Goal: Task Accomplishment & Management: Complete application form

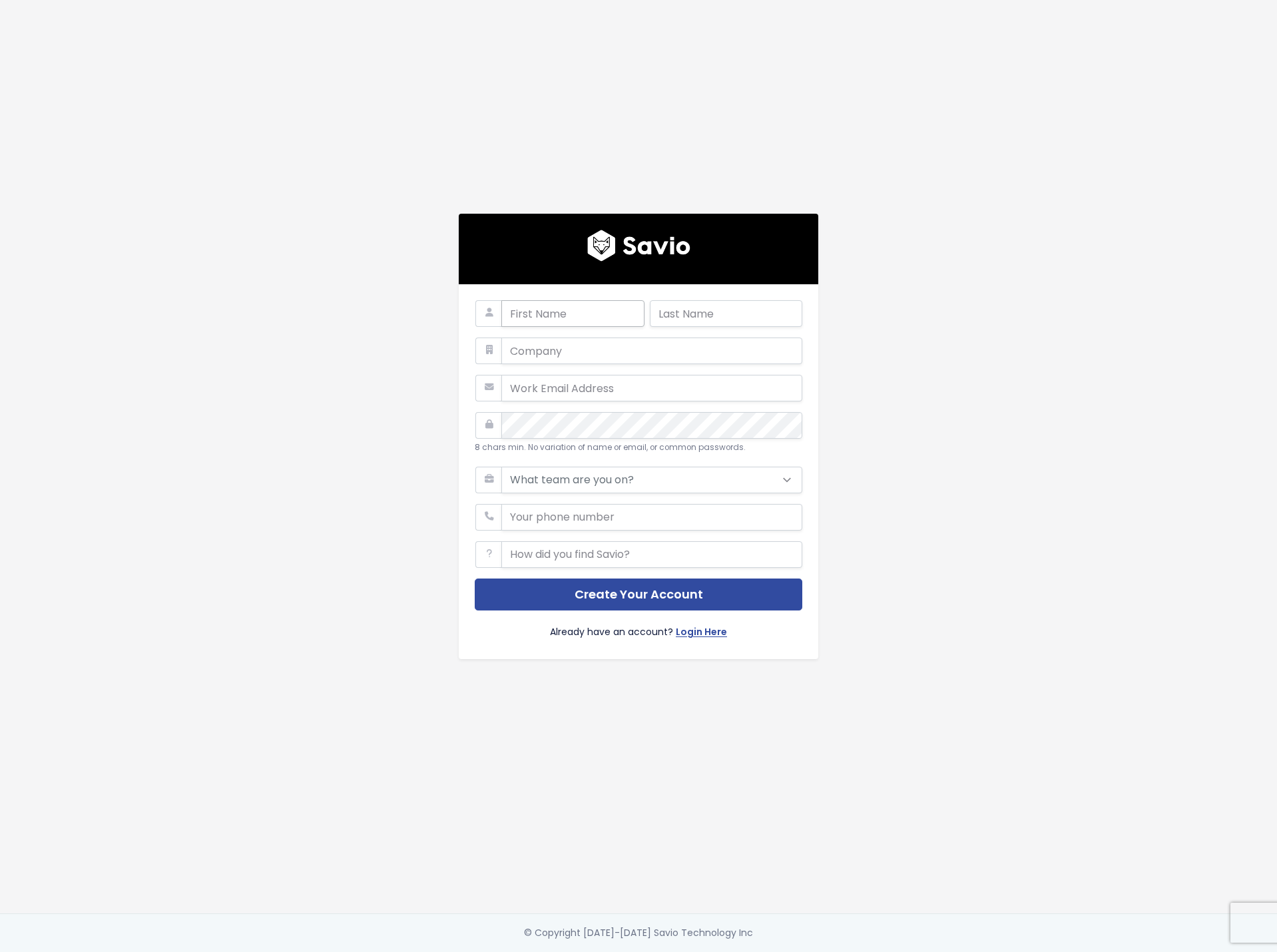
click at [554, 308] on input "text" at bounding box center [572, 313] width 143 height 27
type input "Regis"
type input "Andre"
type input "Avid"
type input "randre99@gmail.com"
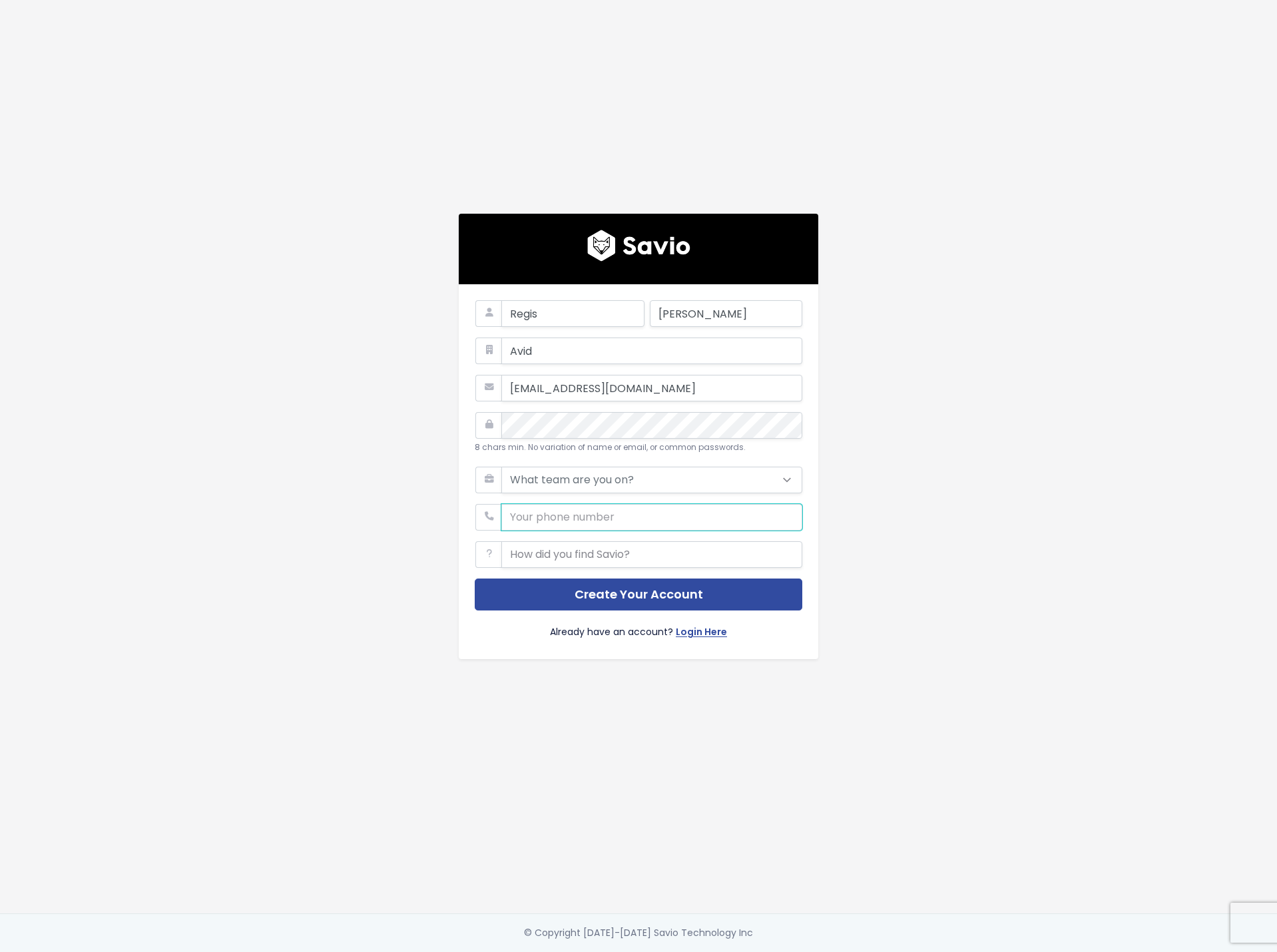
type input "0661642886"
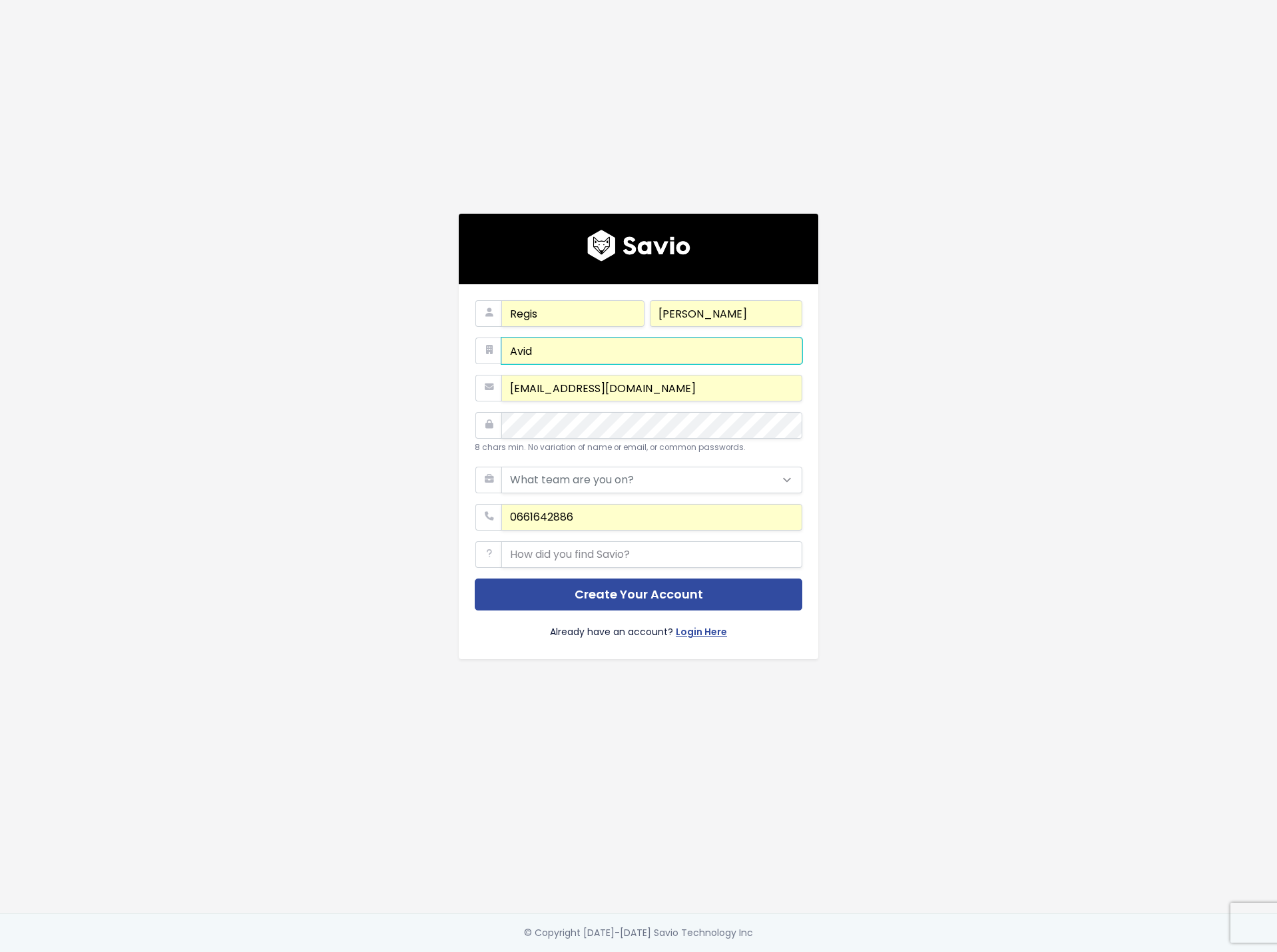
drag, startPoint x: 586, startPoint y: 351, endPoint x: 401, endPoint y: 345, distance: 185.1
click at [401, 345] on div "Regis Andre Avid randre99@gmail.com 8 chars min. No variation of name or email,…" at bounding box center [638, 457] width 759 height 914
drag, startPoint x: 536, startPoint y: 347, endPoint x: 543, endPoint y: 362, distance: 16.6
click at [536, 348] on input "grassvalley" at bounding box center [651, 351] width 301 height 27
type input "grass valley"
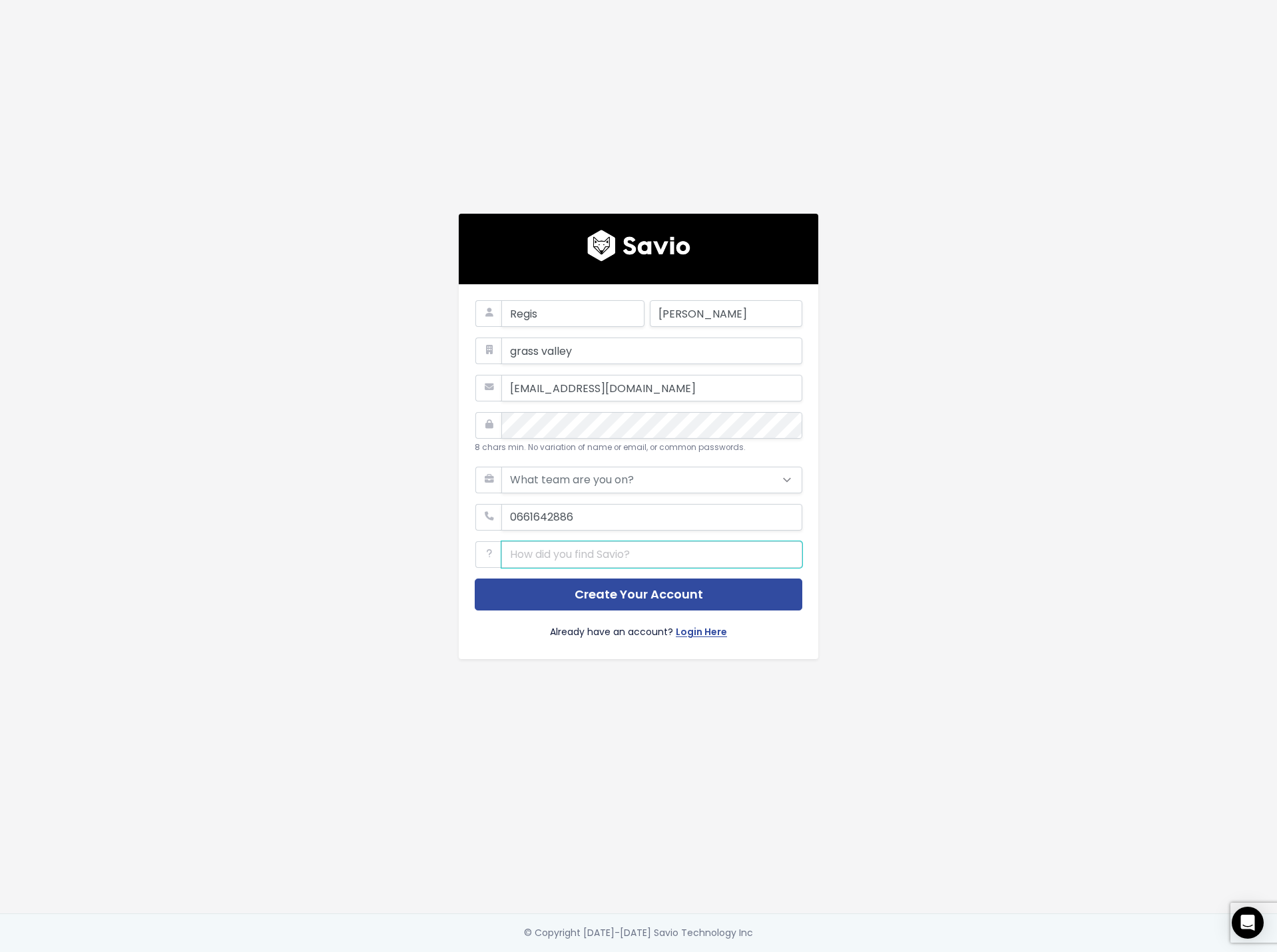
click at [660, 552] on input "text" at bounding box center [651, 554] width 301 height 27
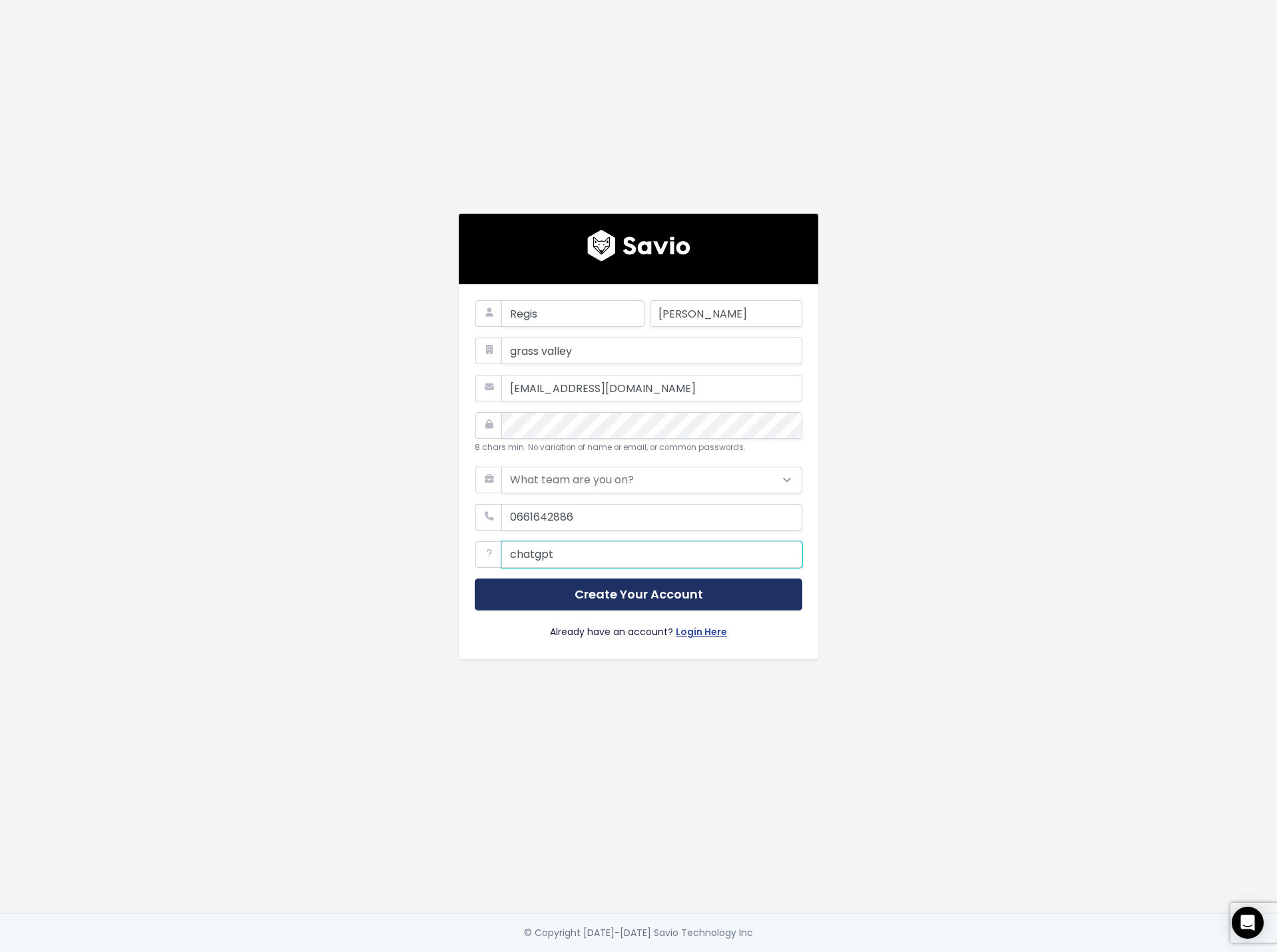
type input "chatgpt"
click at [684, 582] on button "Create Your Account" at bounding box center [638, 595] width 327 height 33
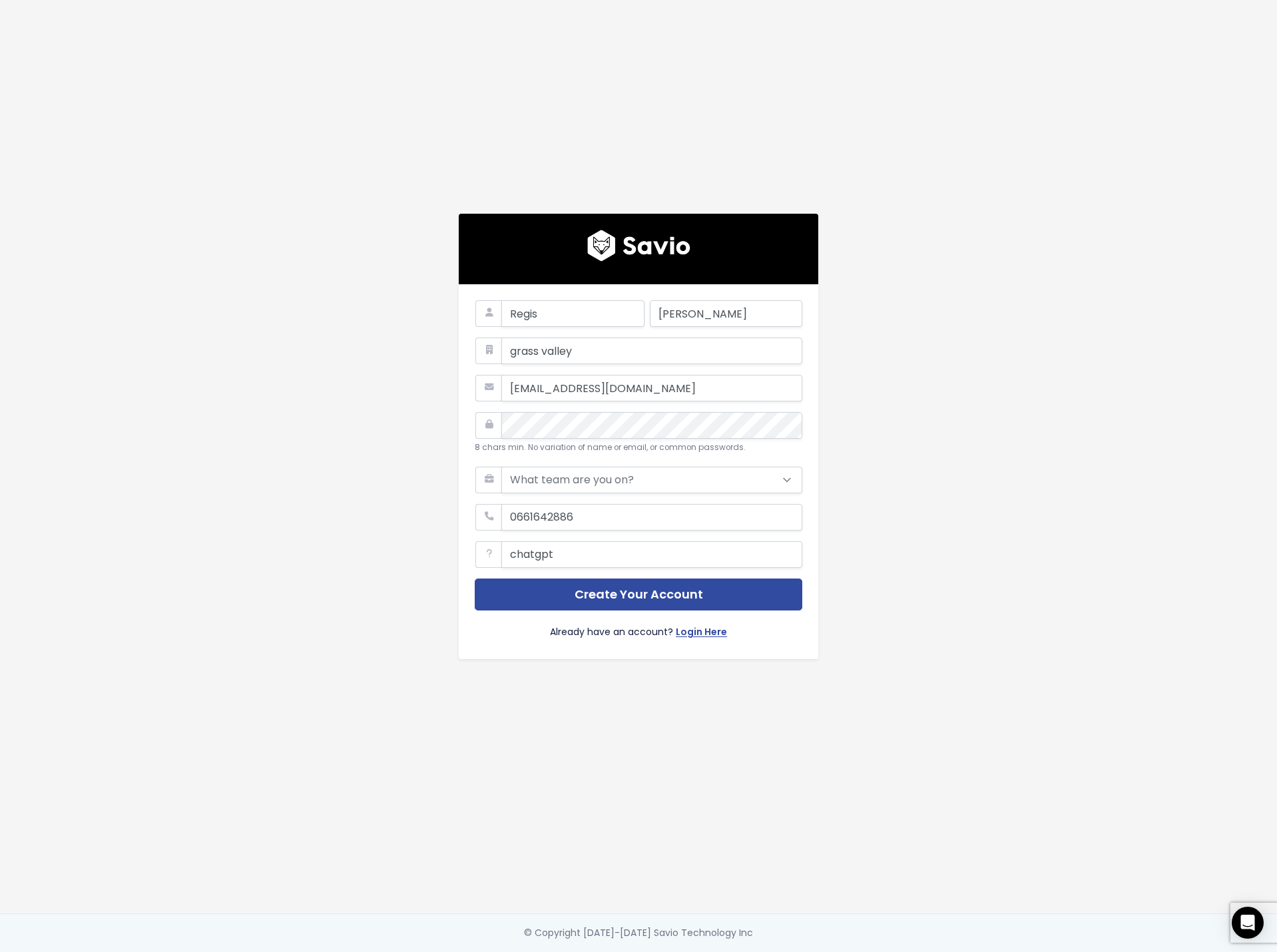
click at [1009, 568] on div "Regis Andre grass valley randre99@gmail.com 8 chars min. No variation of name o…" at bounding box center [638, 457] width 759 height 914
click at [652, 481] on select "What team are you on? Support Product Sales Customer Success Marketing Other" at bounding box center [651, 480] width 301 height 27
select select "PRODUCT"
click at [501, 467] on select "What team are you on? Support Product Sales Customer Success Marketing Other" at bounding box center [651, 480] width 301 height 27
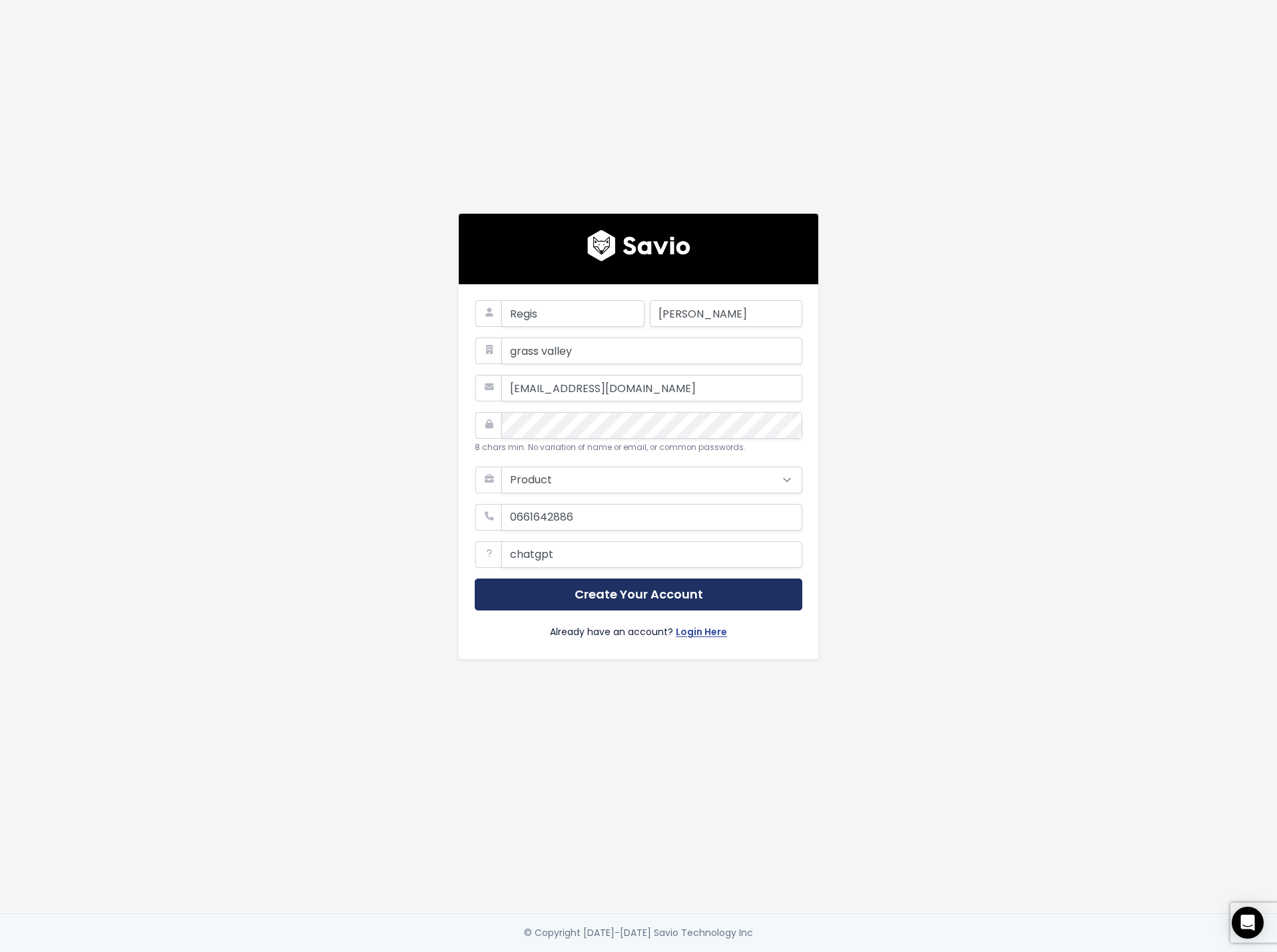
click at [635, 592] on button "Create Your Account" at bounding box center [638, 595] width 327 height 33
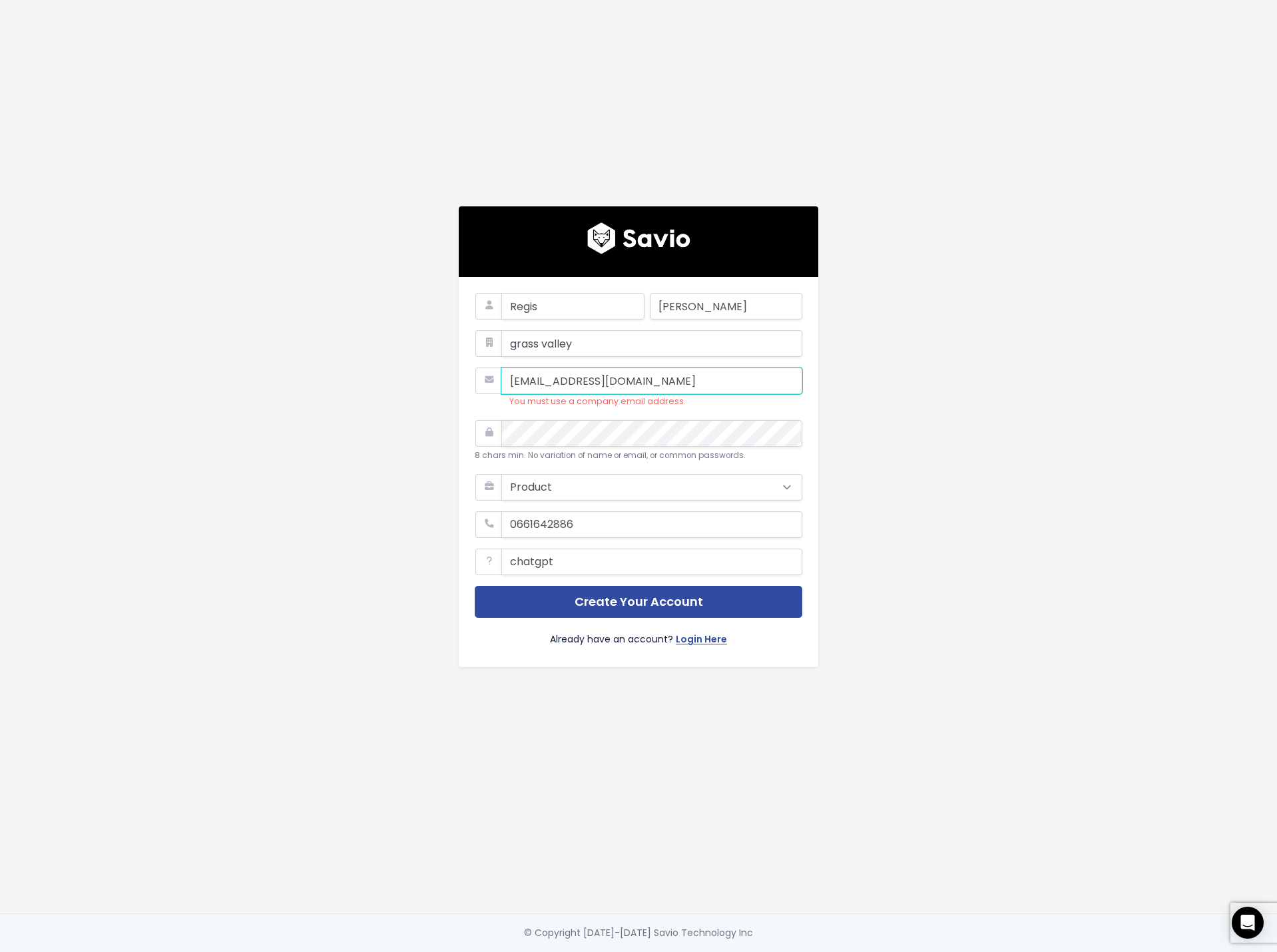
drag, startPoint x: 640, startPoint y: 373, endPoint x: 491, endPoint y: 361, distance: 149.5
click at [491, 361] on form "Regis Andre grass valley randre99@gmail.com You must use a company email addres…" at bounding box center [638, 472] width 327 height 358
click at [695, 371] on input "randre99@gmail.com" at bounding box center [651, 381] width 301 height 27
type input "regis.andre@grassvalley.com"
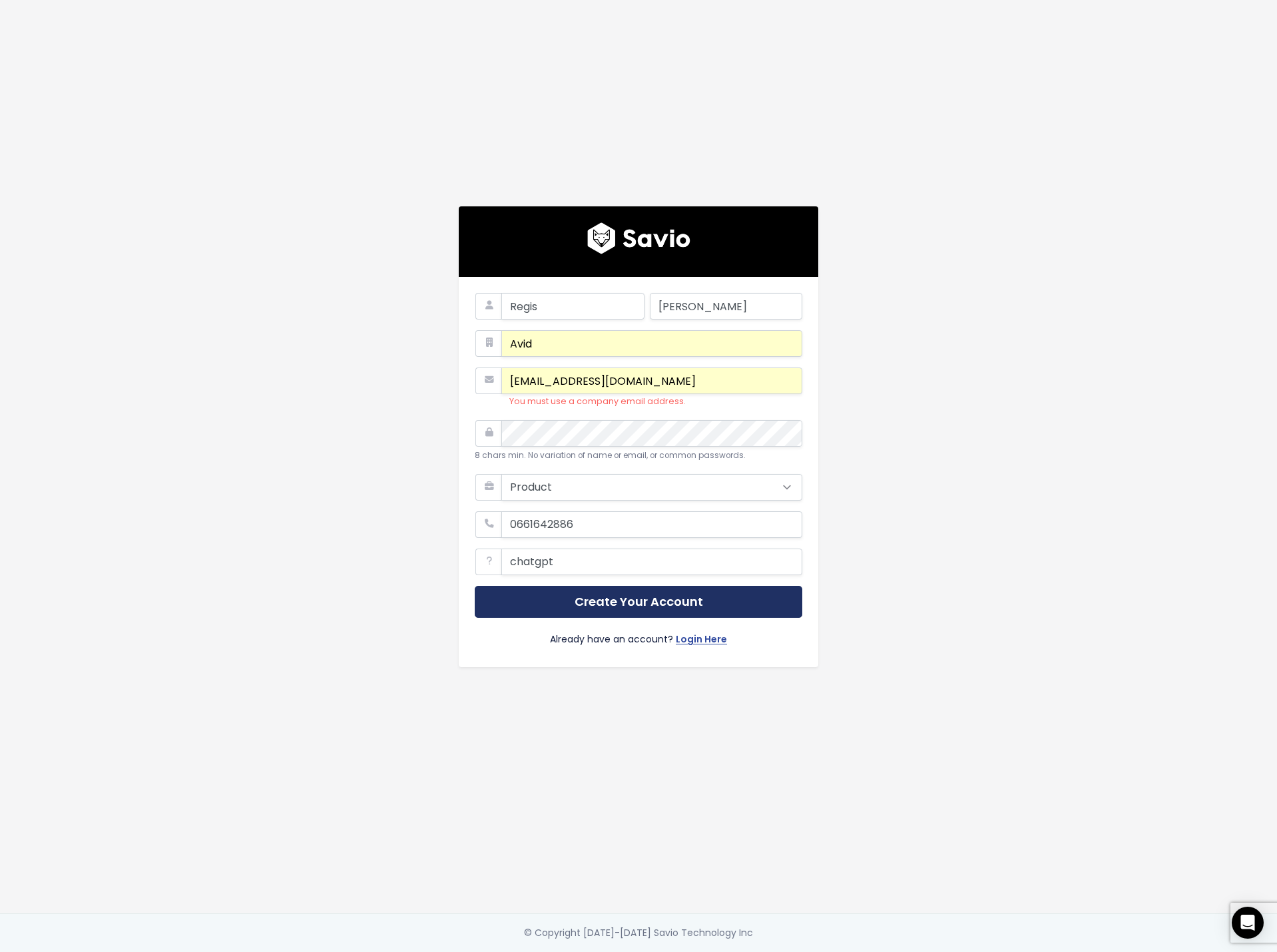
click at [587, 594] on button "Create Your Account" at bounding box center [638, 603] width 327 height 33
drag, startPoint x: 568, startPoint y: 331, endPoint x: 361, endPoint y: 320, distance: 207.3
click at [363, 326] on div "Regis Andre Avid regis.andre@grassvalley.com You must use a company email addre…" at bounding box center [638, 457] width 759 height 914
type input "grass valley"
click at [550, 586] on button "Create Your Account" at bounding box center [638, 603] width 327 height 33
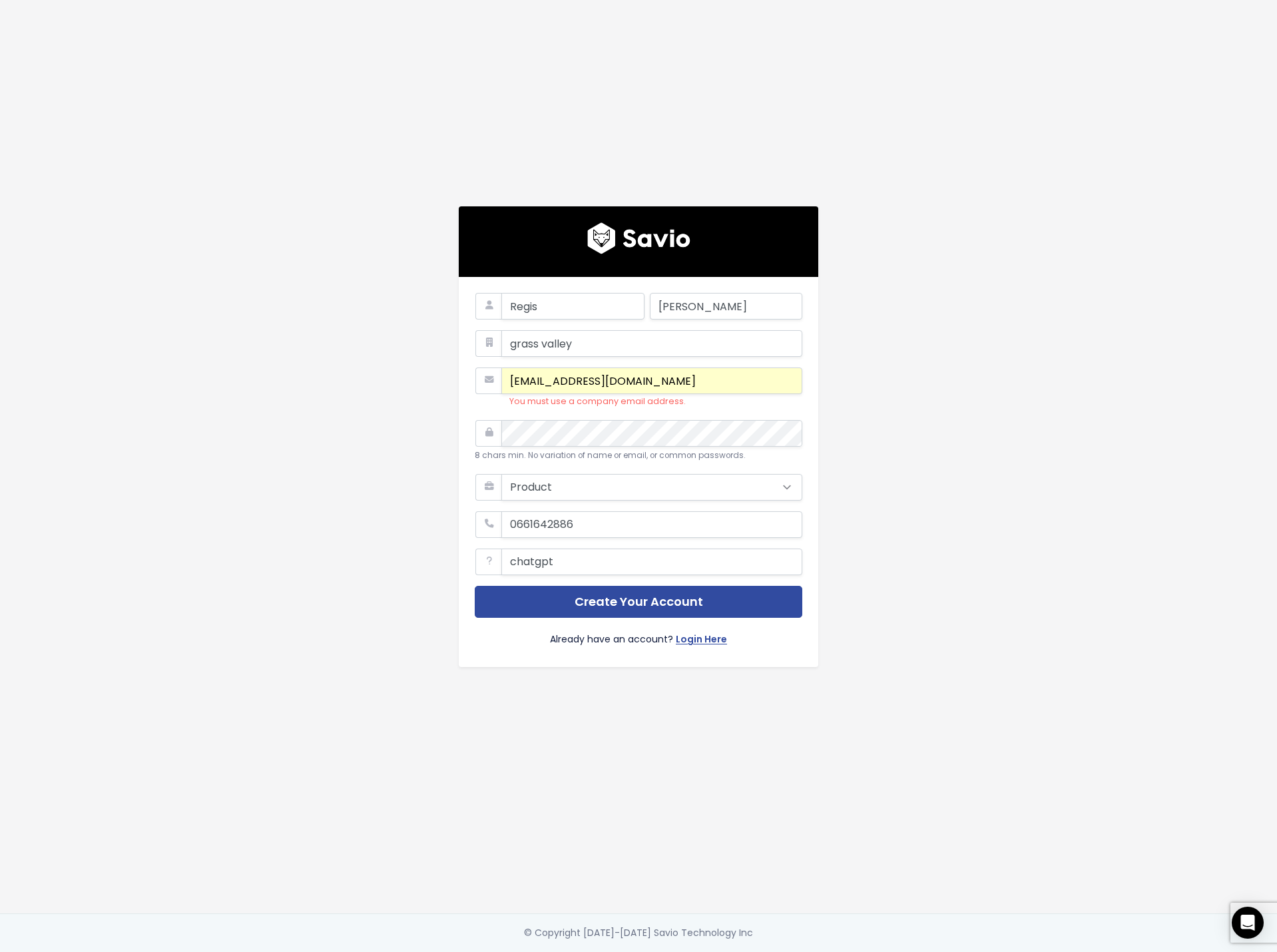
click at [1044, 455] on main "Regis Andre grass valley regis.andre@grassvalley.com You must use a company ema…" at bounding box center [638, 476] width 1277 height 952
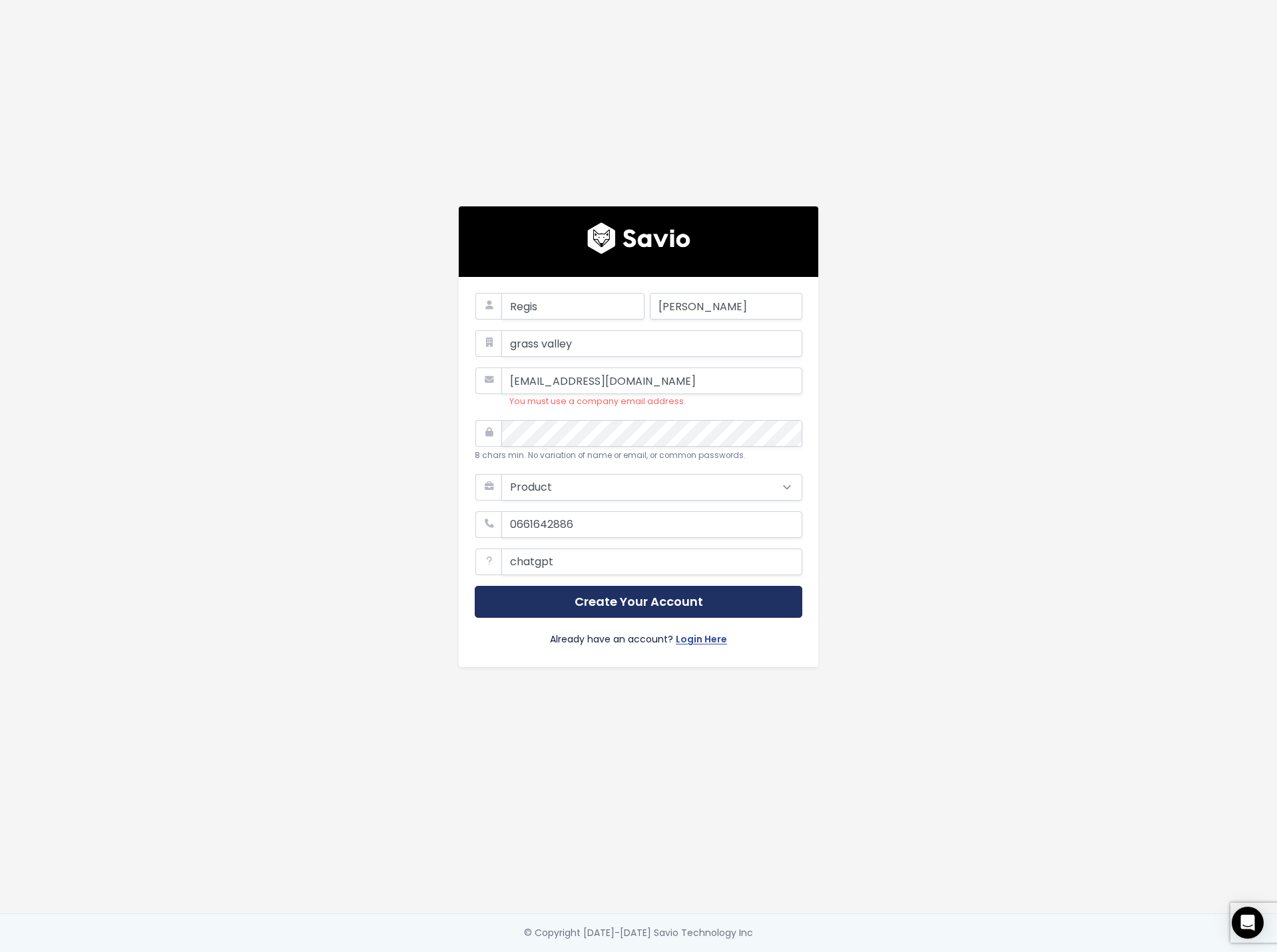
click at [707, 598] on button "Create Your Account" at bounding box center [638, 603] width 327 height 33
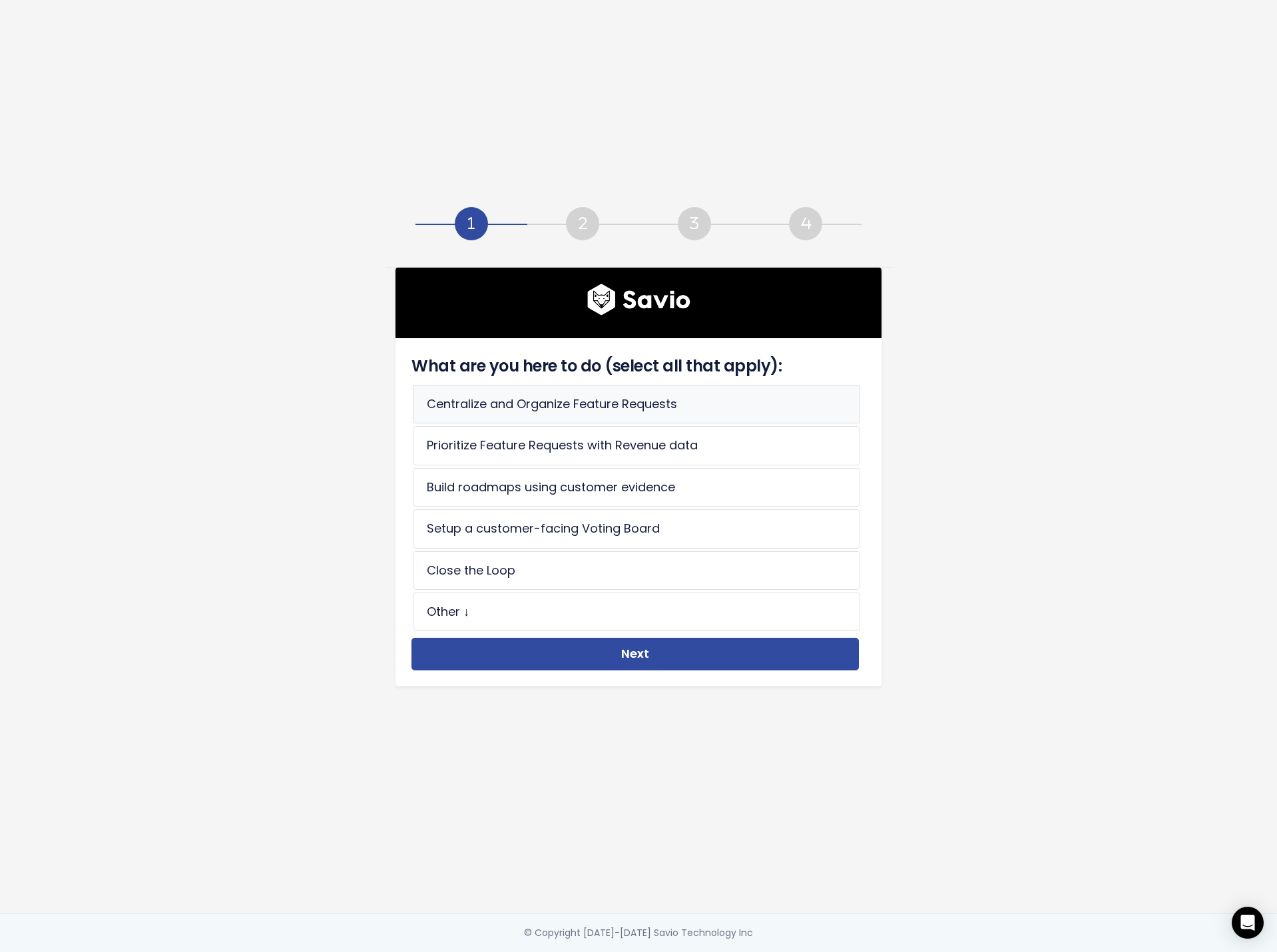
click at [664, 406] on li "Centralize and Organize Feature Requests" at bounding box center [636, 404] width 447 height 38
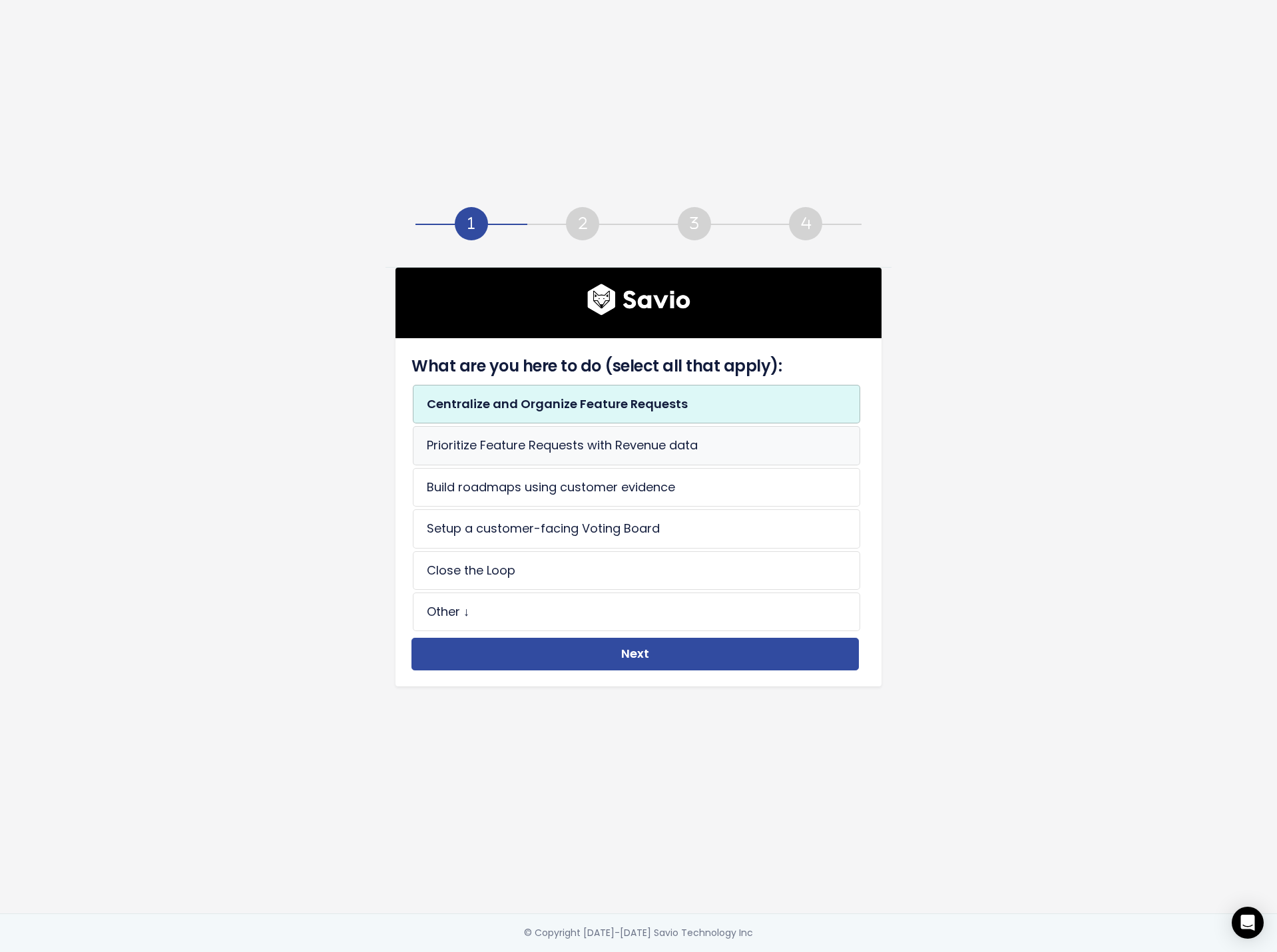
click at [658, 442] on li "Prioritize Feature Requests with Revenue data" at bounding box center [636, 445] width 447 height 38
click at [607, 527] on li "Setup a customer-facing Voting Board" at bounding box center [636, 529] width 447 height 38
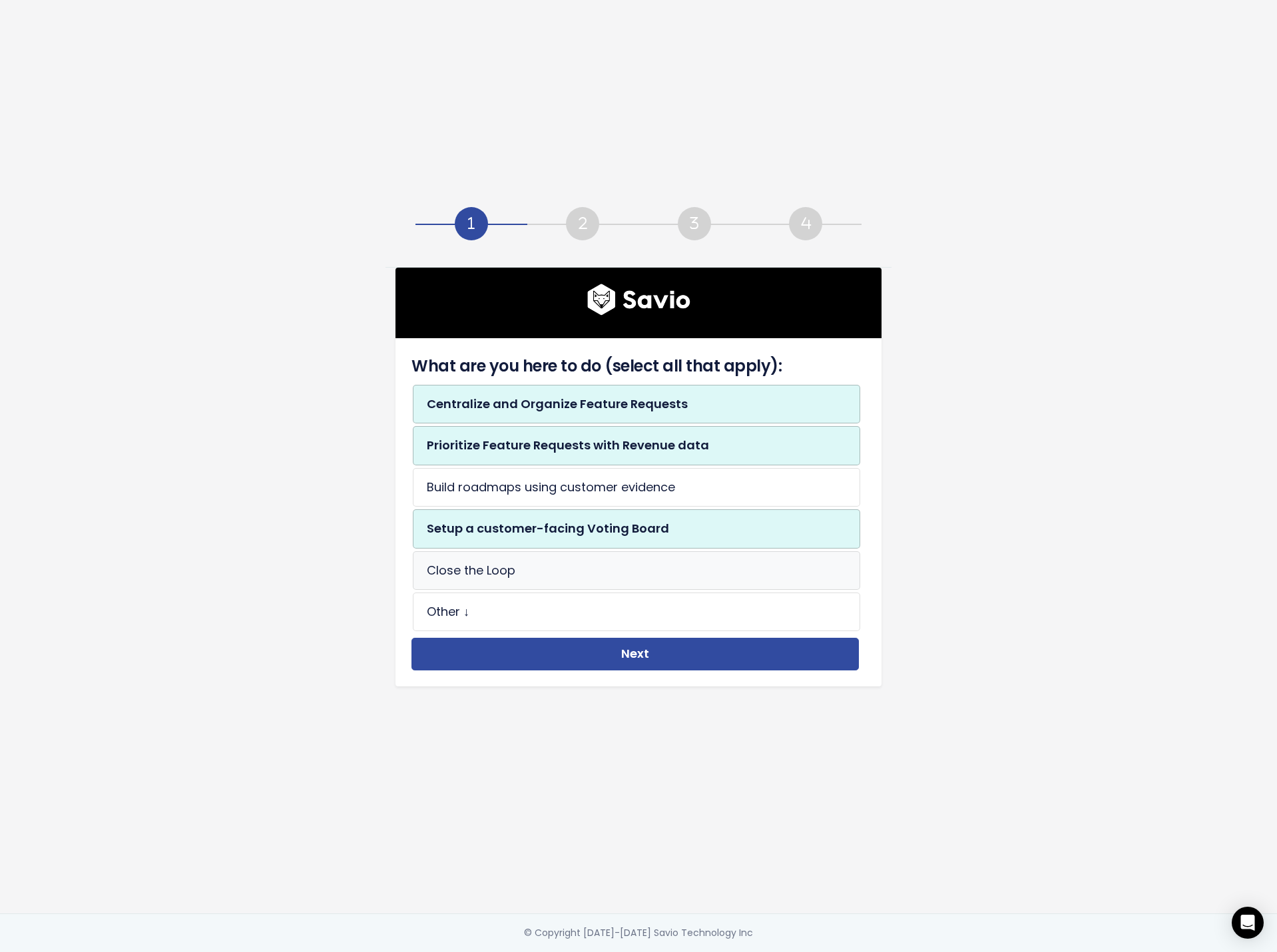
click at [605, 573] on li "Close the Loop" at bounding box center [636, 571] width 447 height 38
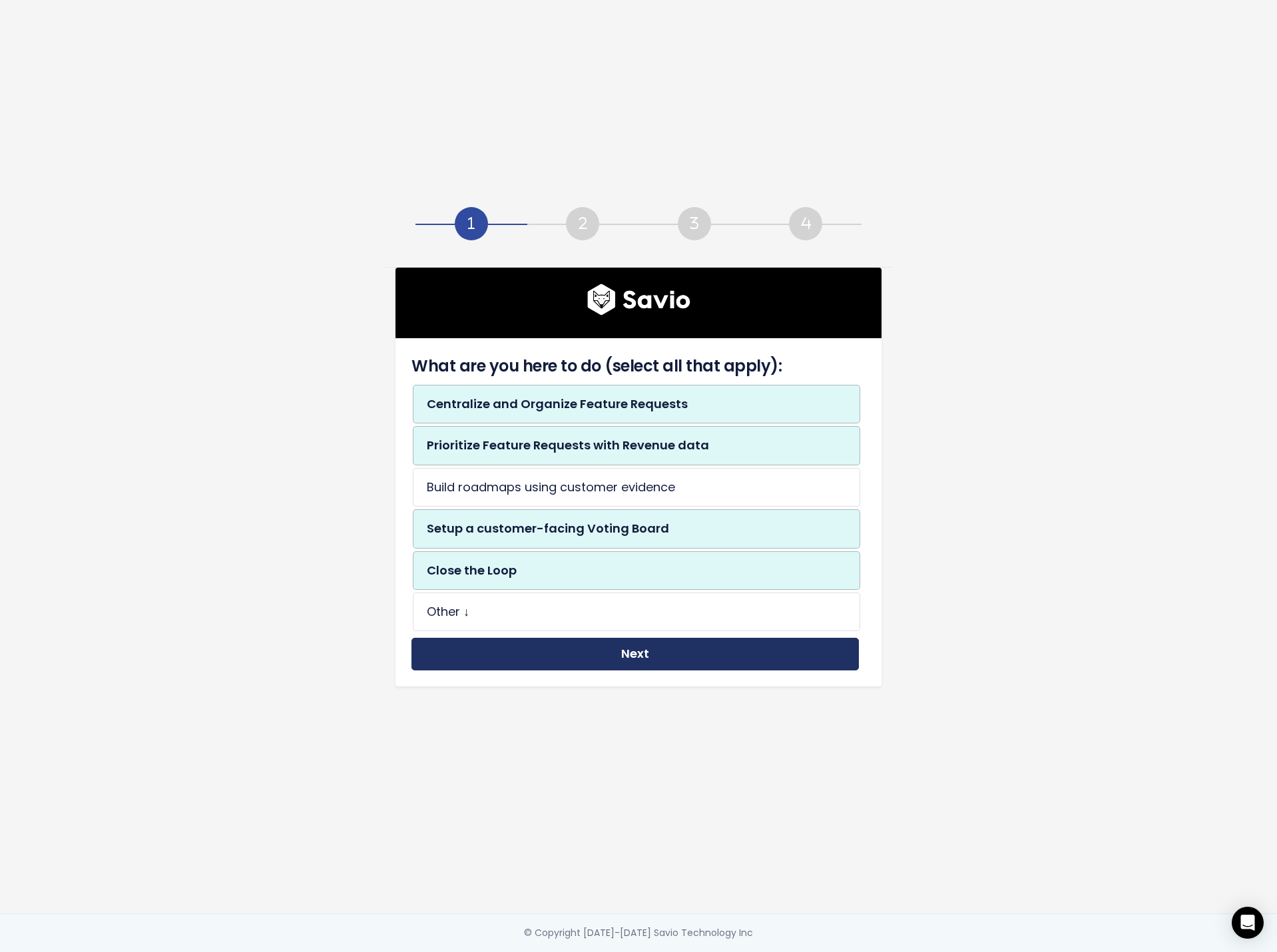
click at [603, 660] on button "Next" at bounding box center [635, 654] width 447 height 33
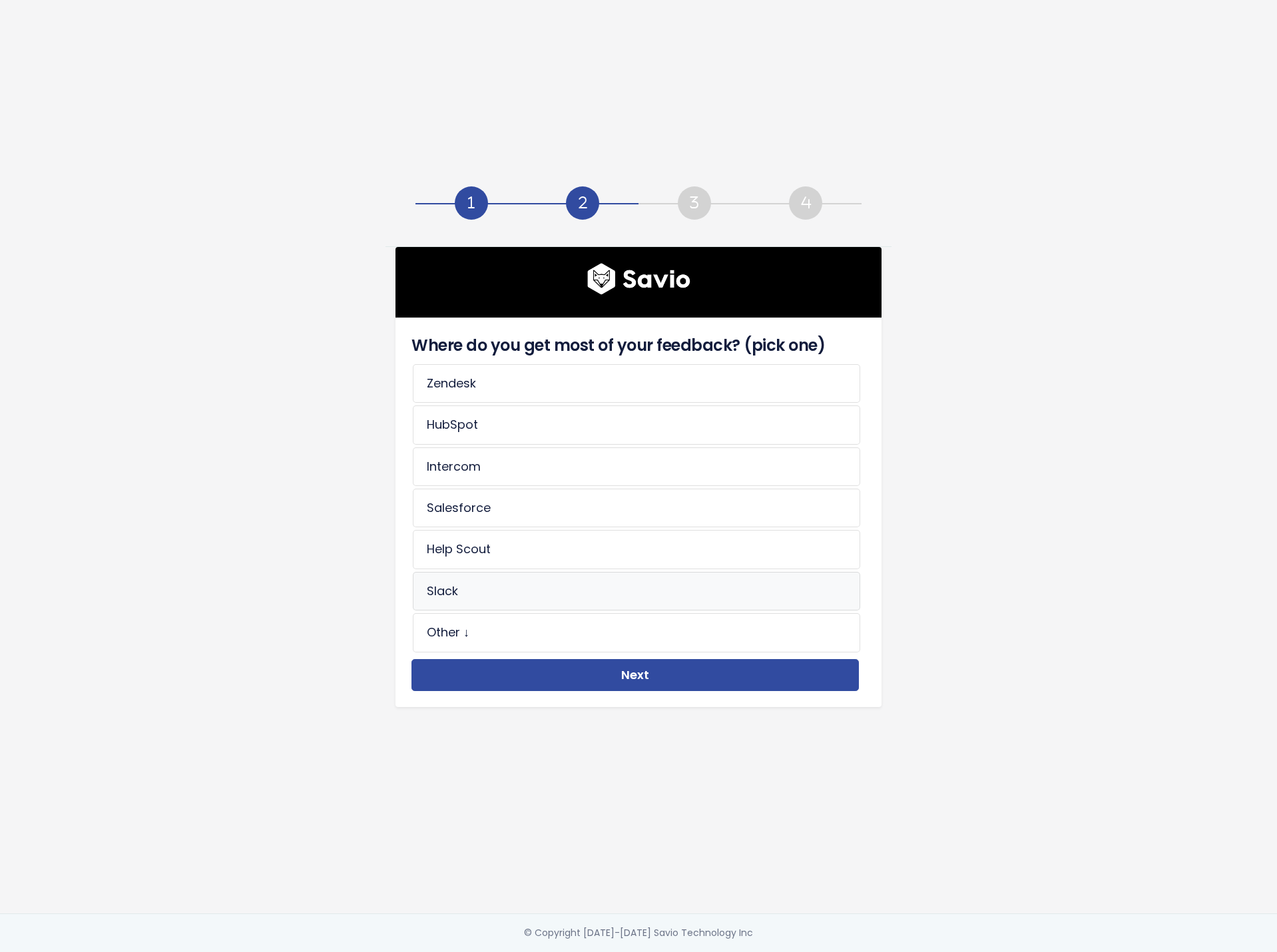
click at [514, 587] on li "Slack" at bounding box center [636, 591] width 447 height 38
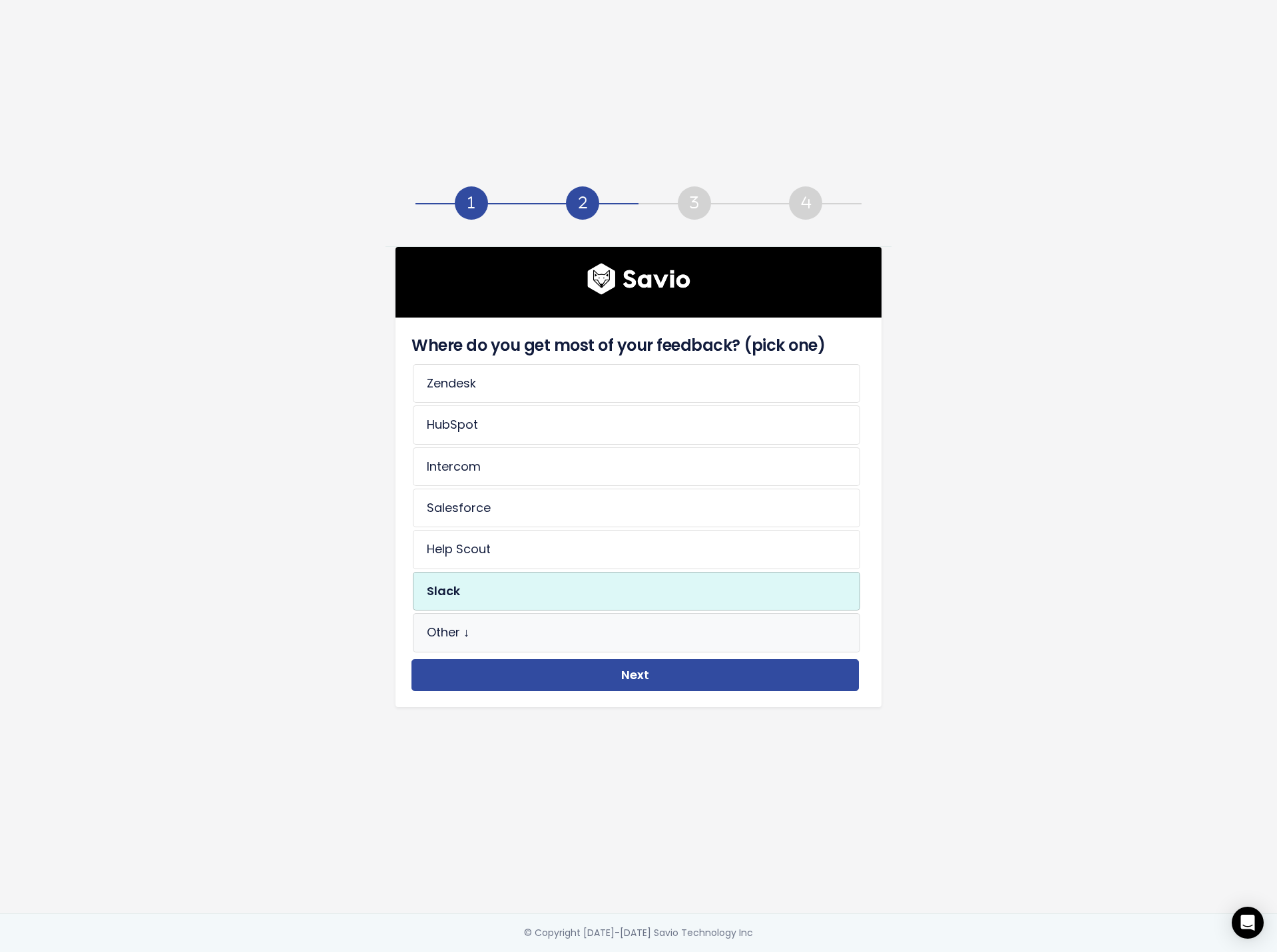
drag, startPoint x: 489, startPoint y: 627, endPoint x: 518, endPoint y: 631, distance: 29.3
click at [490, 627] on li "Other ↓" at bounding box center [636, 632] width 447 height 38
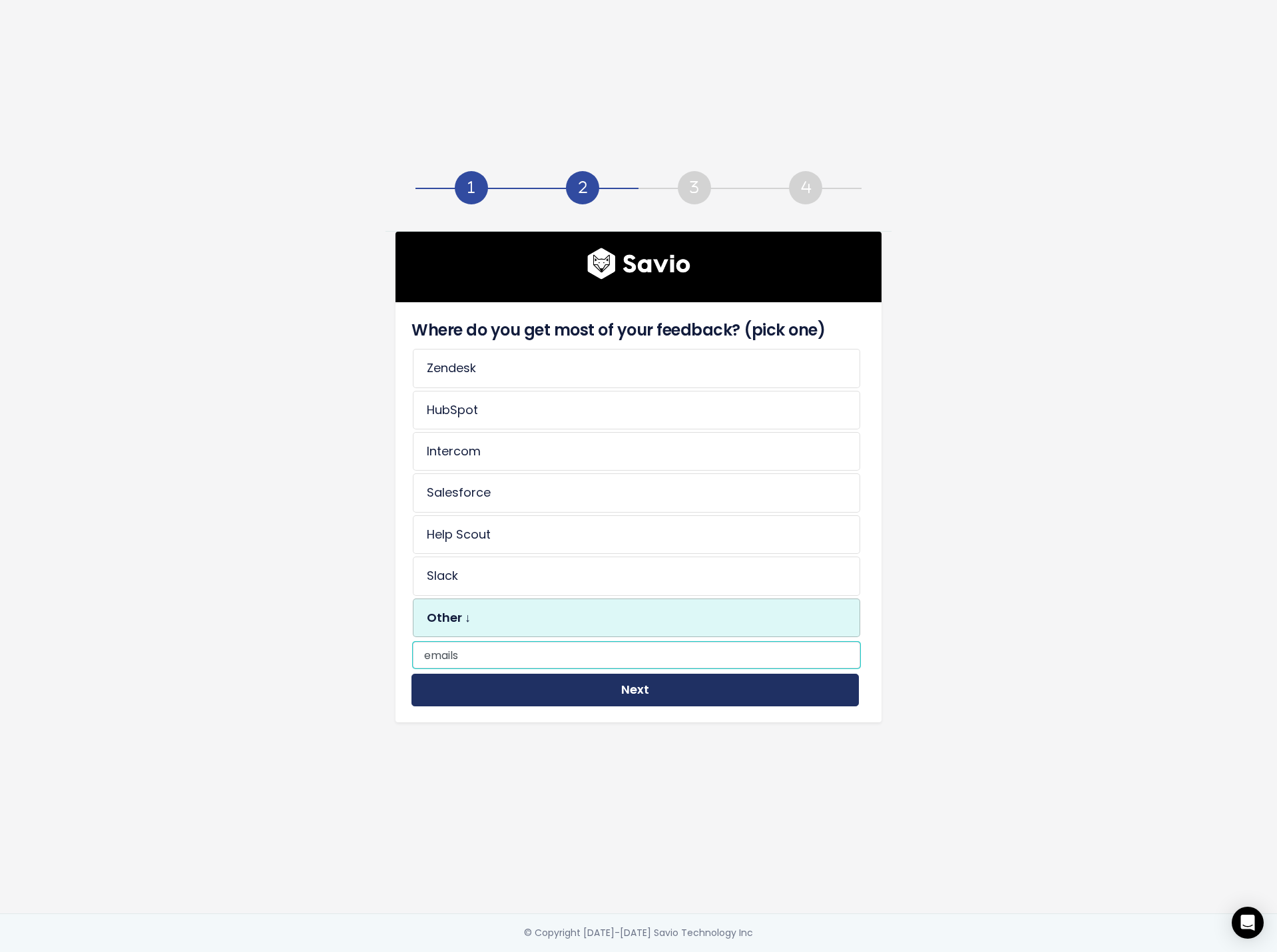
type input "emails"
click at [586, 682] on button "Next" at bounding box center [635, 690] width 447 height 33
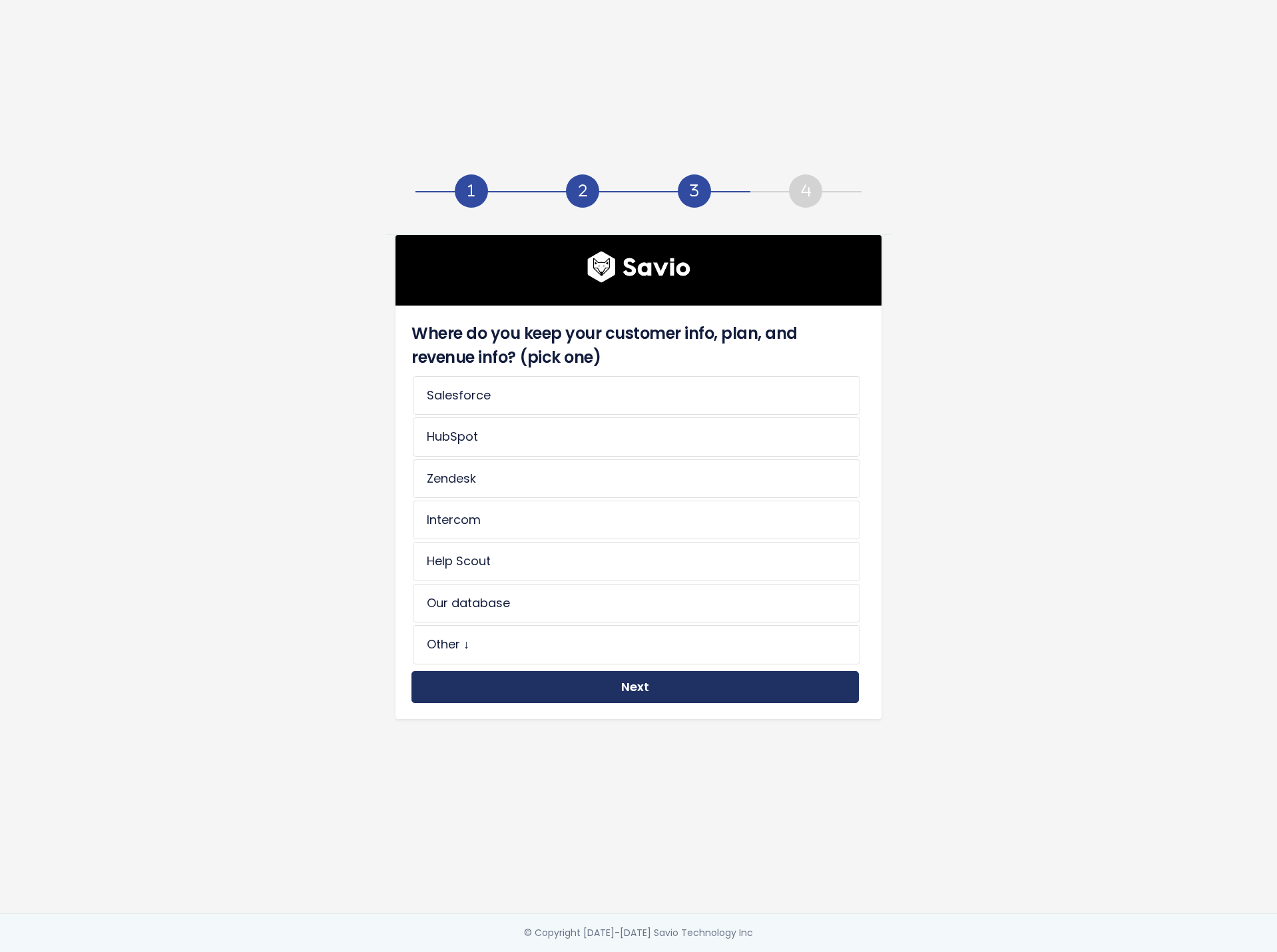
click at [610, 686] on button "Next" at bounding box center [635, 688] width 447 height 33
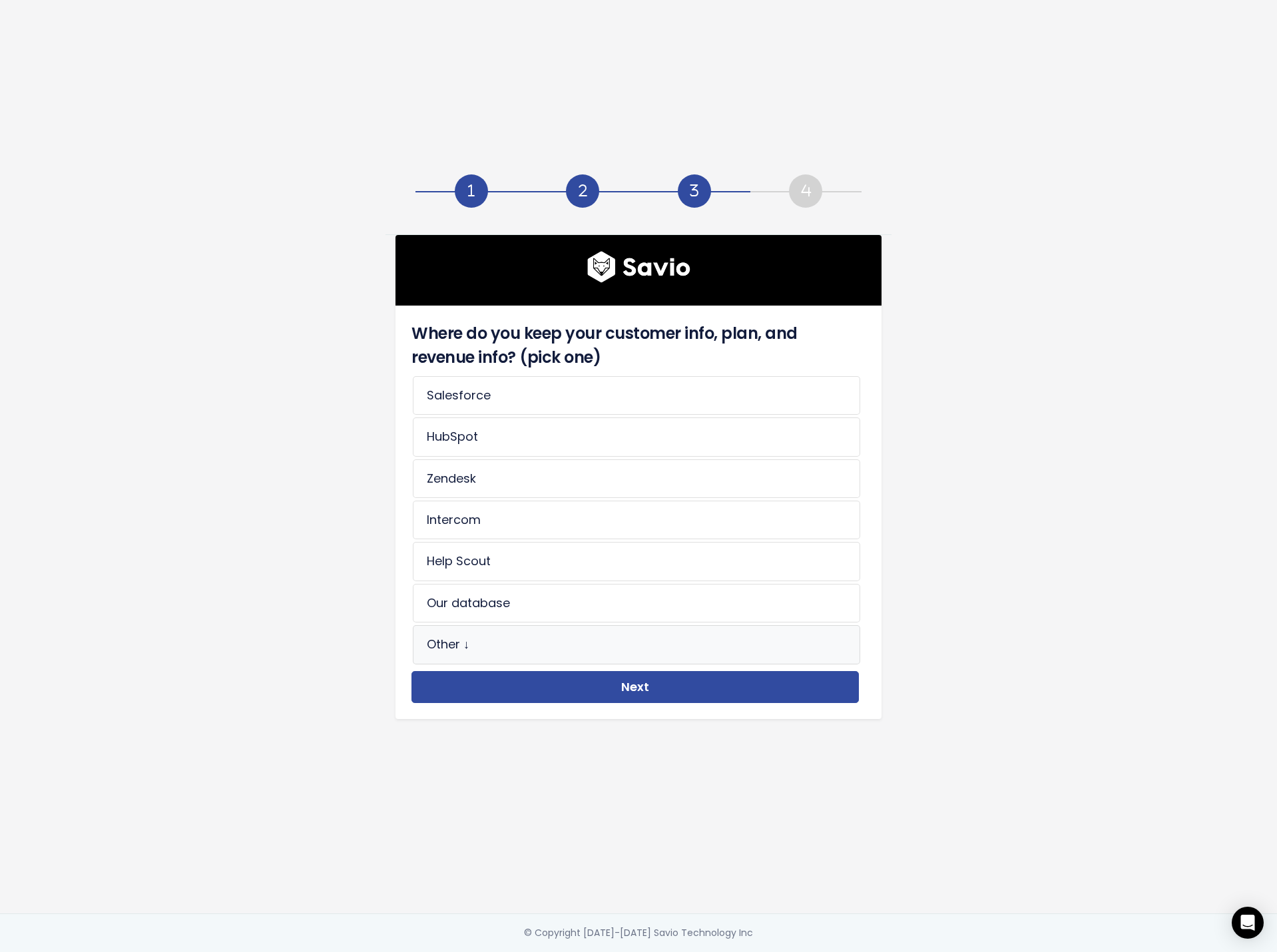
click at [602, 635] on li "Other ↓" at bounding box center [636, 644] width 447 height 38
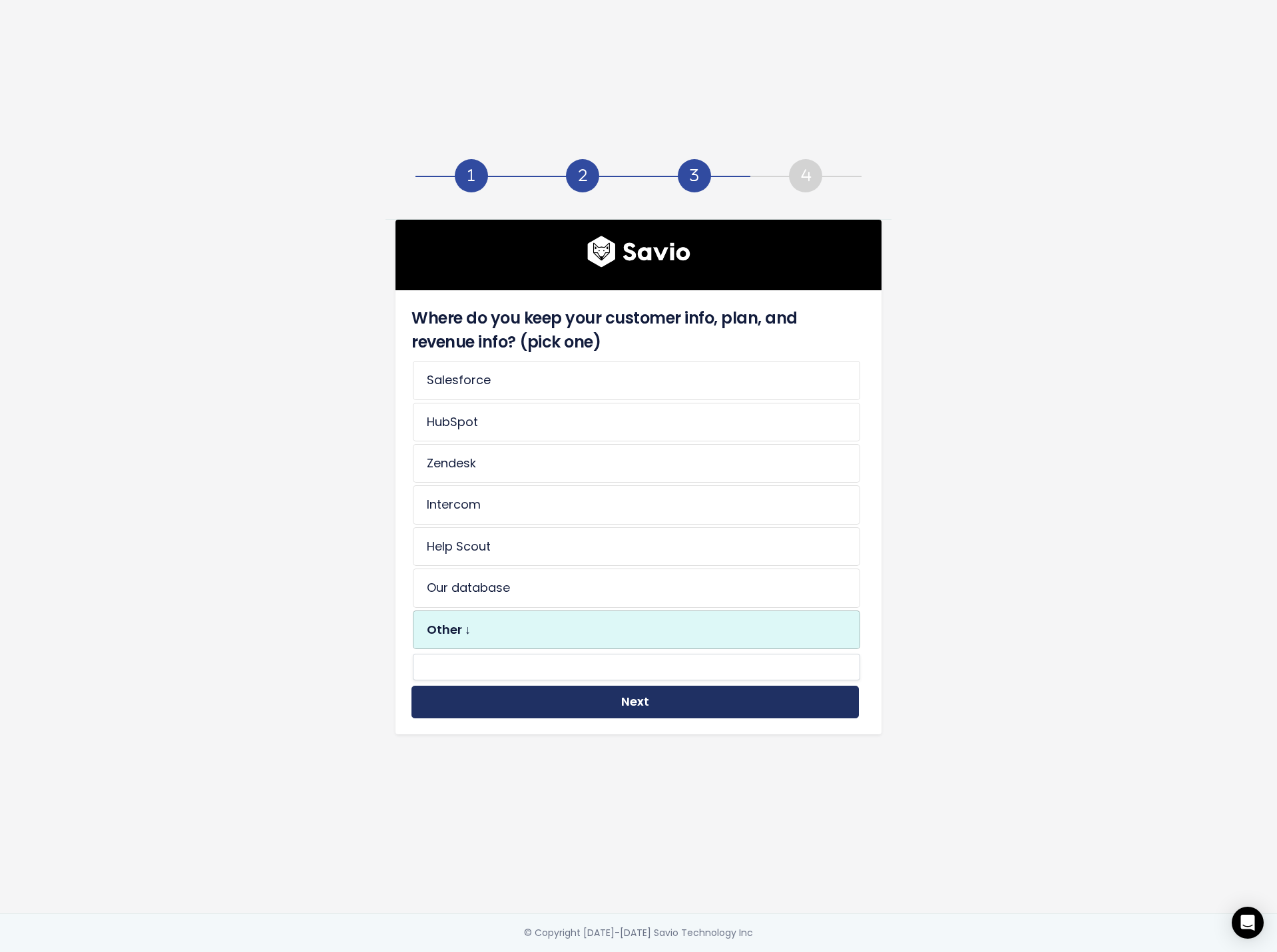
click at [619, 701] on button "Next" at bounding box center [635, 702] width 447 height 33
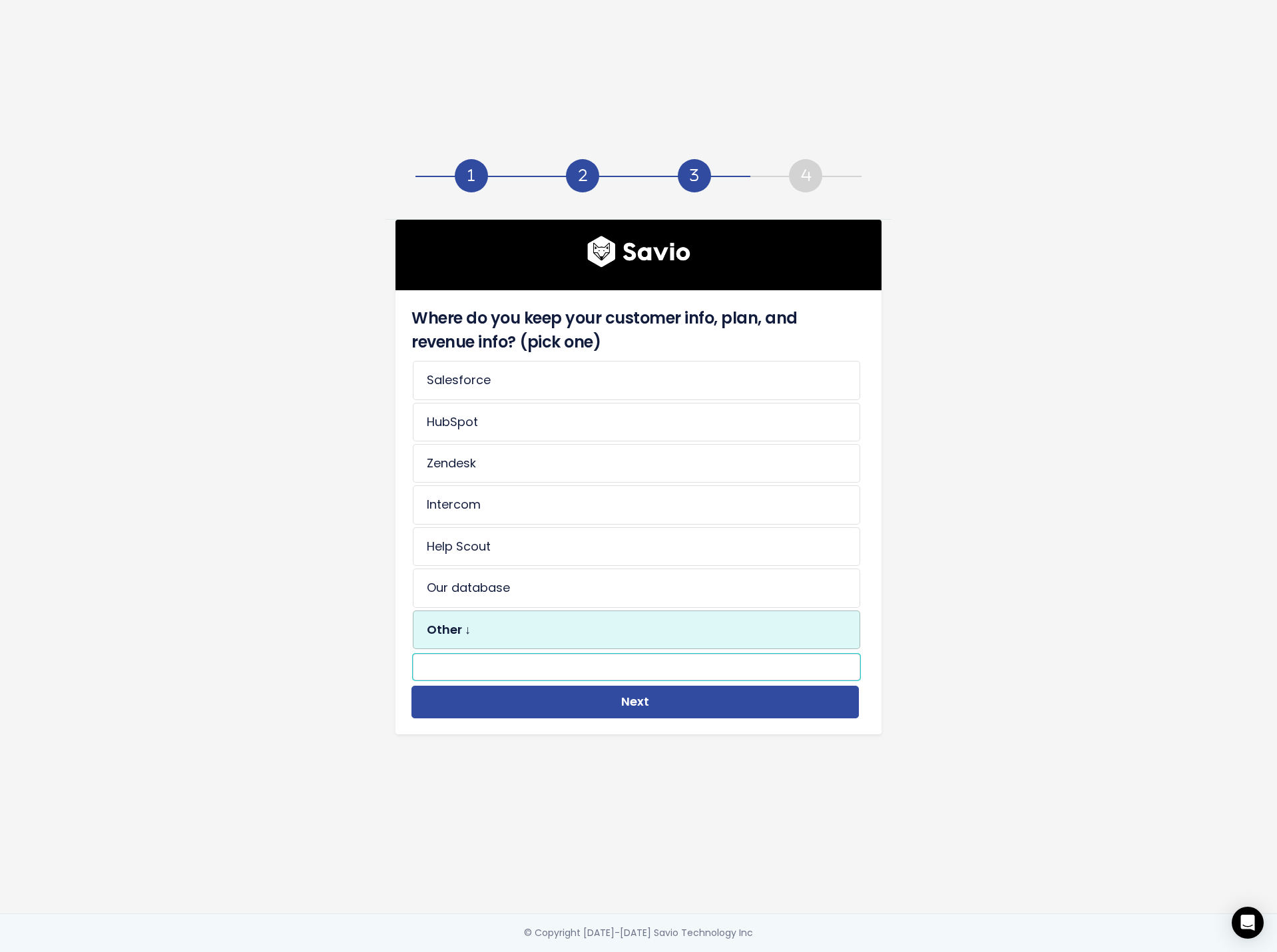
click at [563, 661] on input "text" at bounding box center [636, 667] width 447 height 27
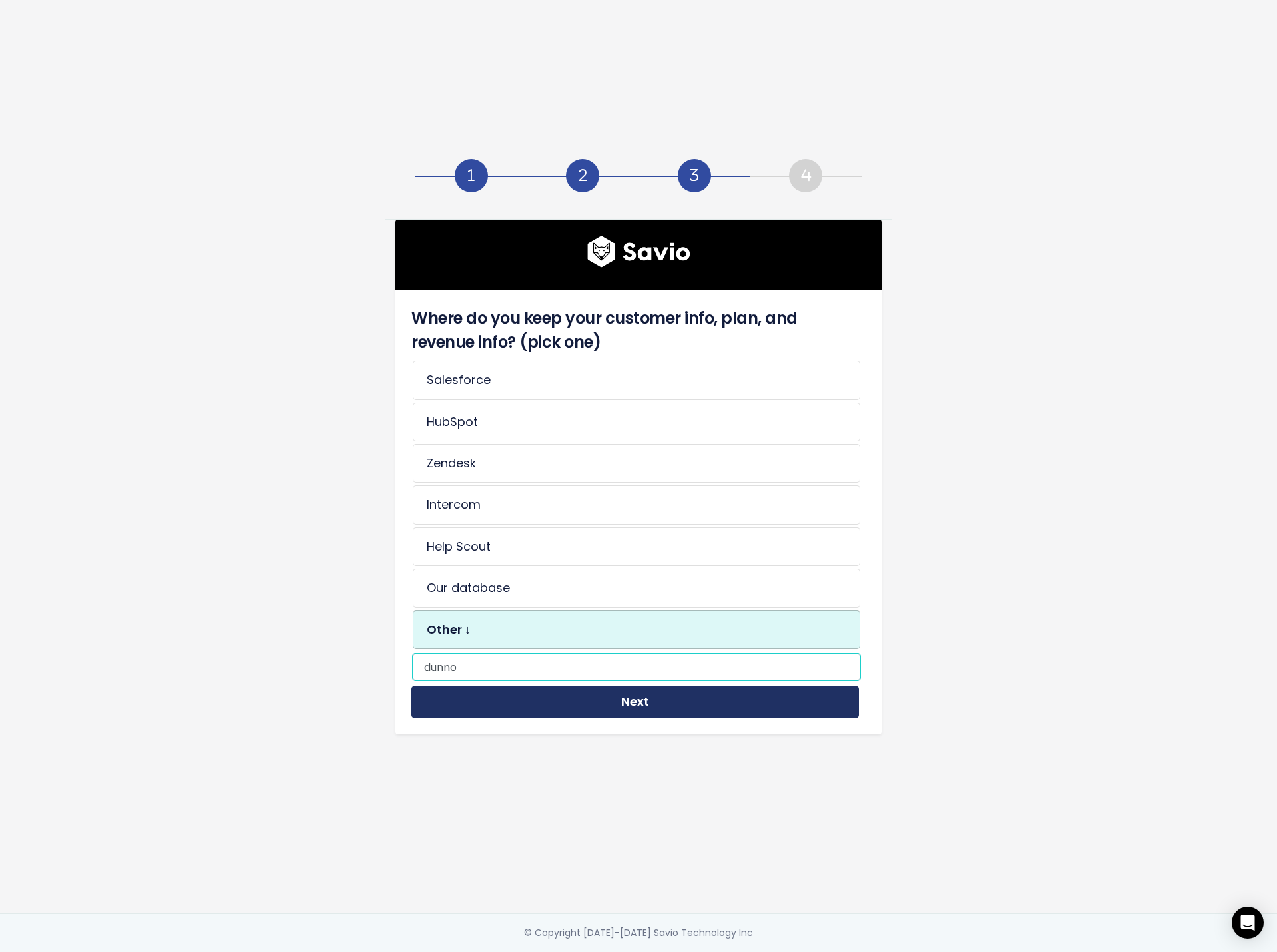
type input "dunno"
click at [677, 692] on button "Next" at bounding box center [635, 702] width 447 height 33
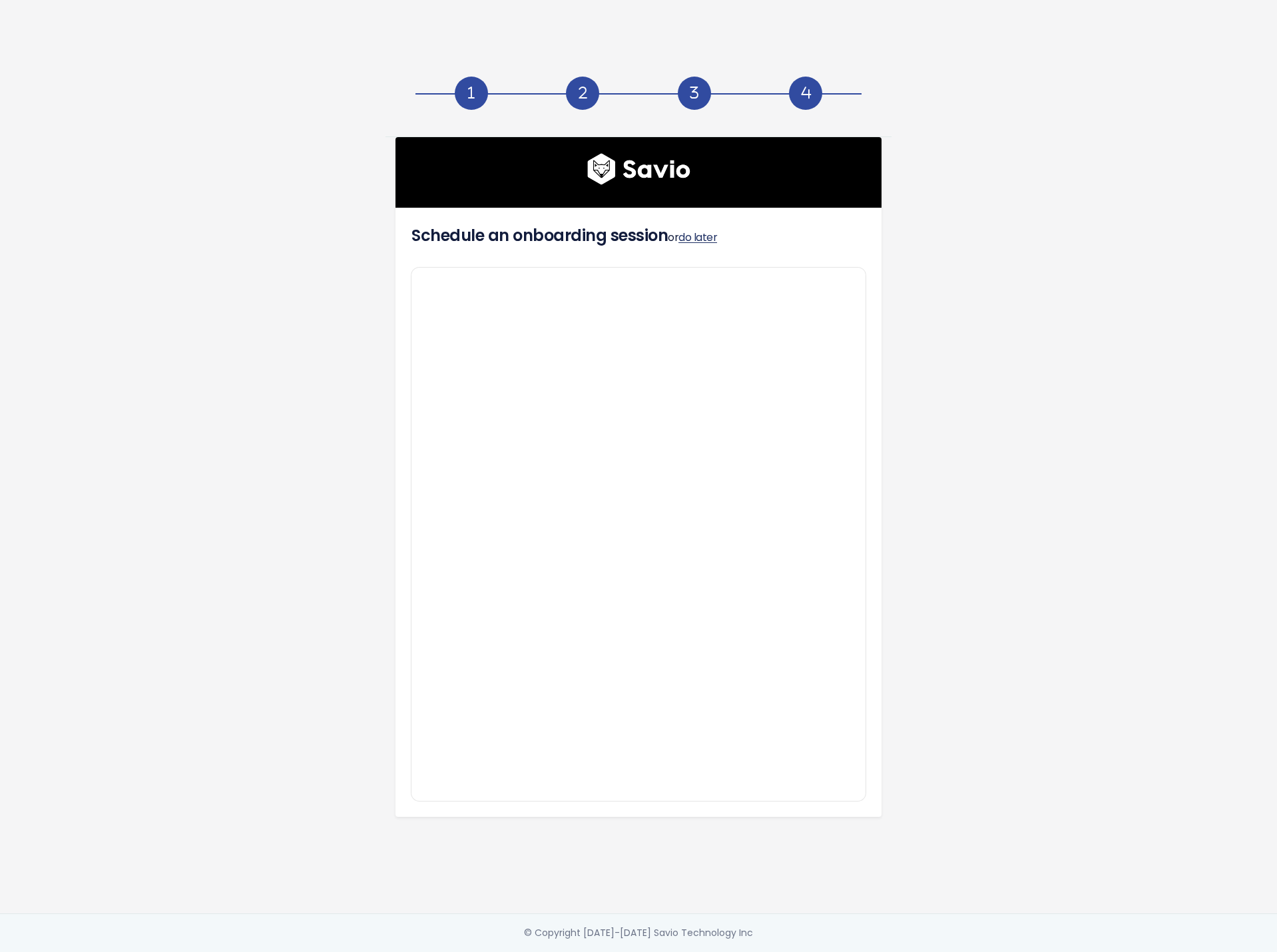
click at [705, 229] on link "do later" at bounding box center [698, 237] width 38 height 15
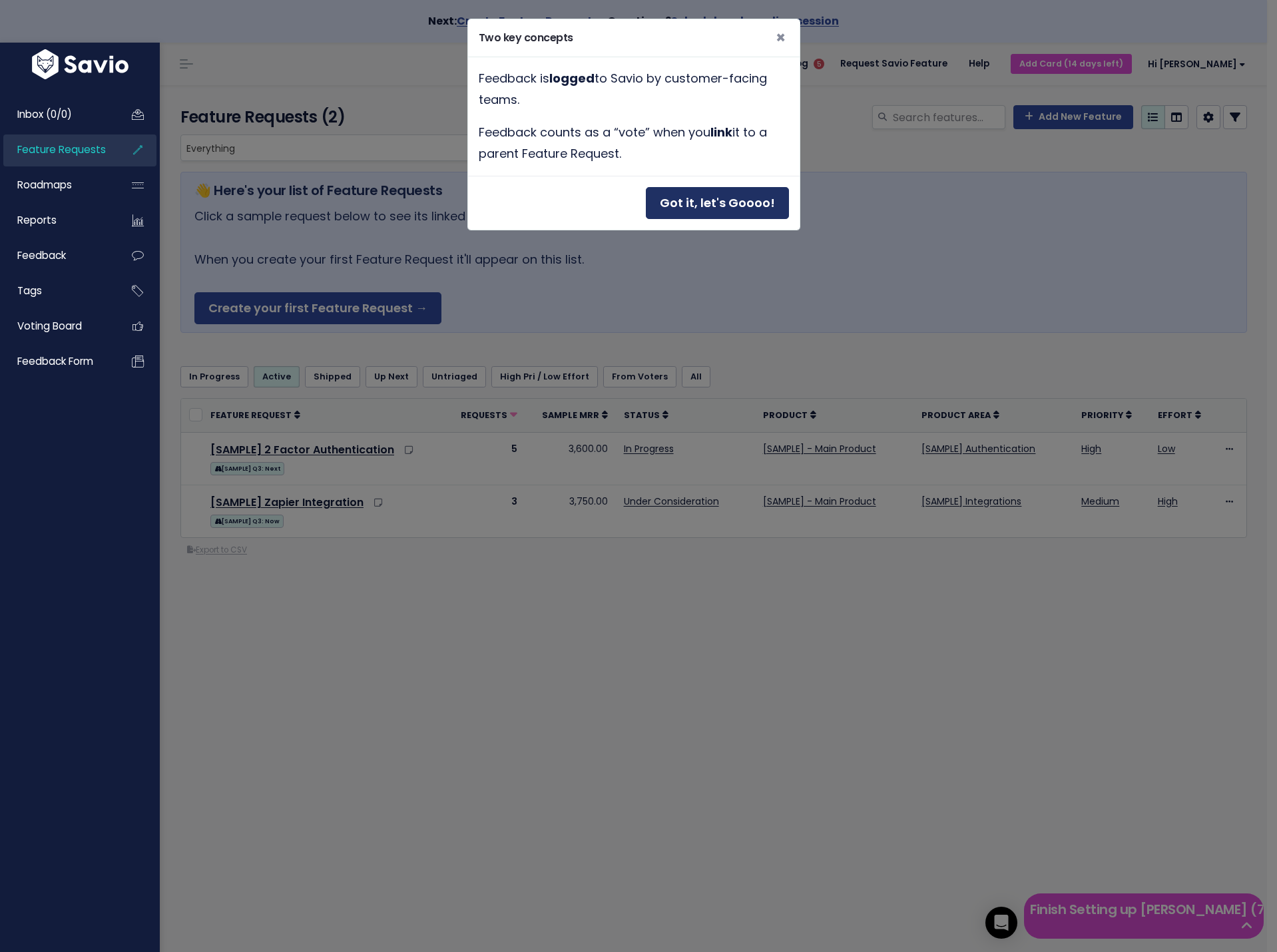
click at [740, 204] on button "Got it, let's Goooo!" at bounding box center [717, 203] width 143 height 33
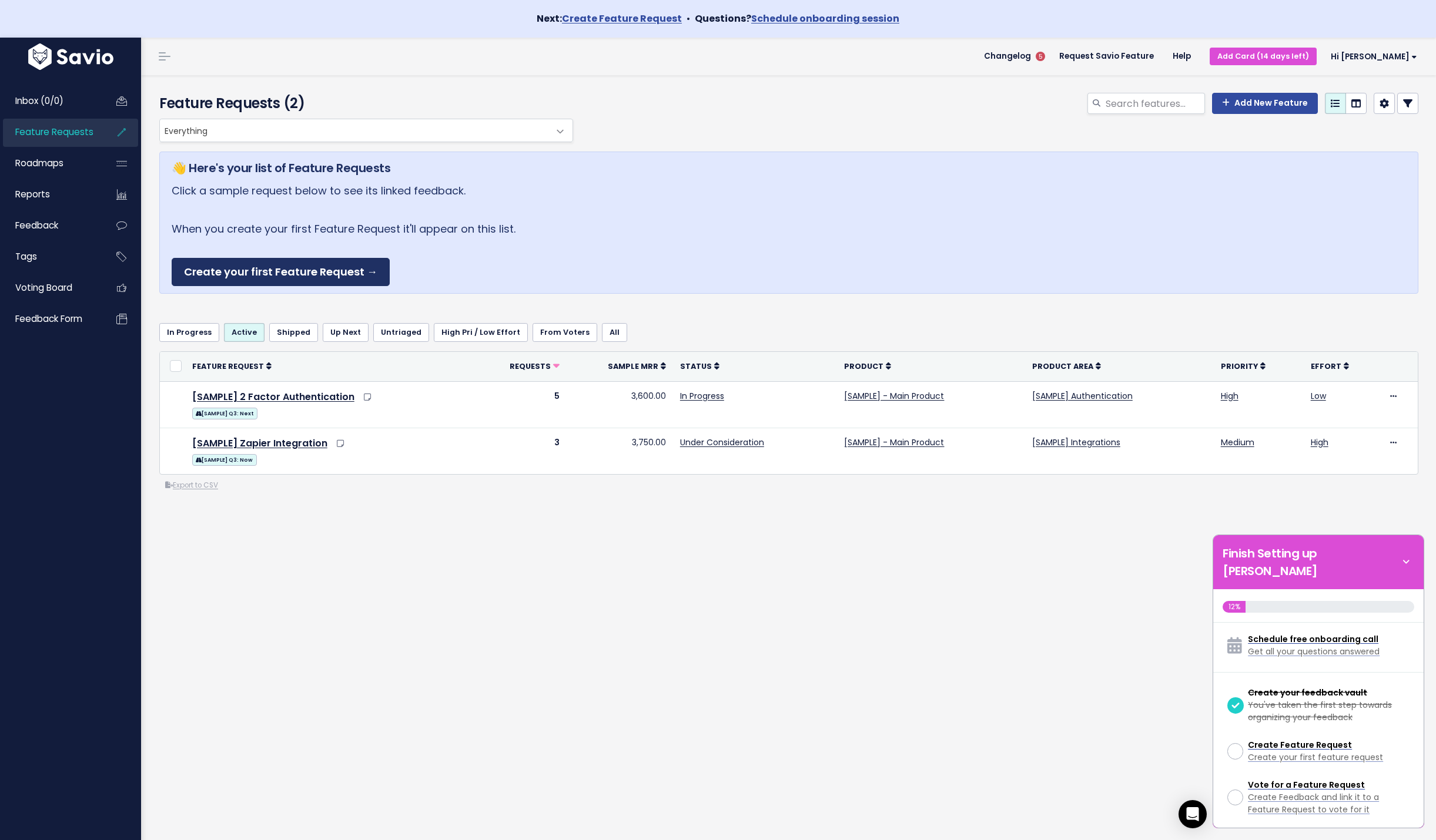
click at [353, 270] on link "Create your first Feature Request →" at bounding box center [281, 273] width 218 height 29
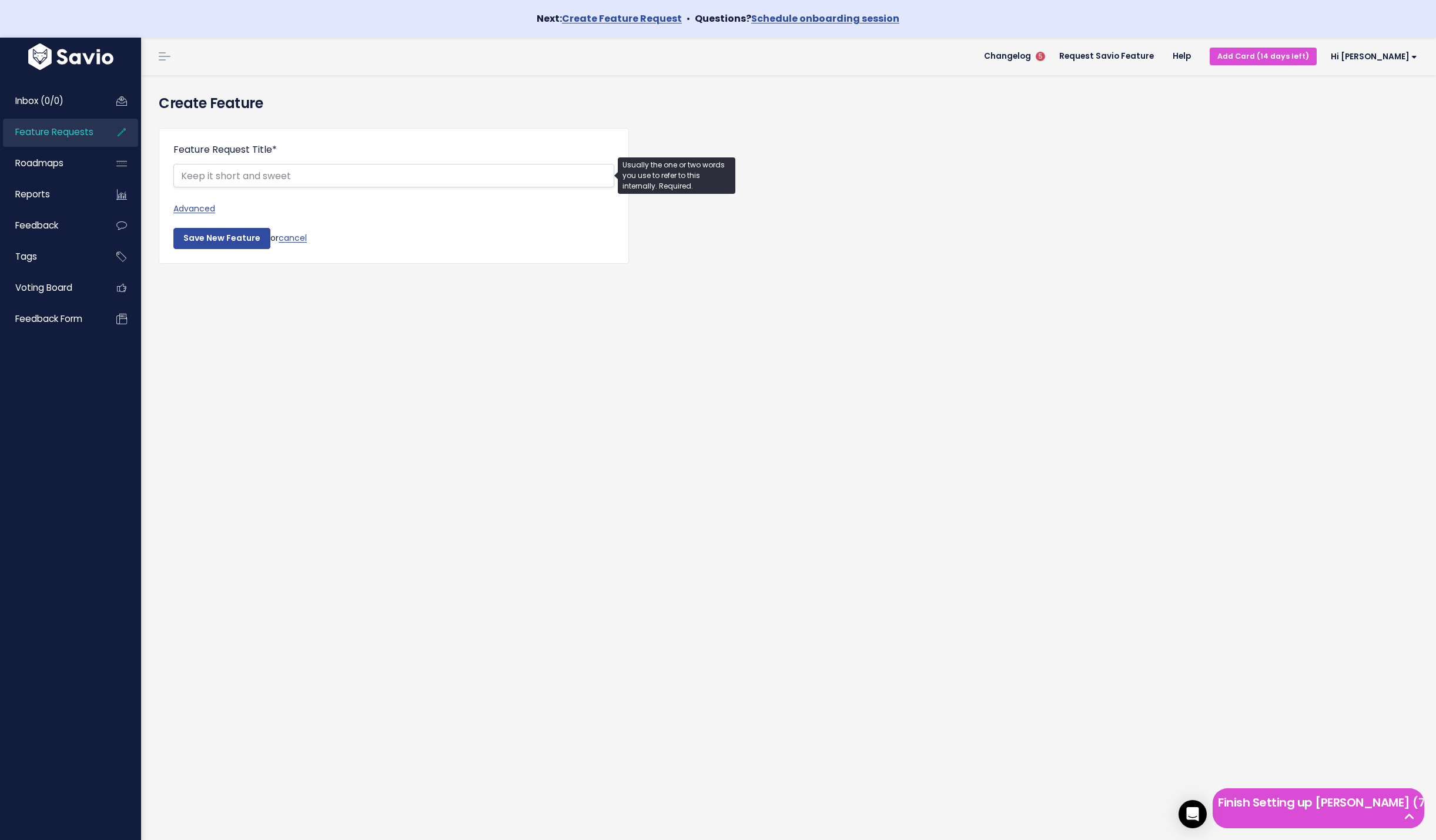
click at [1052, 444] on div "Create Feature Feature Request Title * Advanced Description | | | | A brief des…" at bounding box center [788, 476] width 1295 height 803
click at [349, 180] on input "Feature Request Title *" at bounding box center [394, 175] width 441 height 24
type input "GFX in web editor"
click at [174, 228] on input "Save New Feature" at bounding box center [222, 238] width 97 height 21
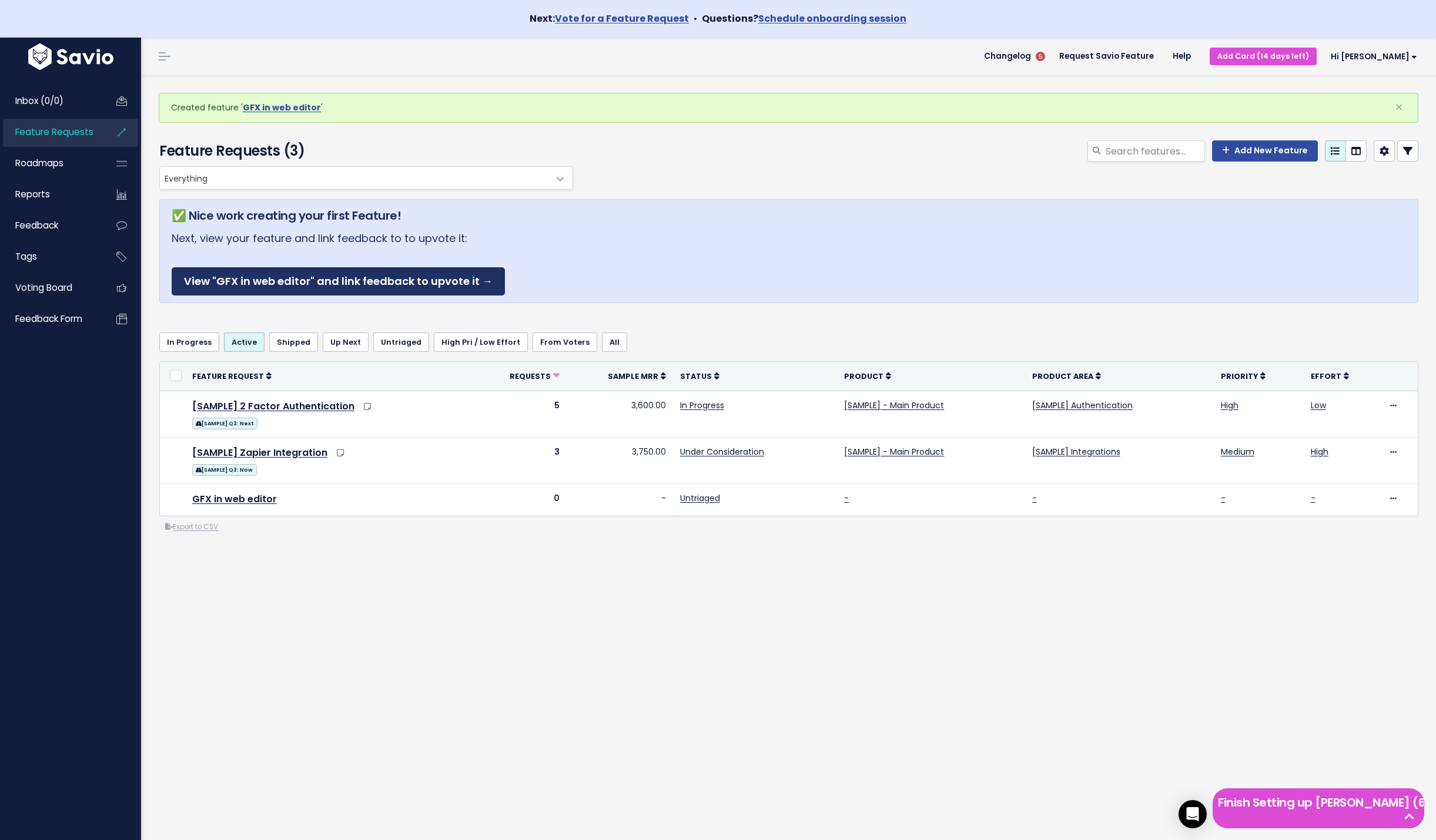
click at [371, 277] on link "View "GFX in web editor" and link feedback to upvote it →" at bounding box center [338, 282] width 333 height 29
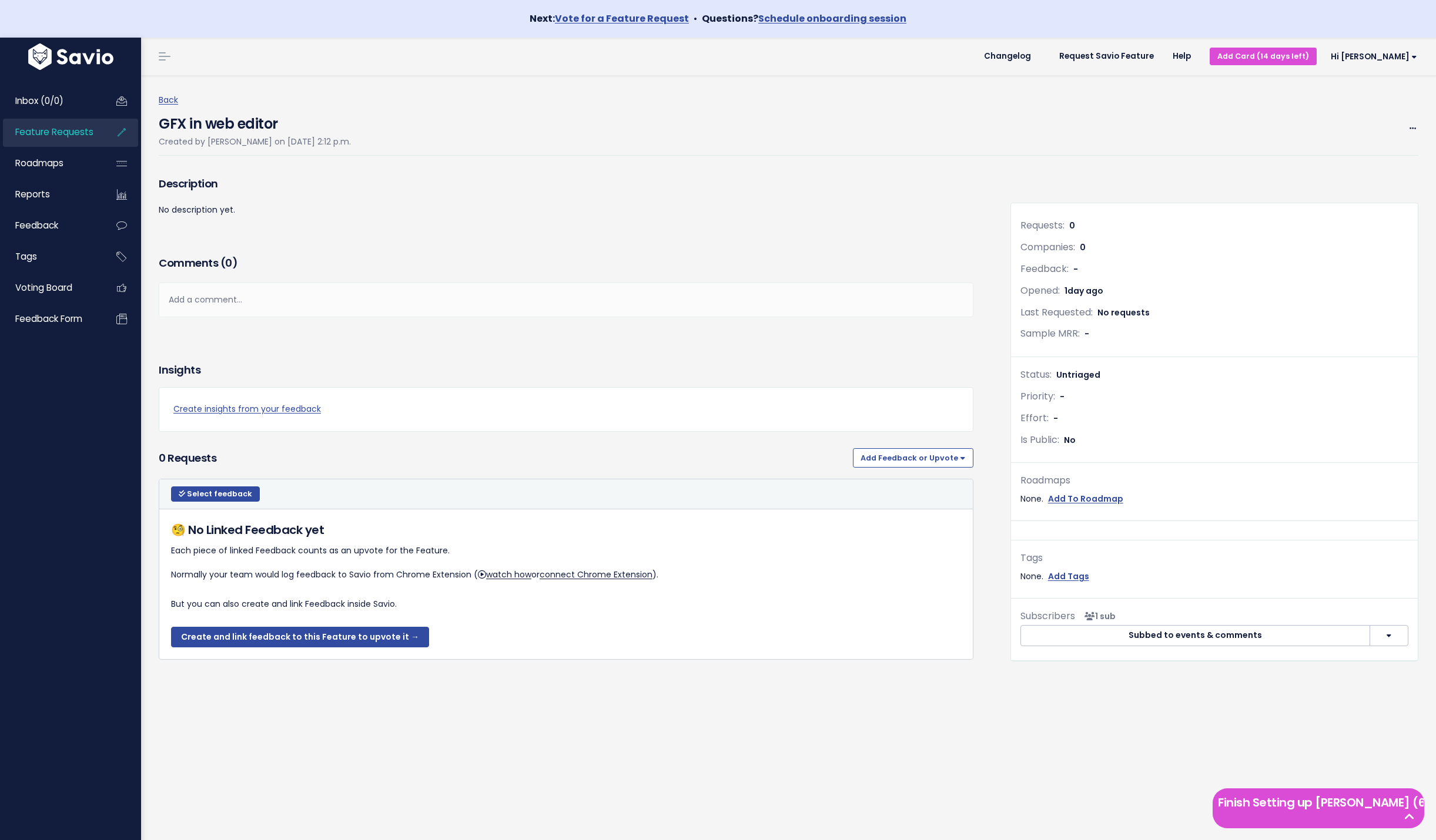
scroll to position [37, 0]
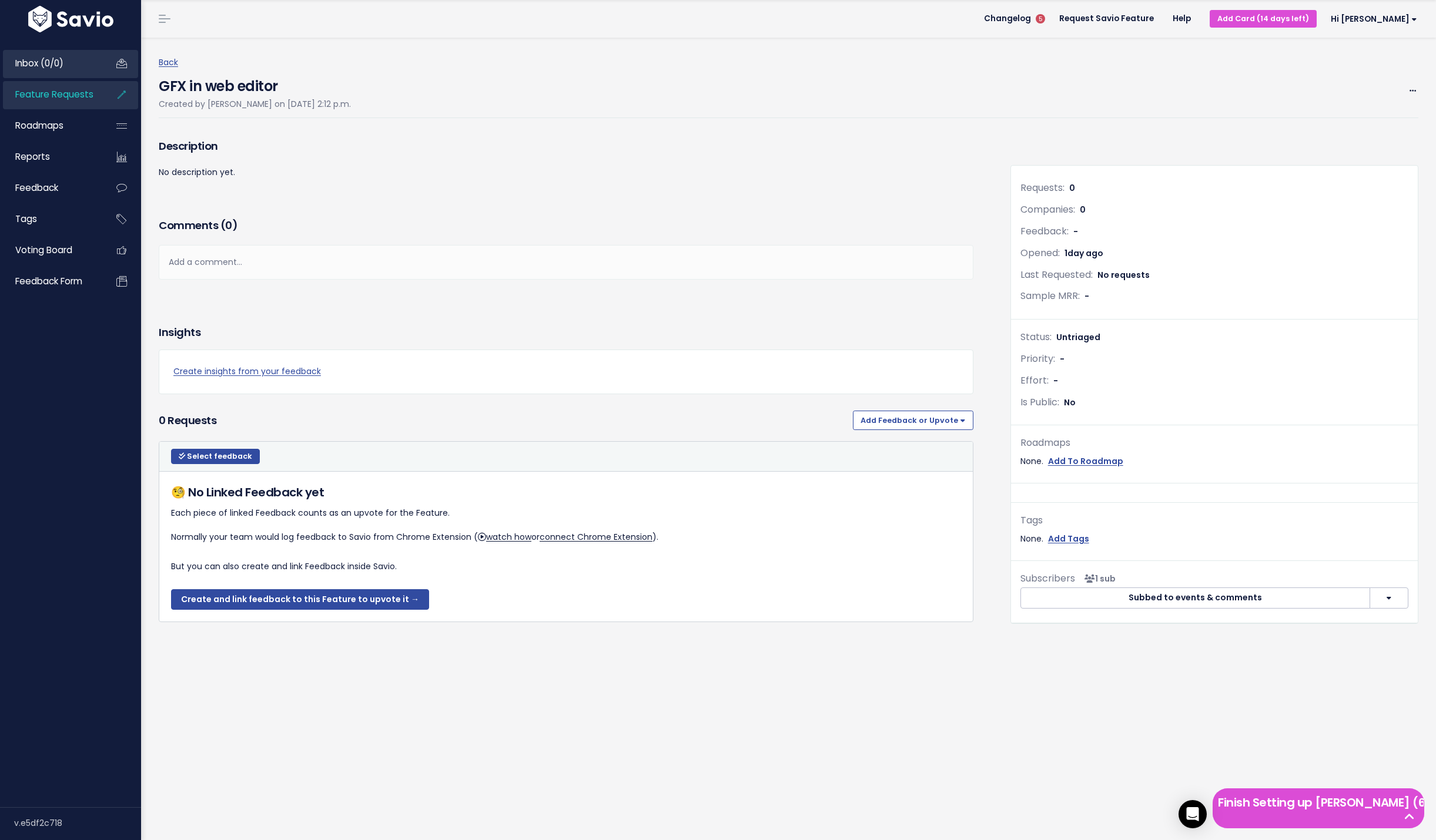
click at [50, 62] on span "Inbox (0/0)" at bounding box center [39, 63] width 48 height 12
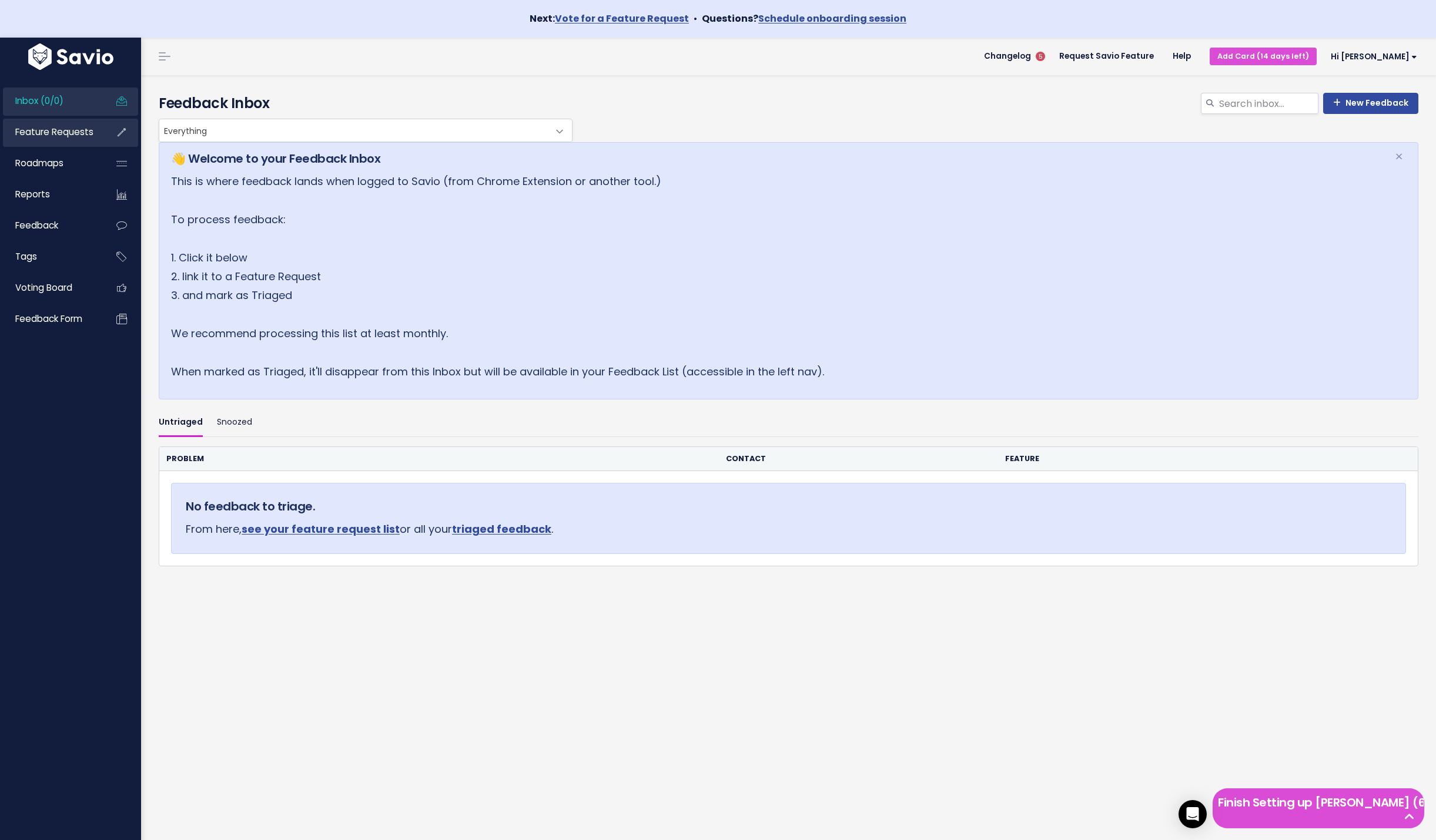
click at [42, 128] on span "Feature Requests" at bounding box center [54, 132] width 78 height 12
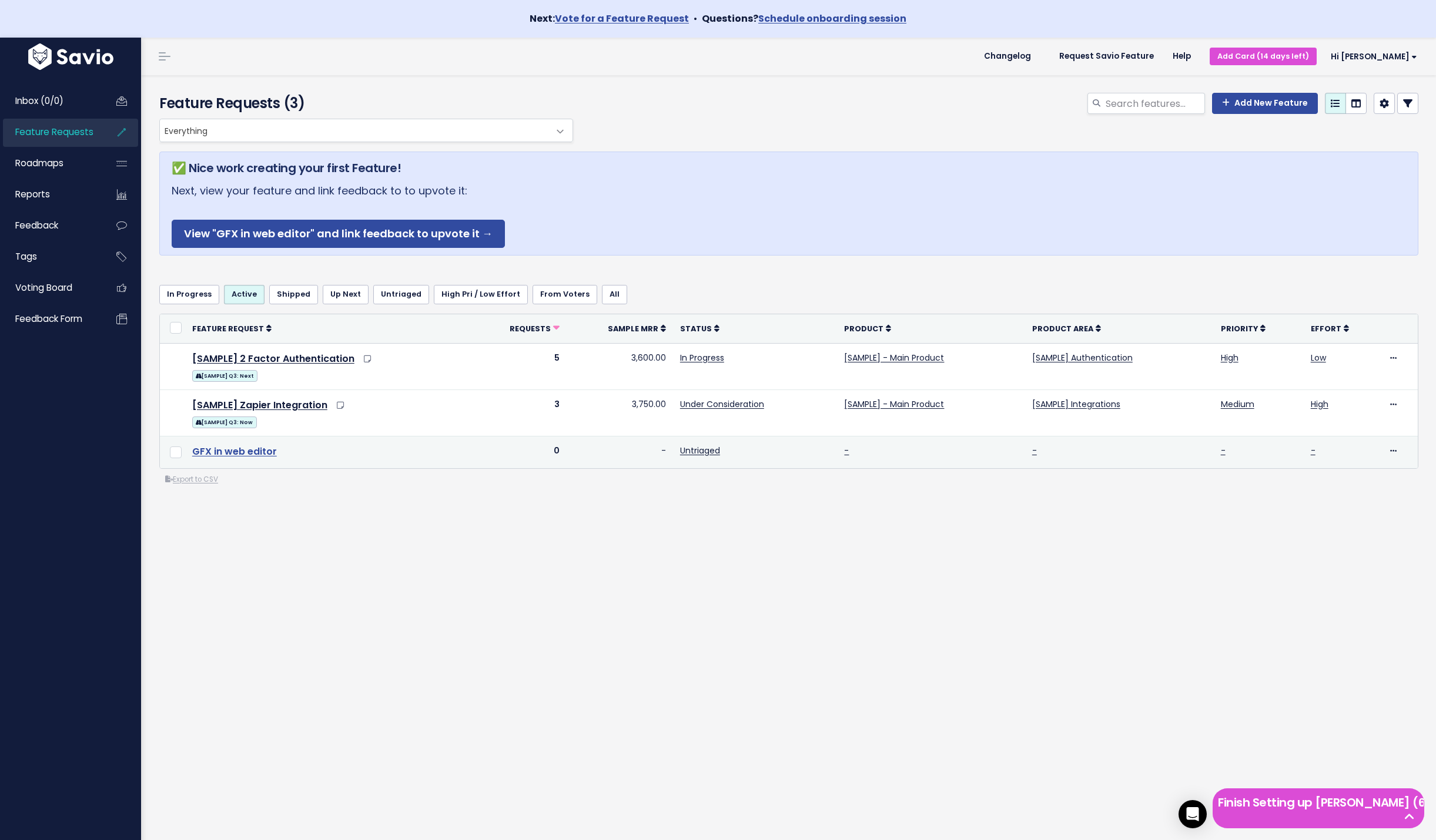
click at [233, 455] on link "GFX in web editor" at bounding box center [235, 451] width 85 height 13
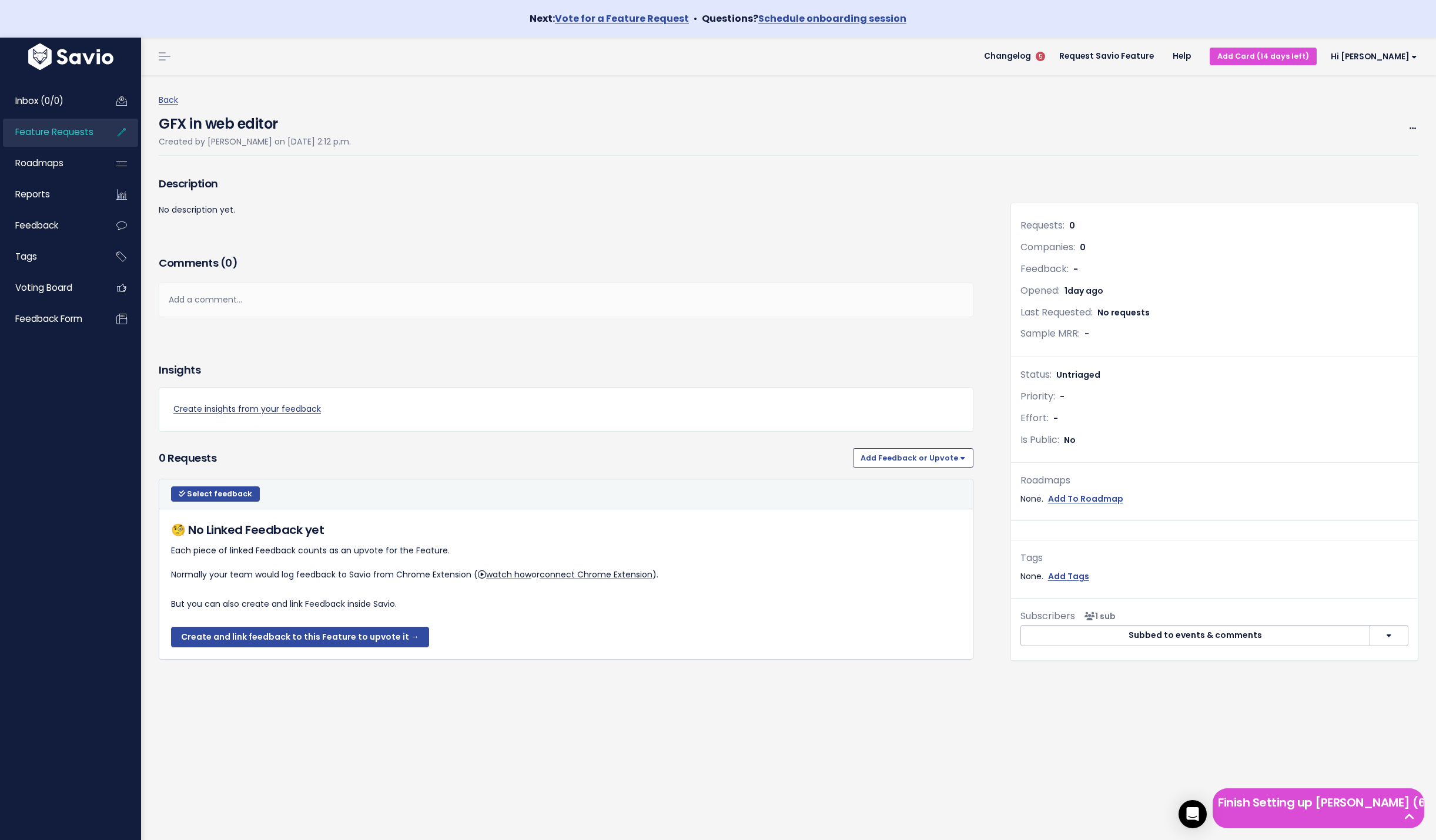
click at [249, 411] on link "Create insights from your feedback" at bounding box center [566, 409] width 785 height 15
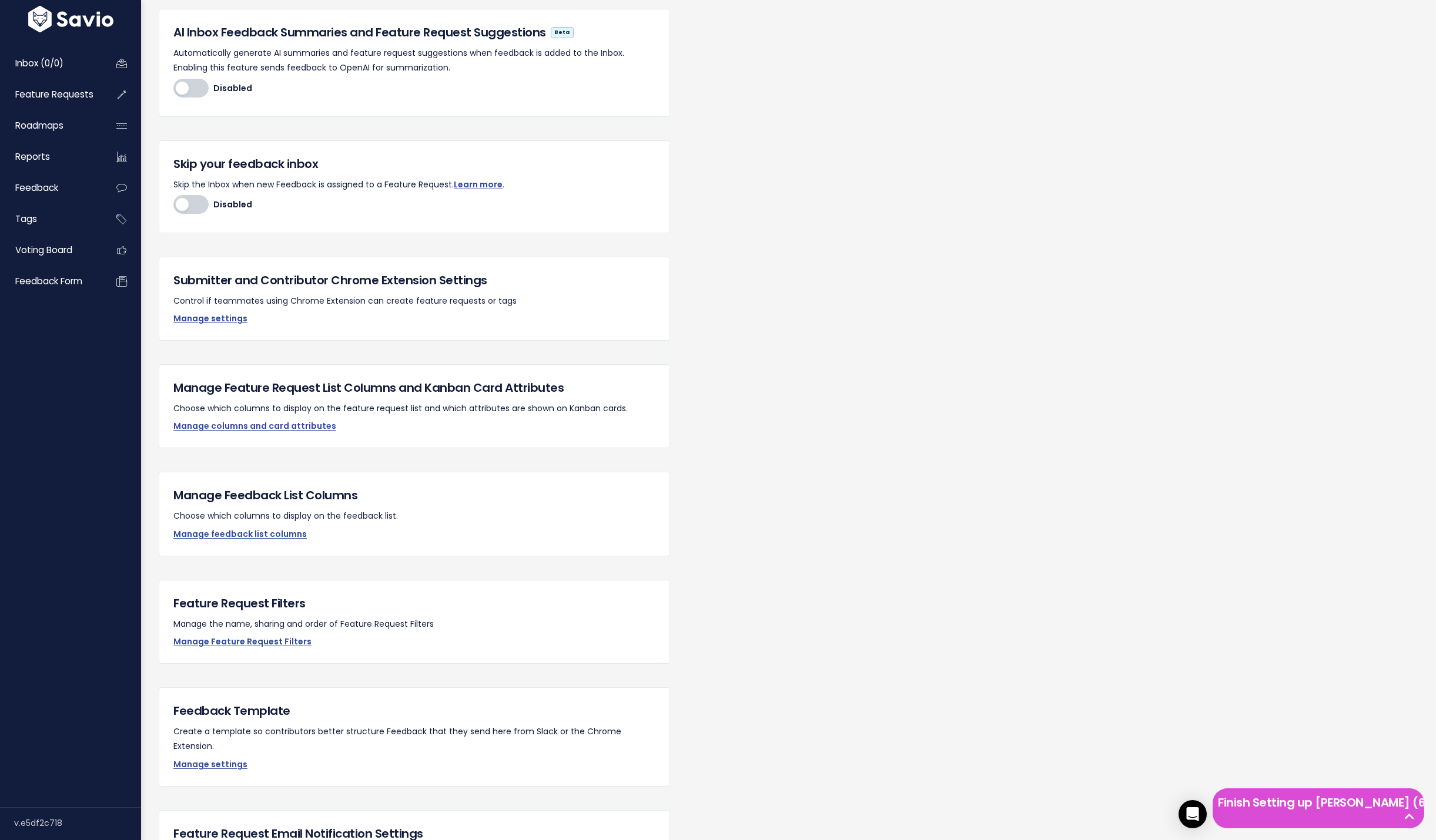
scroll to position [466, 0]
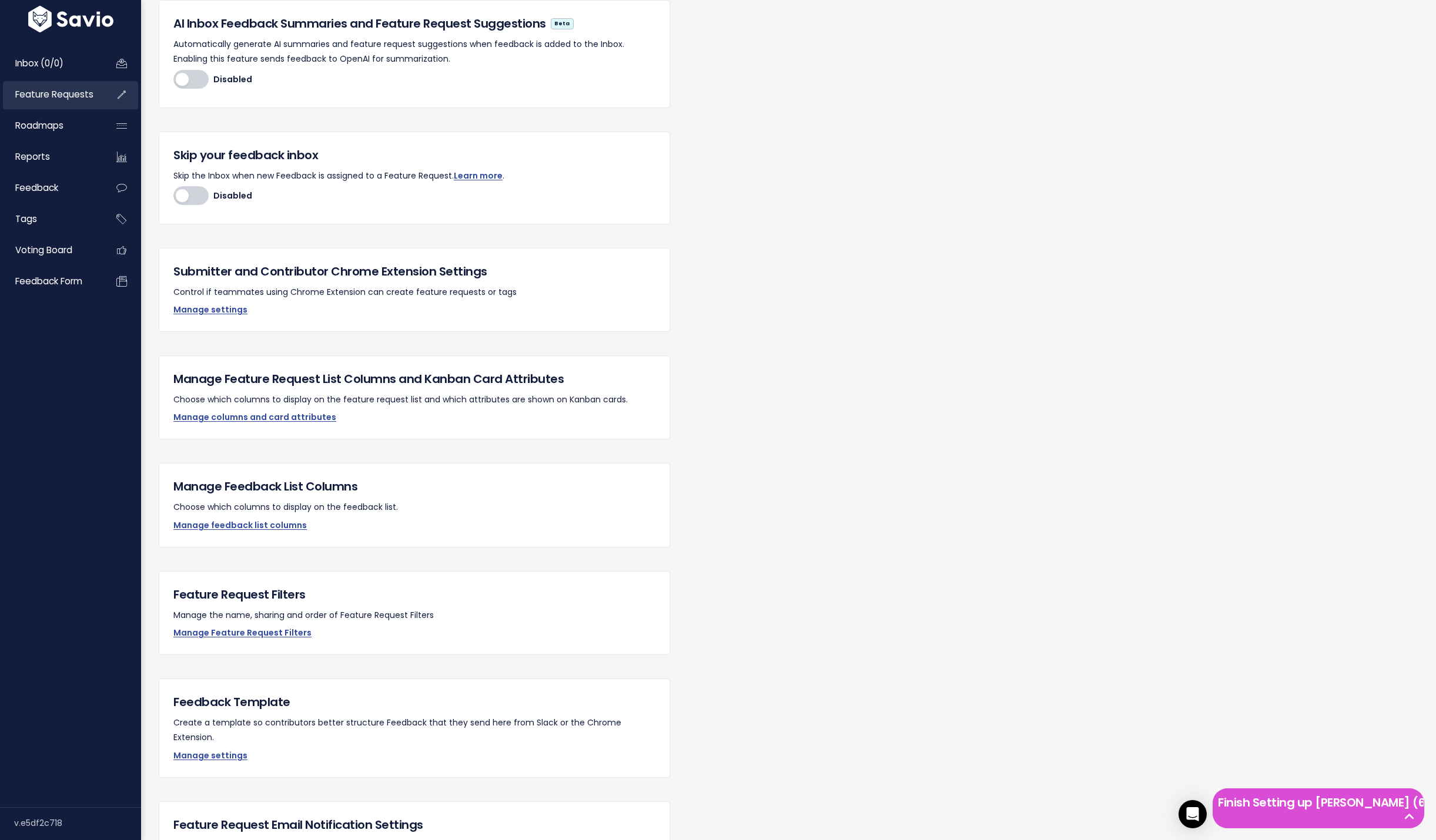
click at [35, 92] on span "Feature Requests" at bounding box center [54, 94] width 78 height 12
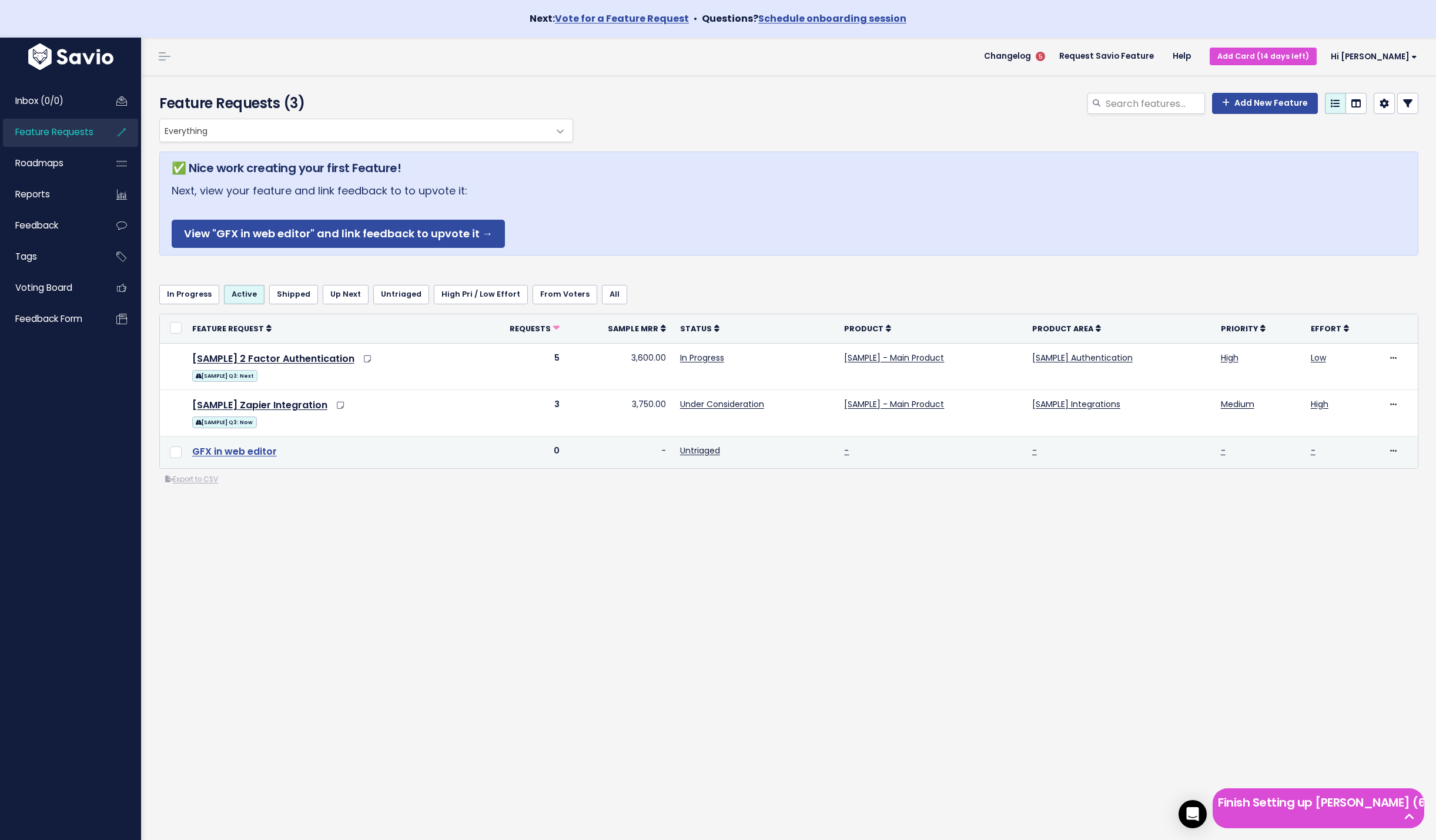
click at [264, 448] on link "GFX in web editor" at bounding box center [235, 451] width 85 height 13
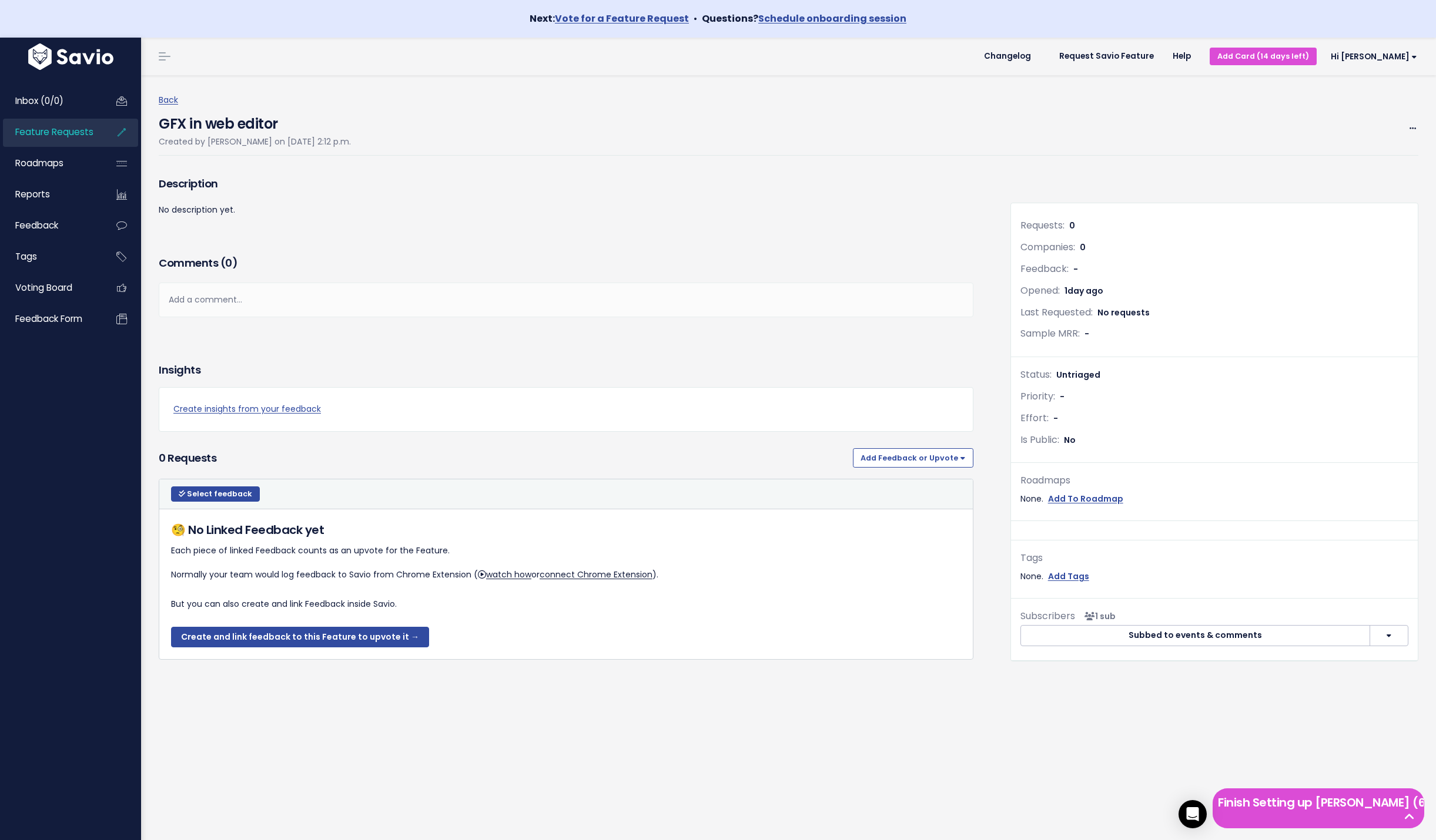
click at [291, 303] on div "Add a comment..." at bounding box center [567, 300] width 815 height 34
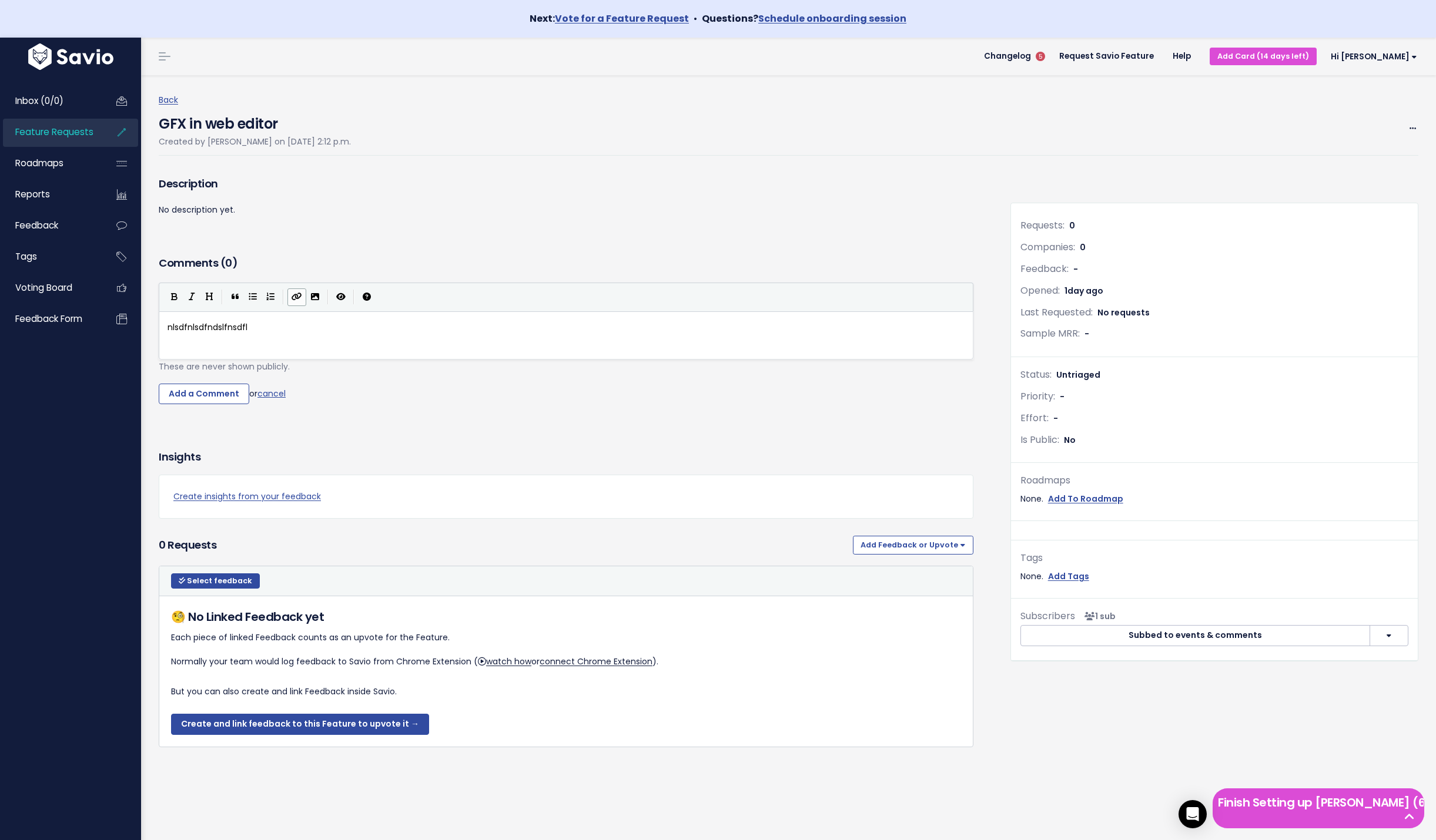
scroll to position [4, 80]
type textarea "nlsdfnlsdfndslfnsdfl"
click at [1410, 812] on icon at bounding box center [1409, 817] width 20 height 11
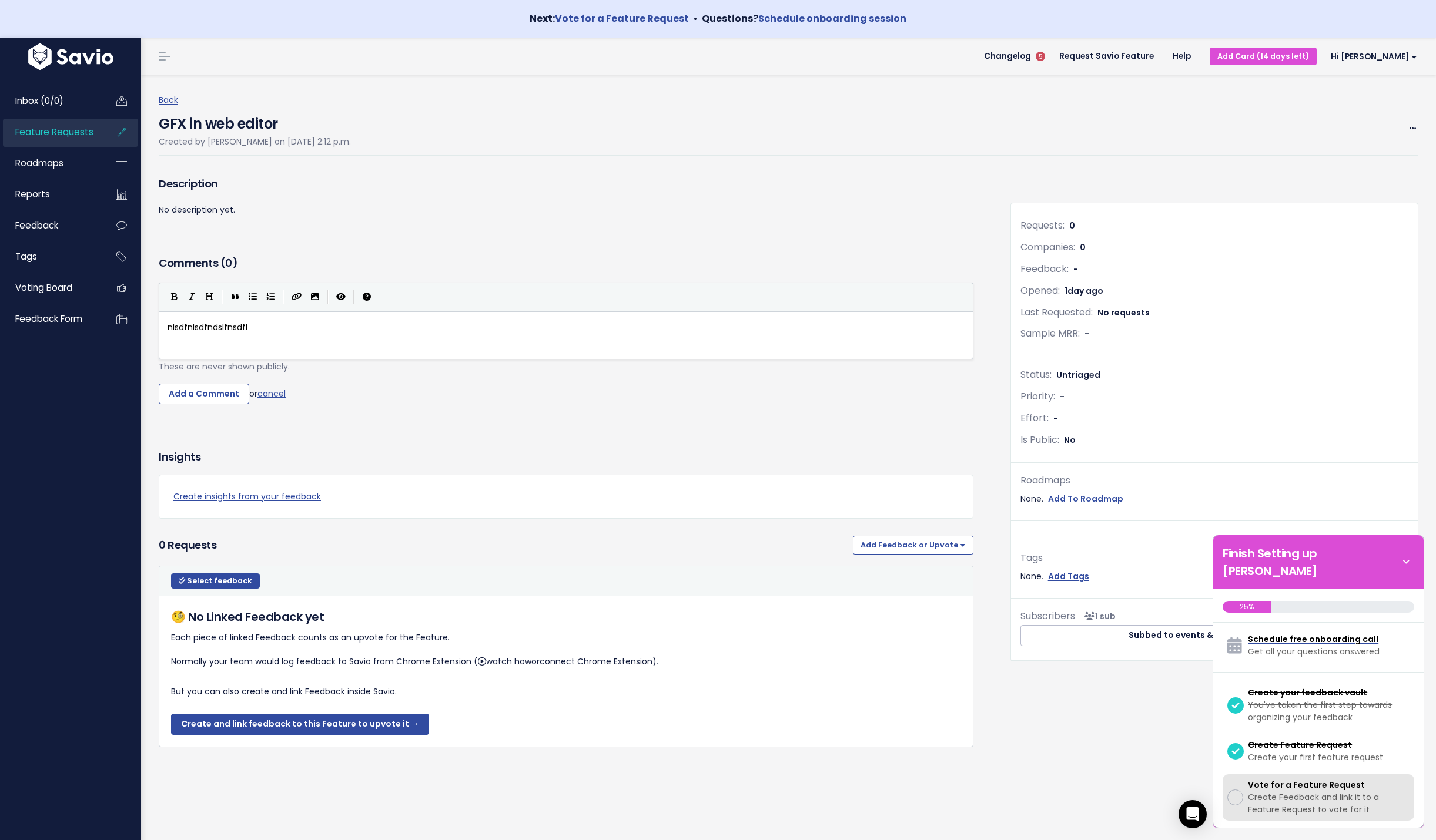
click at [1305, 792] on span "Create Feedback and link it to a Feature Request to vote for it" at bounding box center [1313, 804] width 131 height 24
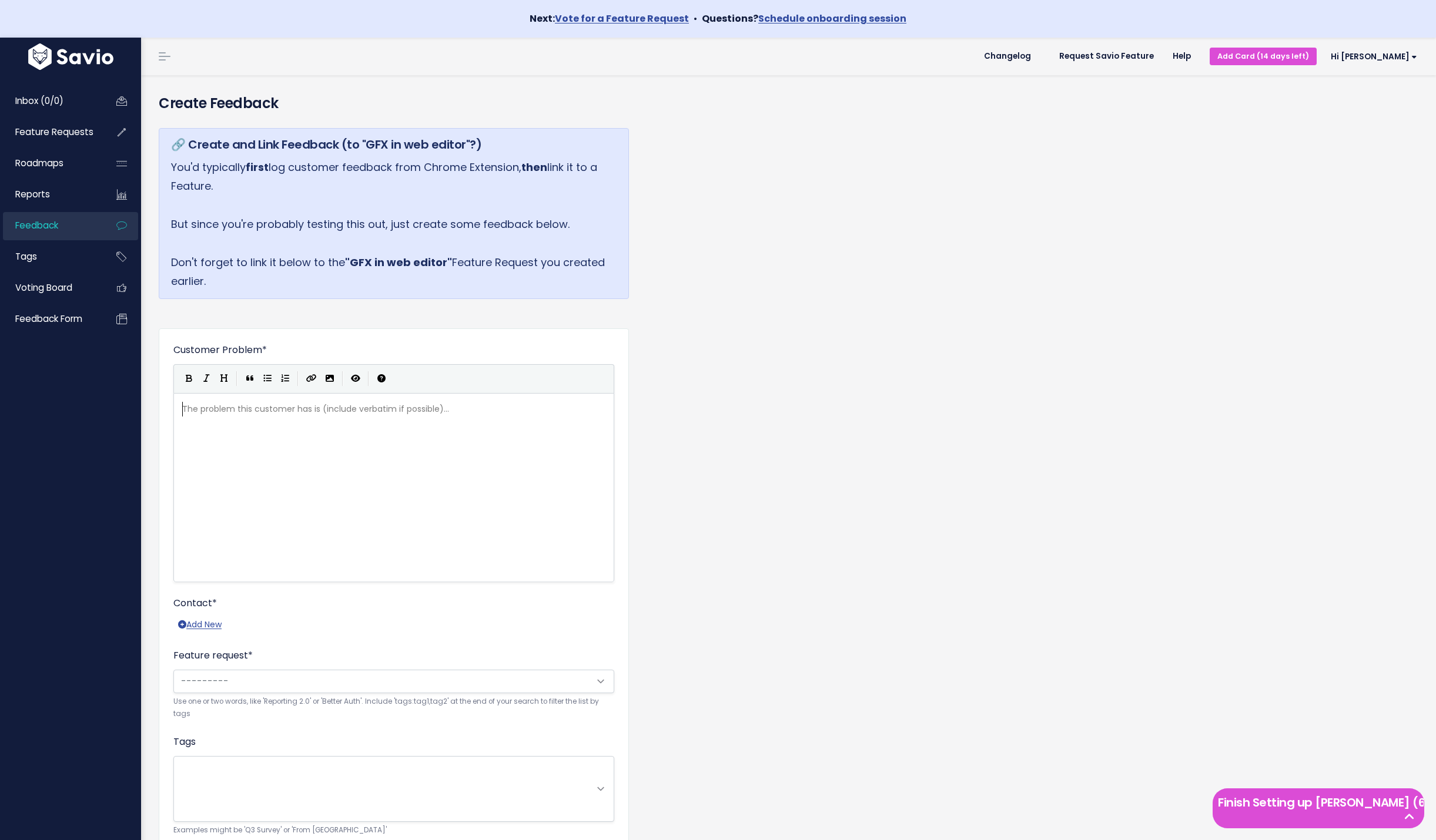
scroll to position [1, 0]
click at [359, 480] on div "The problem this customer has is (include verbatim if possible)... xxxxxxxxxx ​" at bounding box center [409, 502] width 457 height 205
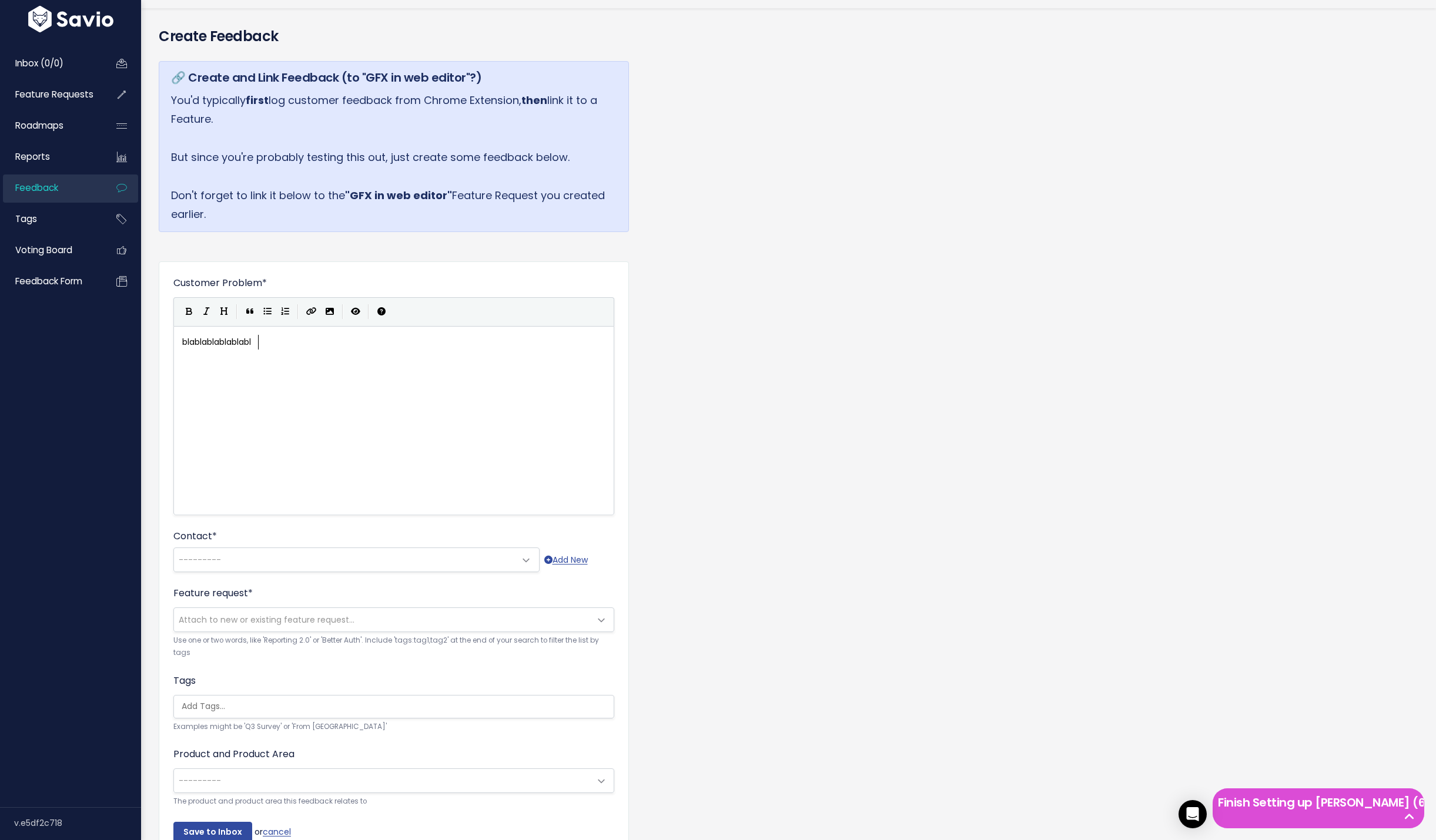
scroll to position [117, 0]
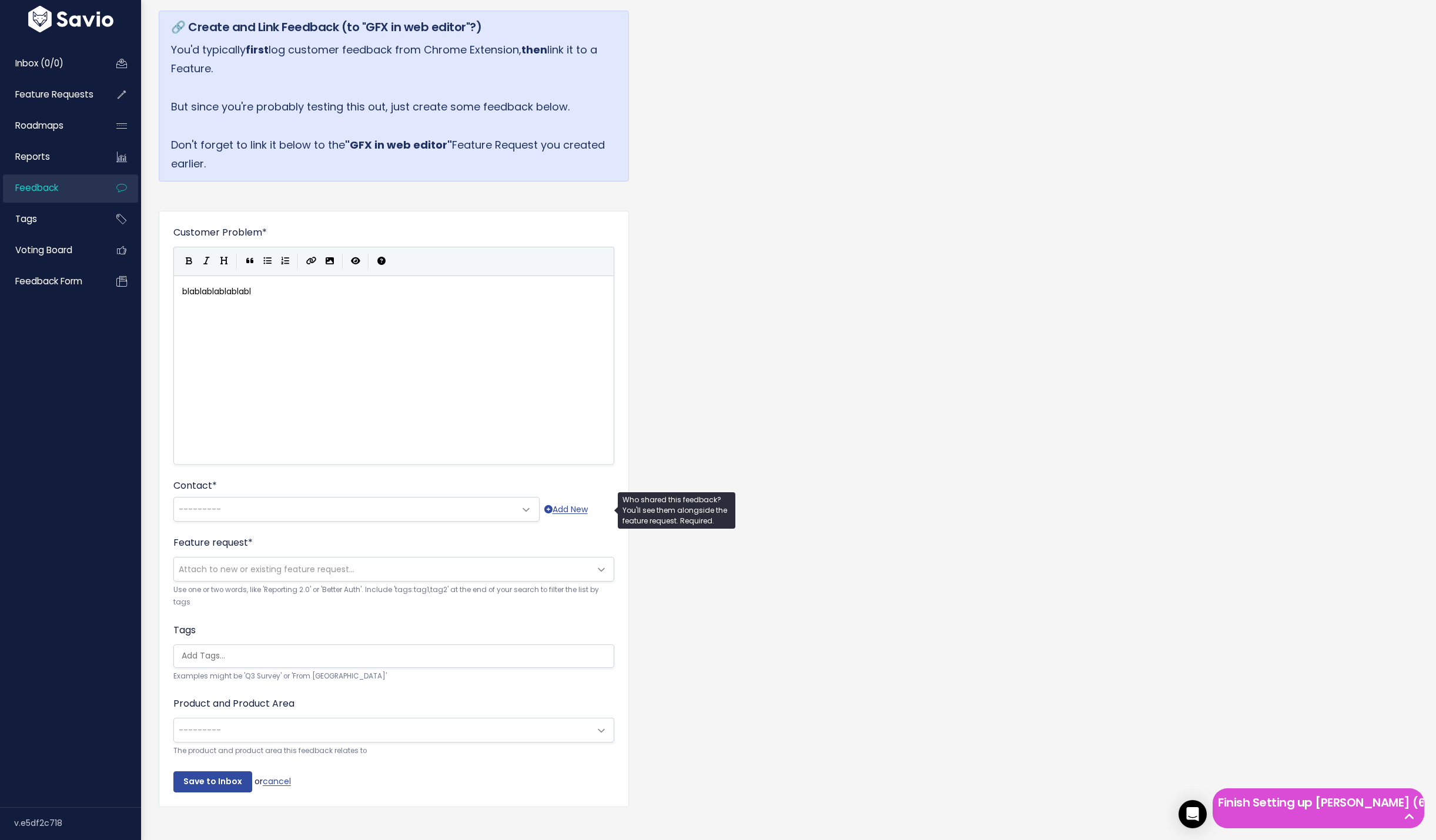
type textarea "blablablablablabl"
click at [399, 516] on span "---------" at bounding box center [345, 509] width 342 height 24
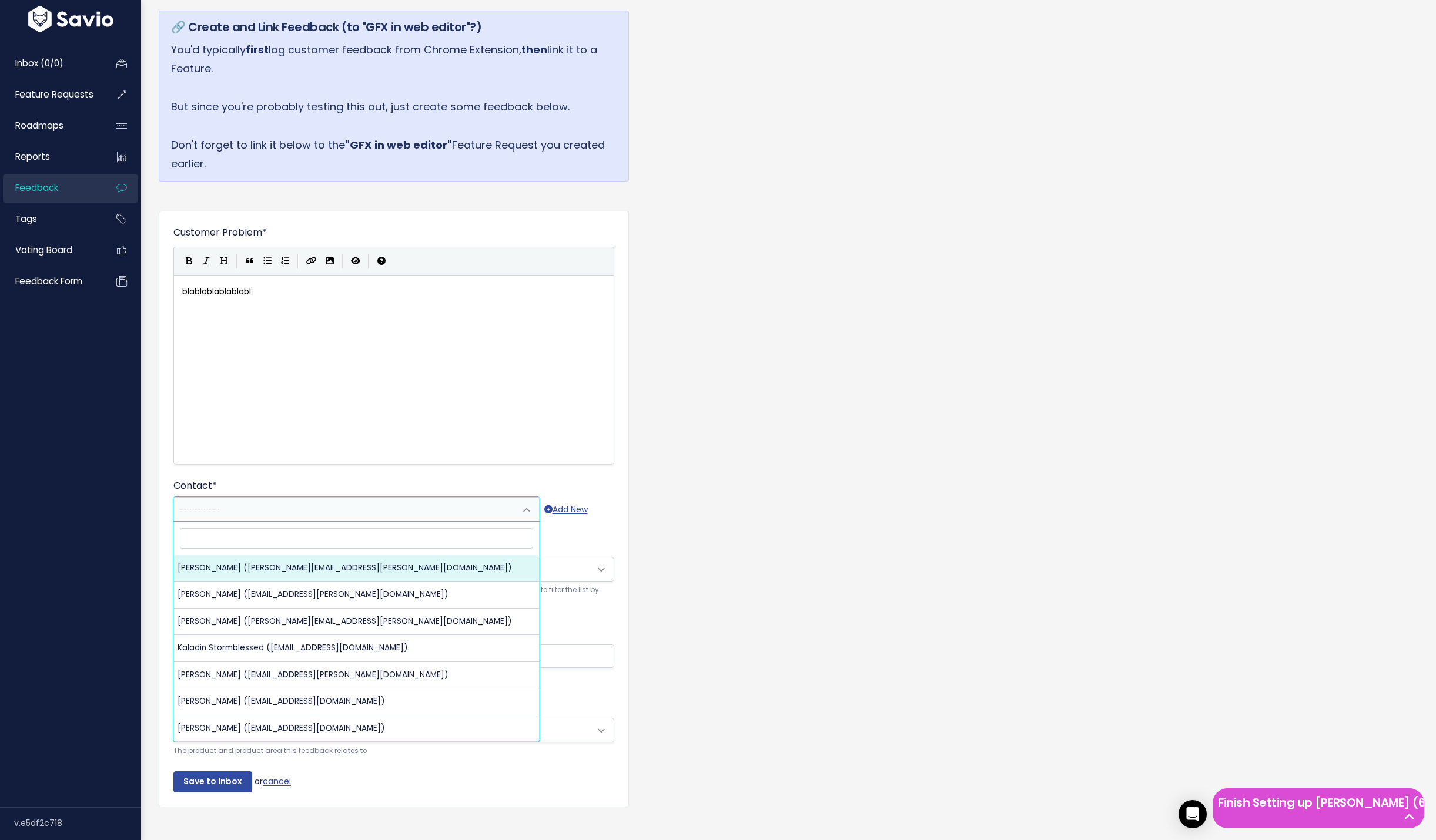
select select "90674115"
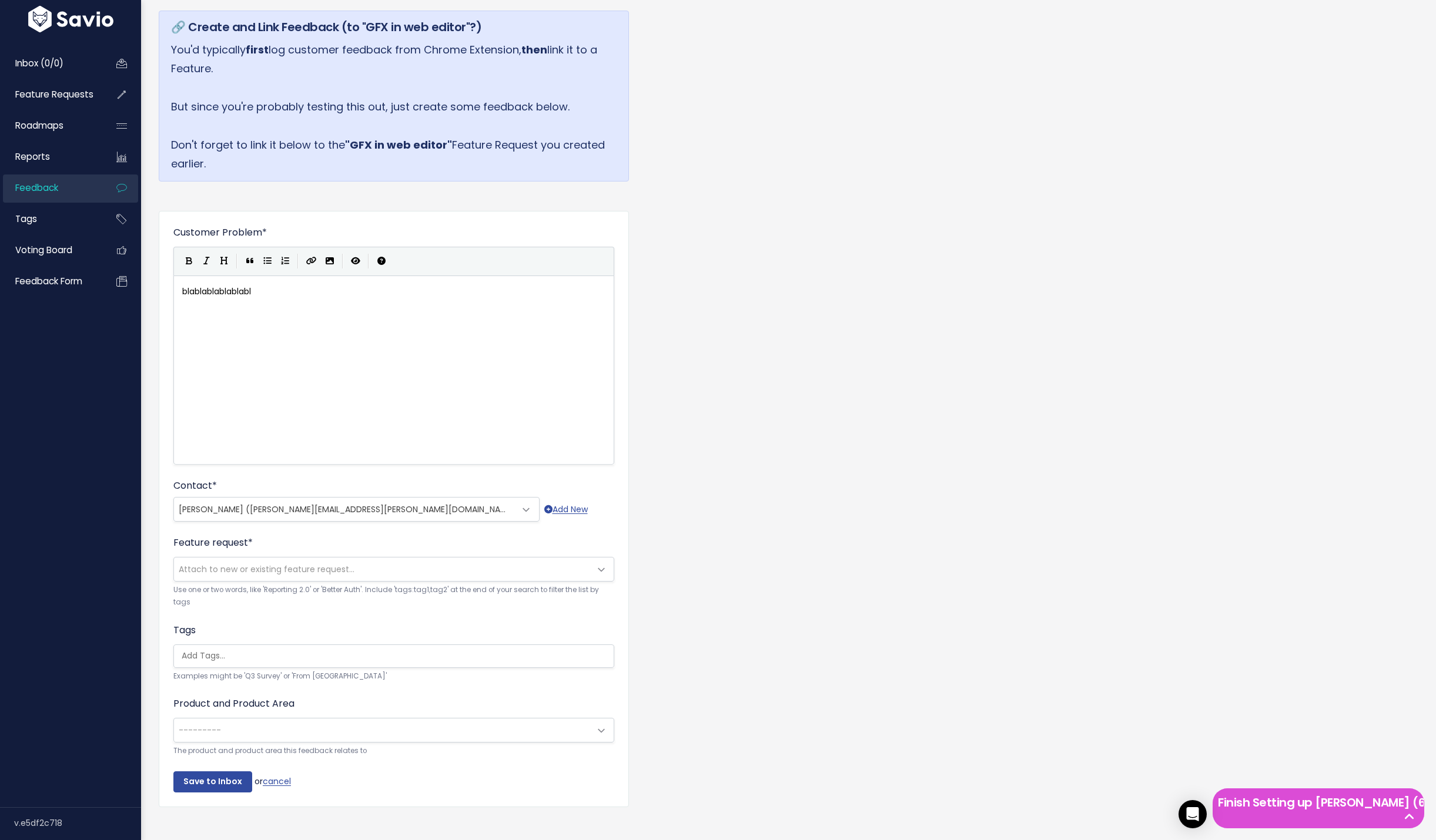
click at [288, 572] on span "Attach to new or existing feature request..." at bounding box center [267, 569] width 176 height 11
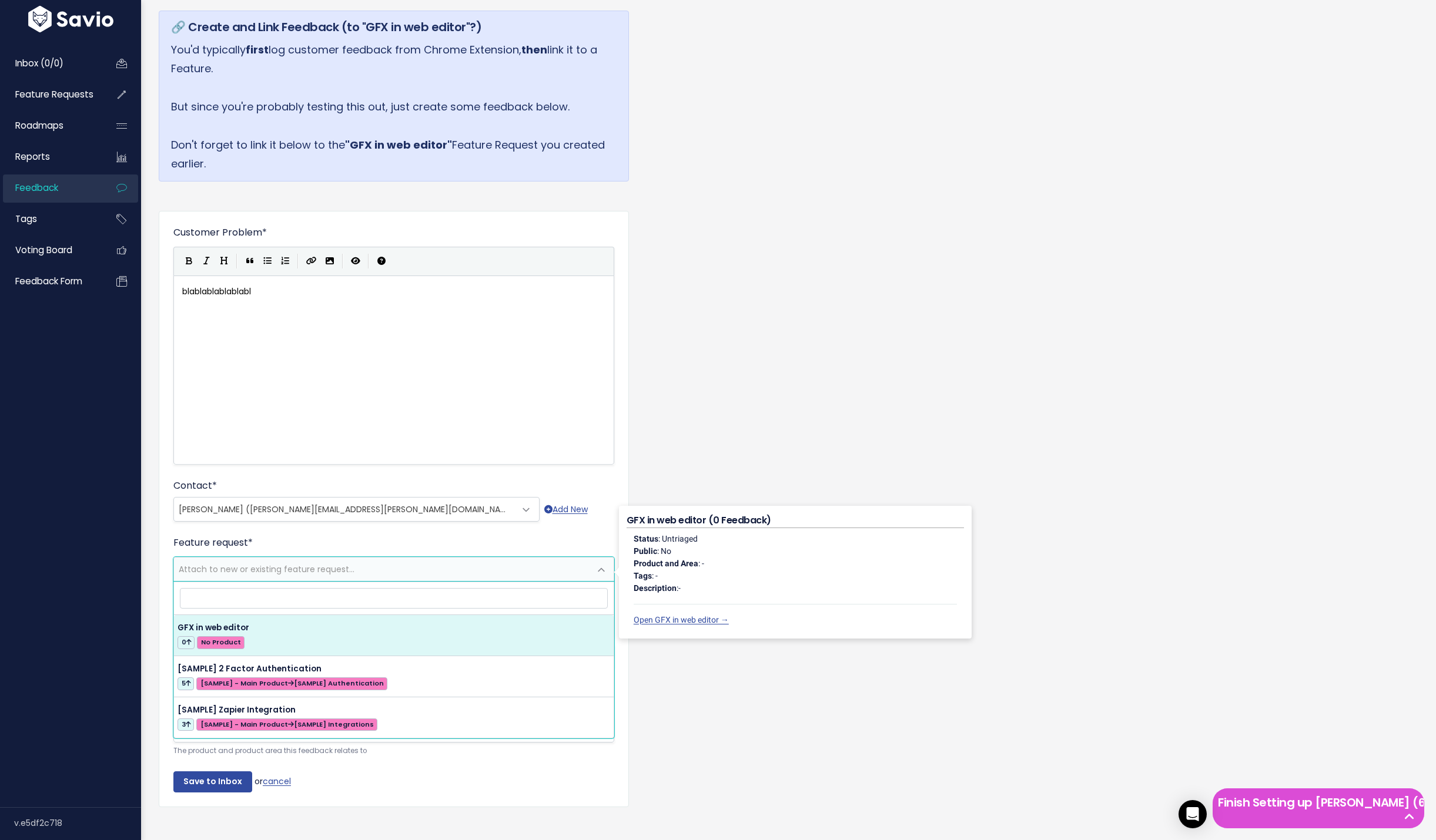
select select "63568"
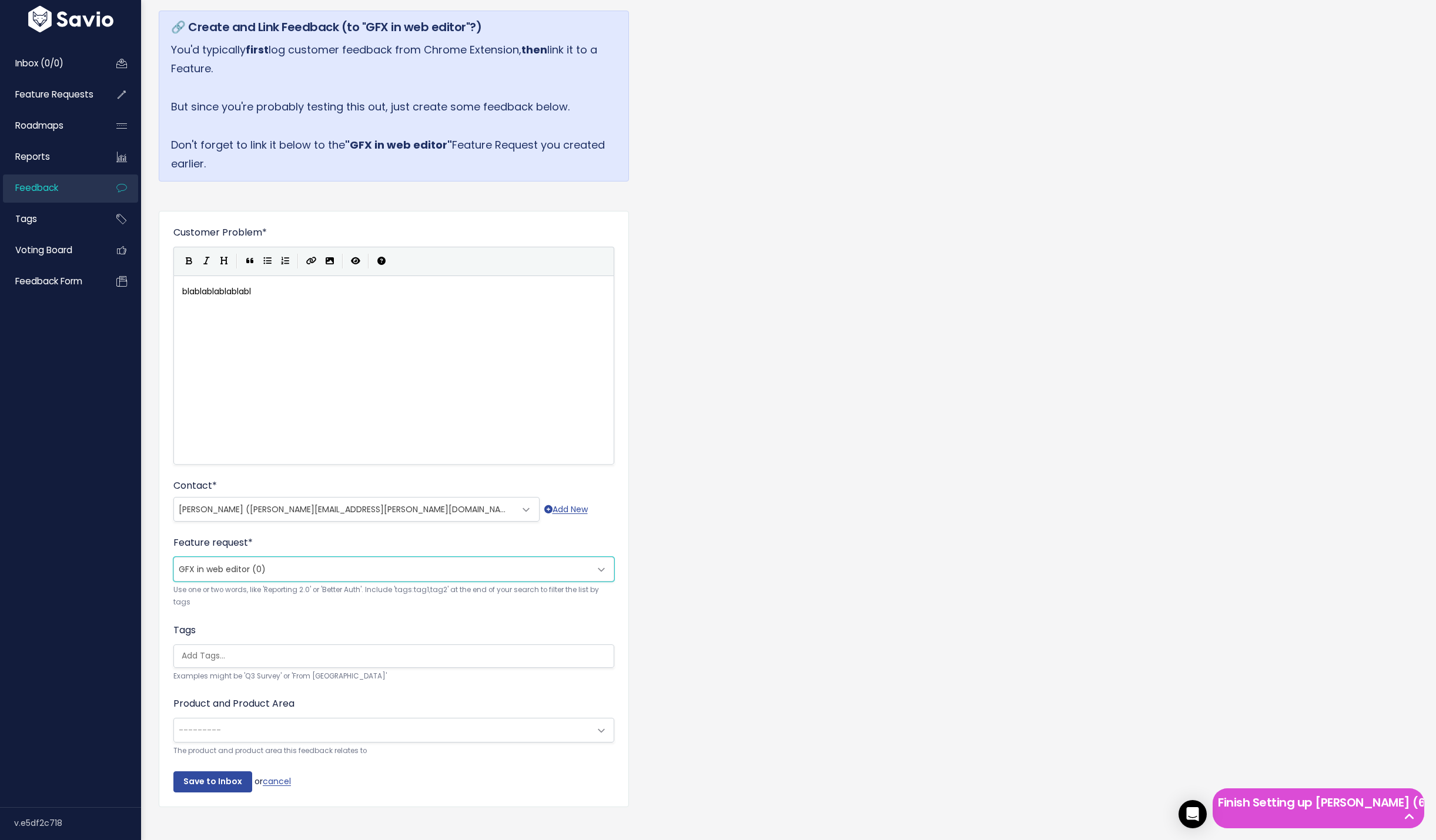
scroll to position [139, 0]
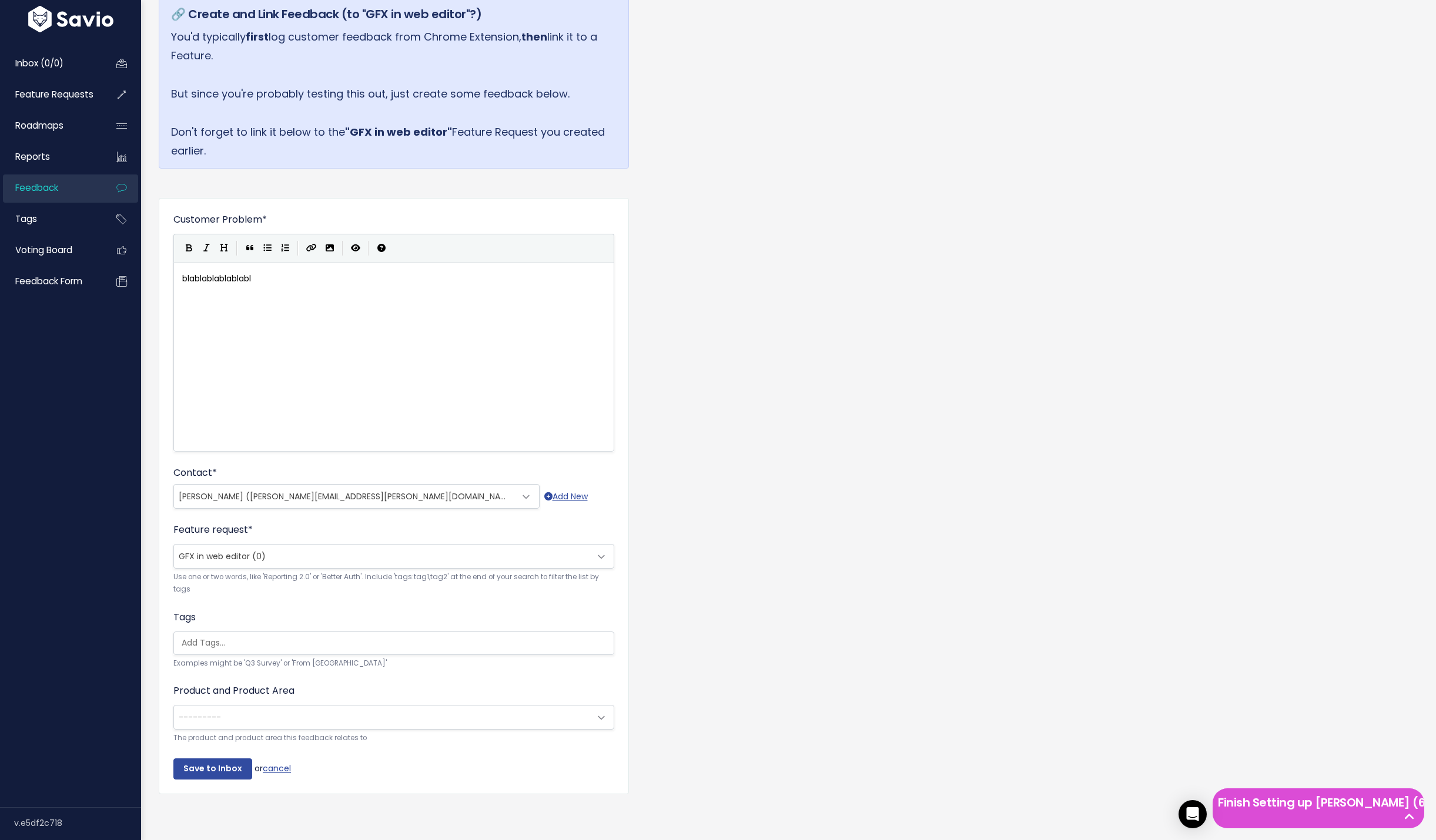
click at [227, 637] on input "search" at bounding box center [397, 643] width 440 height 12
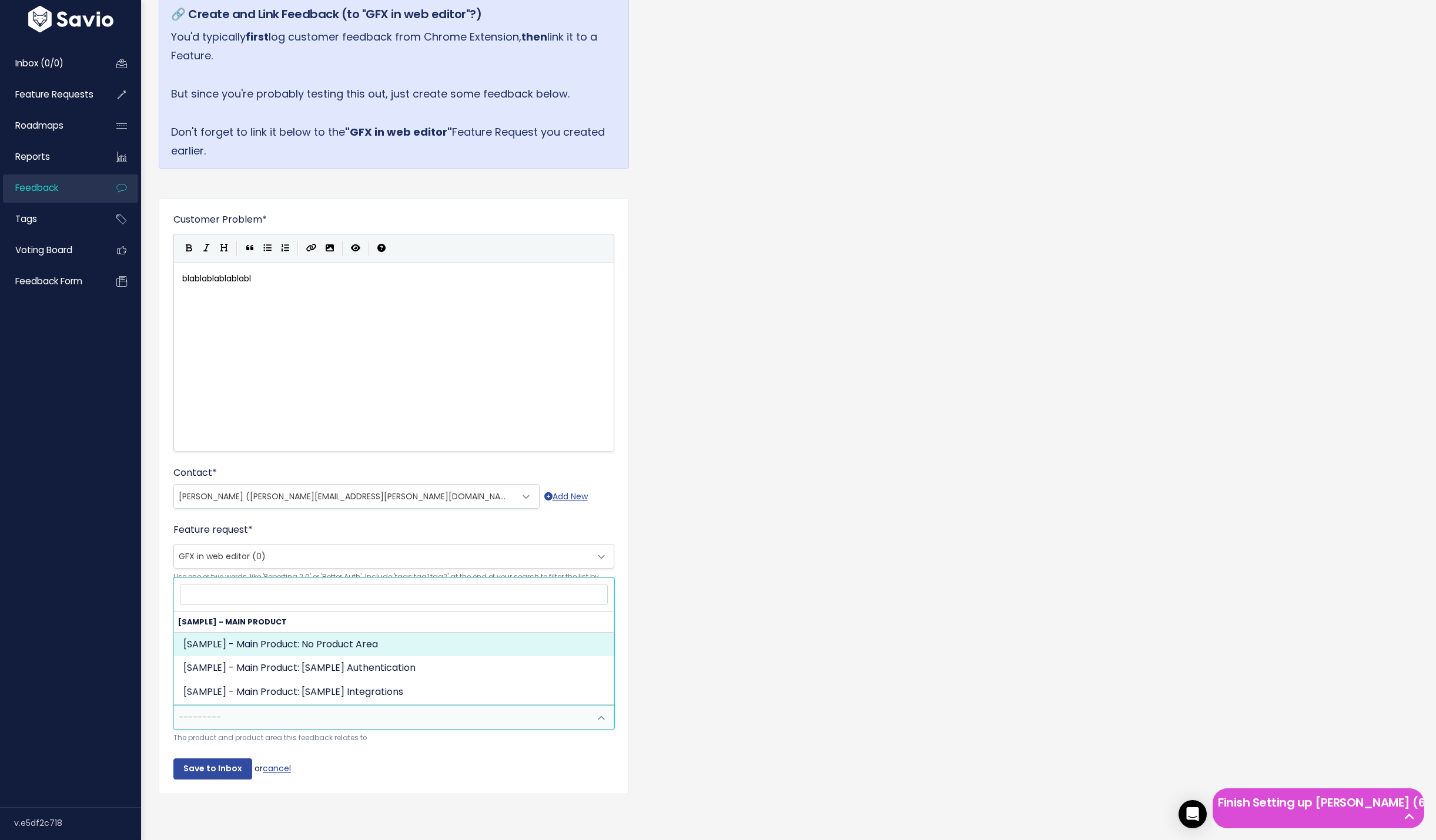
click at [275, 708] on span "---------" at bounding box center [382, 717] width 416 height 24
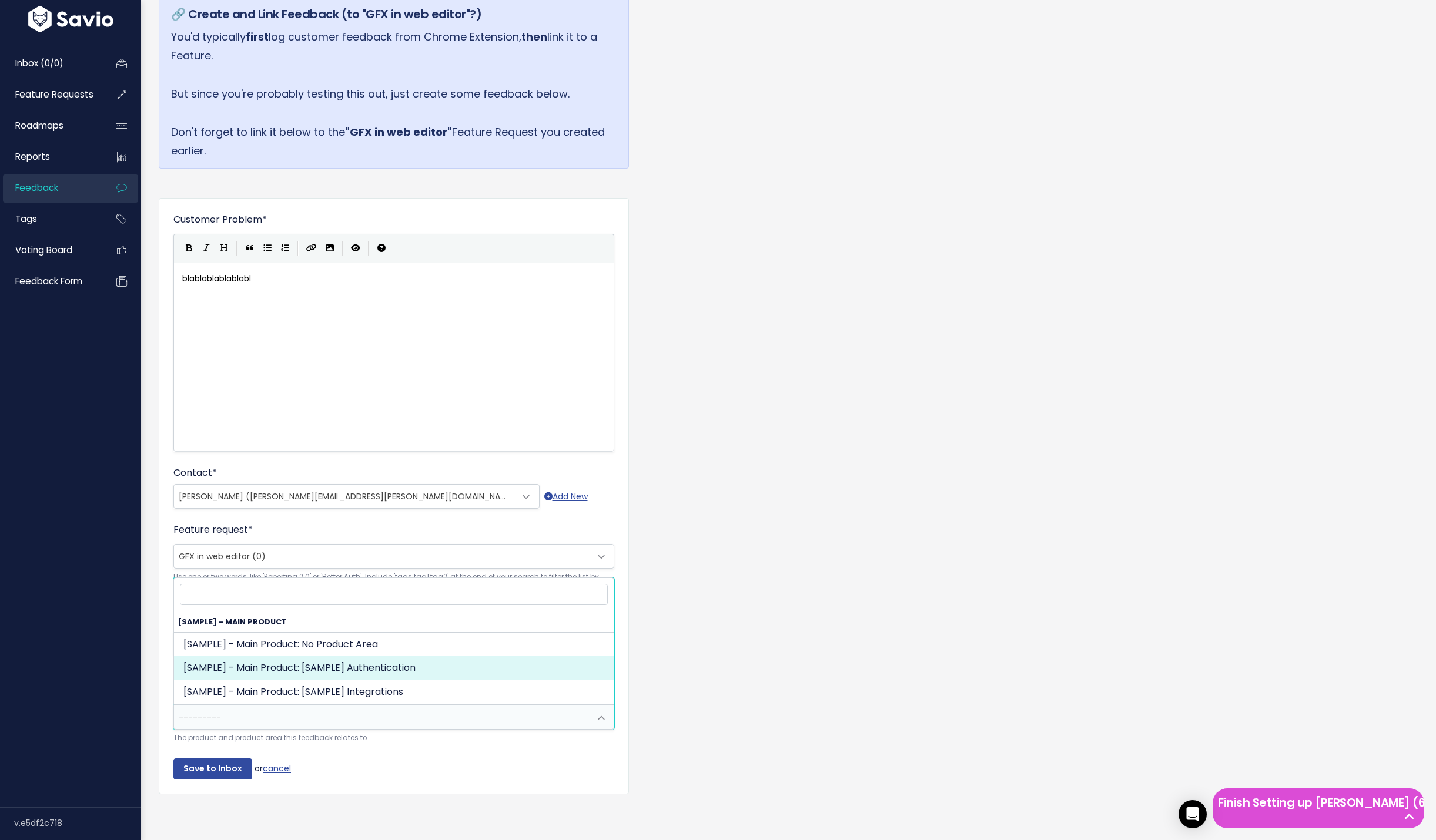
select select "MAIN:AUTHENTICATION"
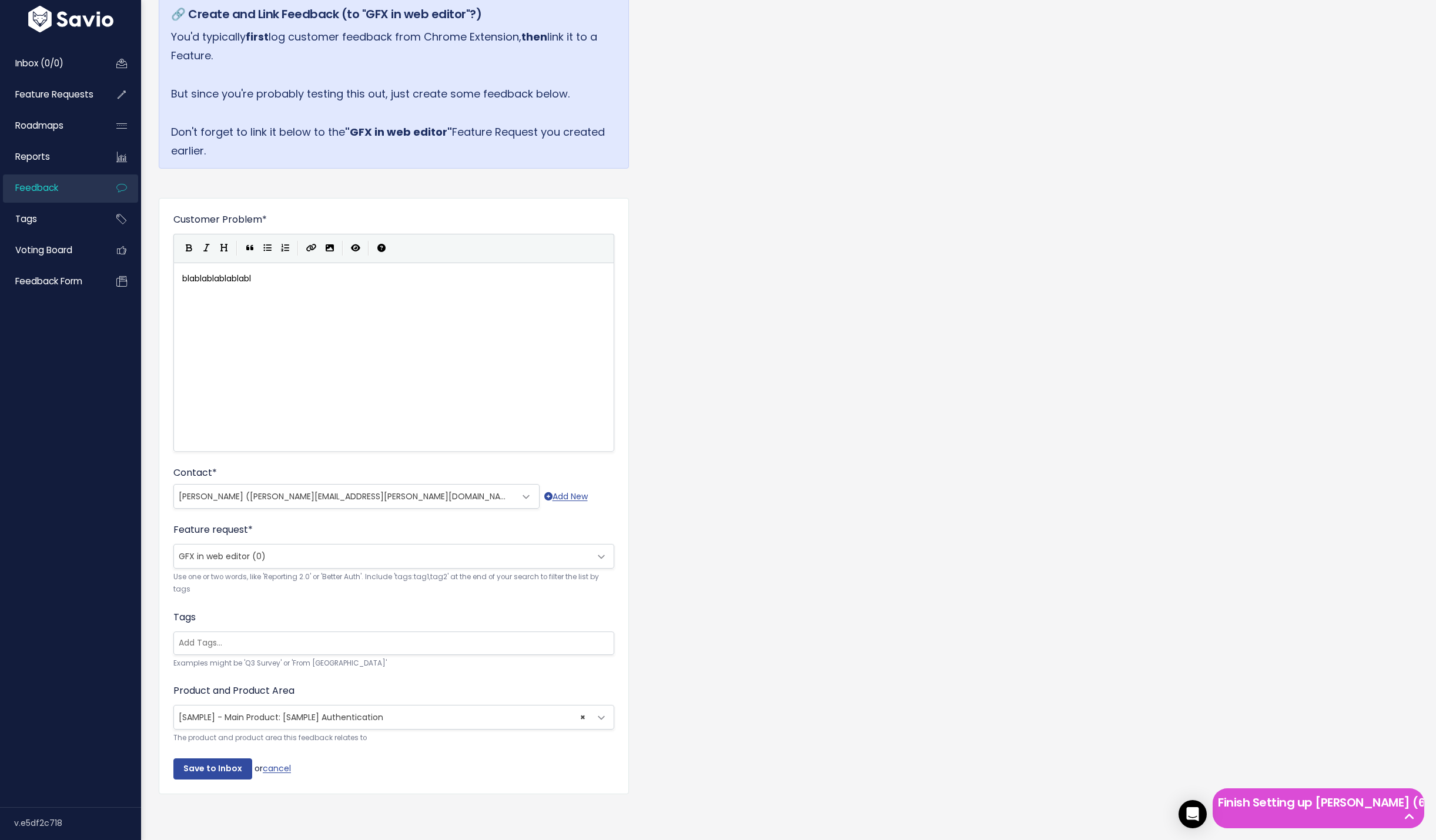
click at [158, 754] on div "🔗 Create and Link Feedback (to "GFX in web editor"?) You'd typically first log …" at bounding box center [788, 405] width 1278 height 833
click at [203, 766] on input "Save to Inbox" at bounding box center [213, 769] width 79 height 21
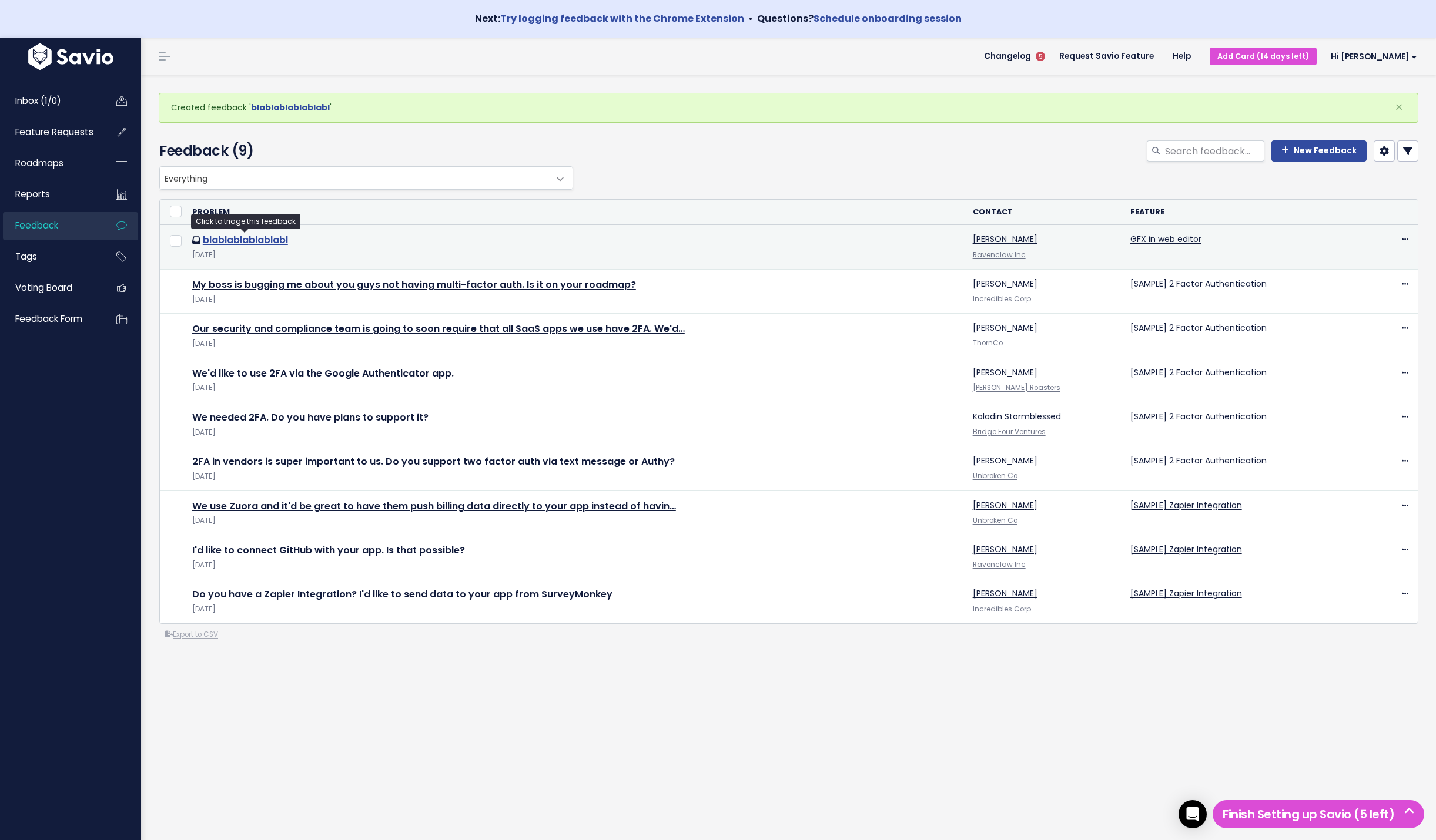
click at [266, 244] on link "blablablablablabl" at bounding box center [245, 240] width 85 height 13
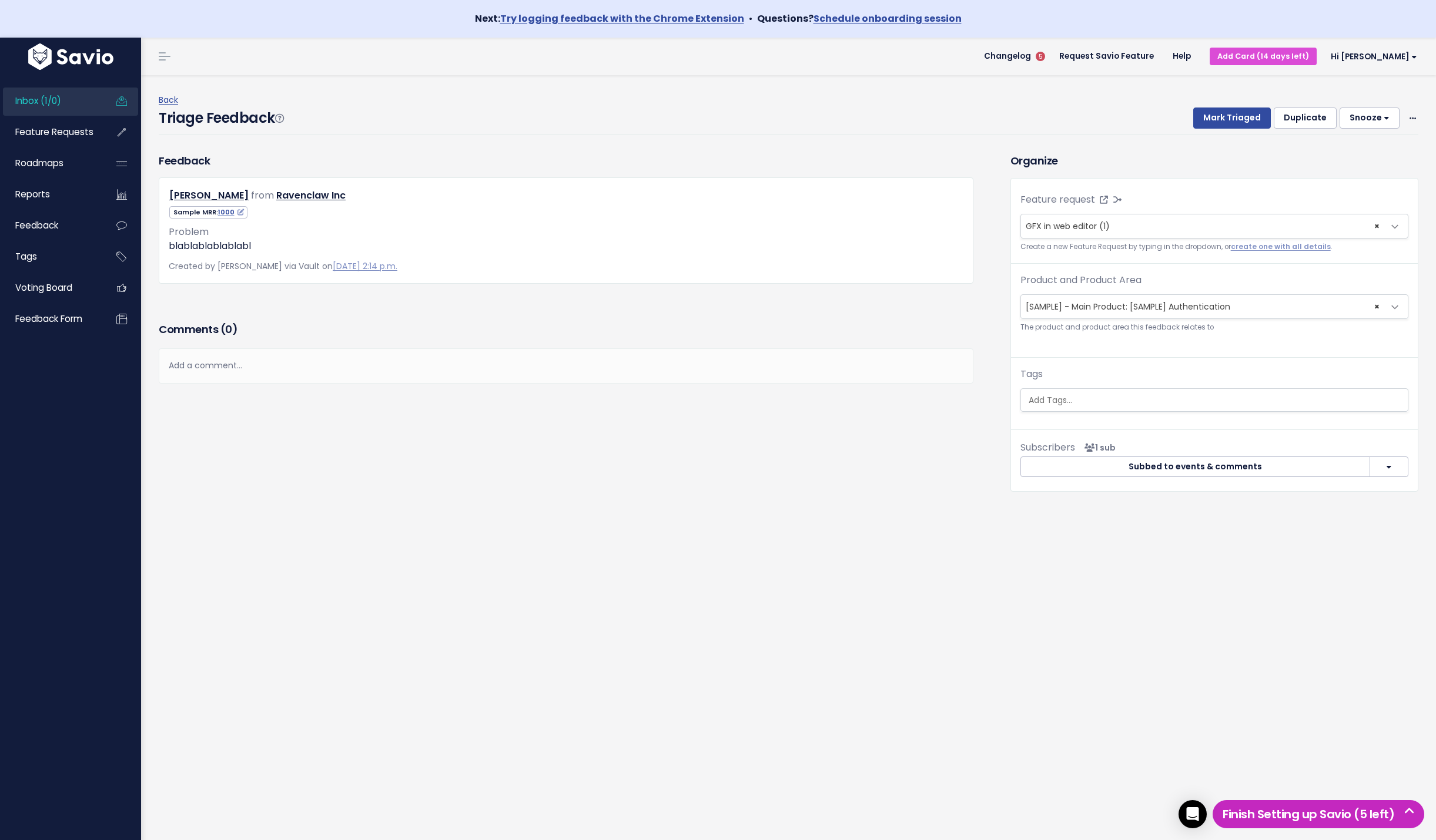
click at [1357, 816] on h5 "Finish Setting up Savio (5 left)" at bounding box center [1318, 814] width 201 height 18
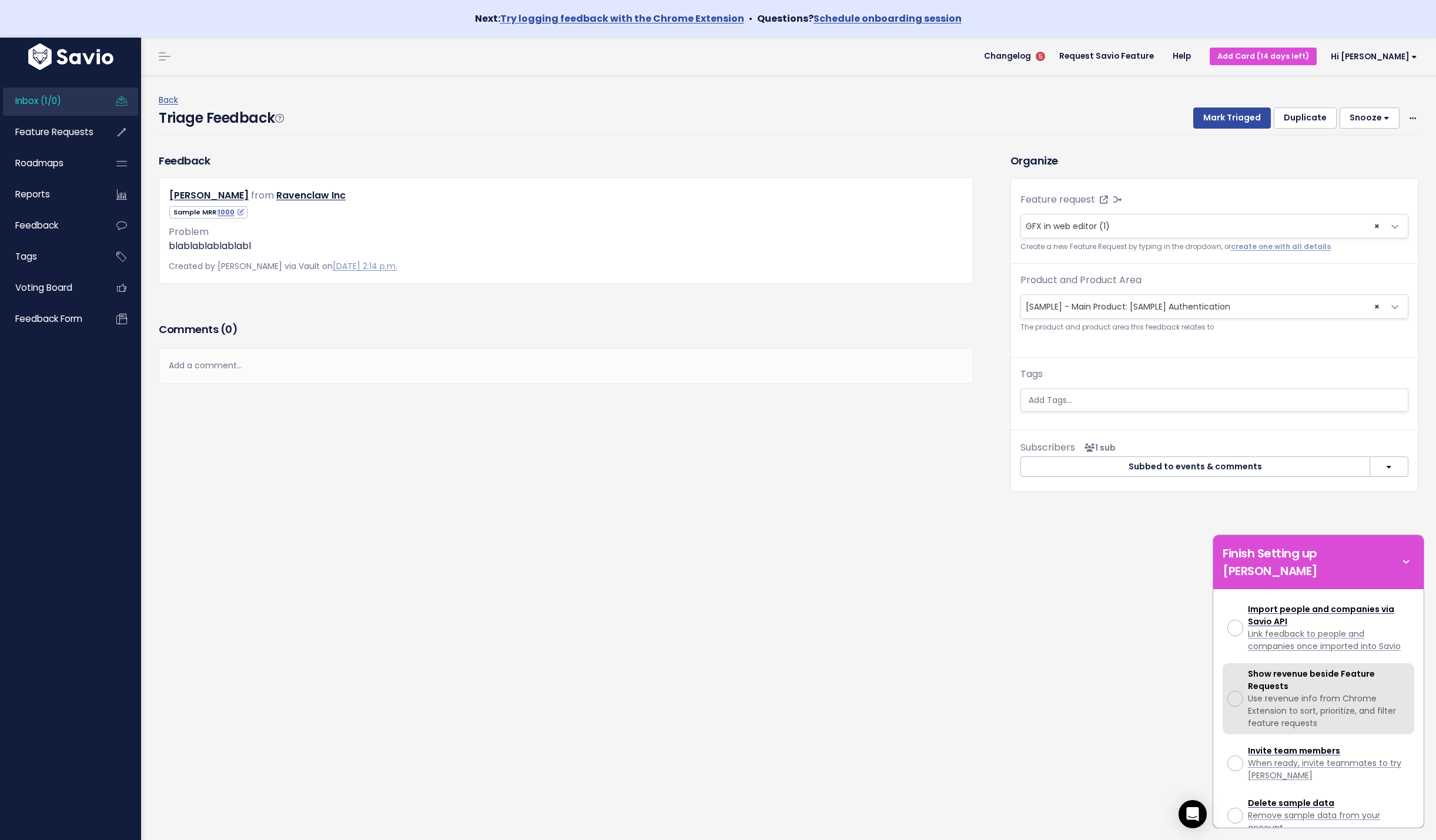
scroll to position [294, 0]
click at [1288, 691] on span "Use revenue info from Chrome Extension to sort, prioritize, and filter feature …" at bounding box center [1322, 709] width 148 height 36
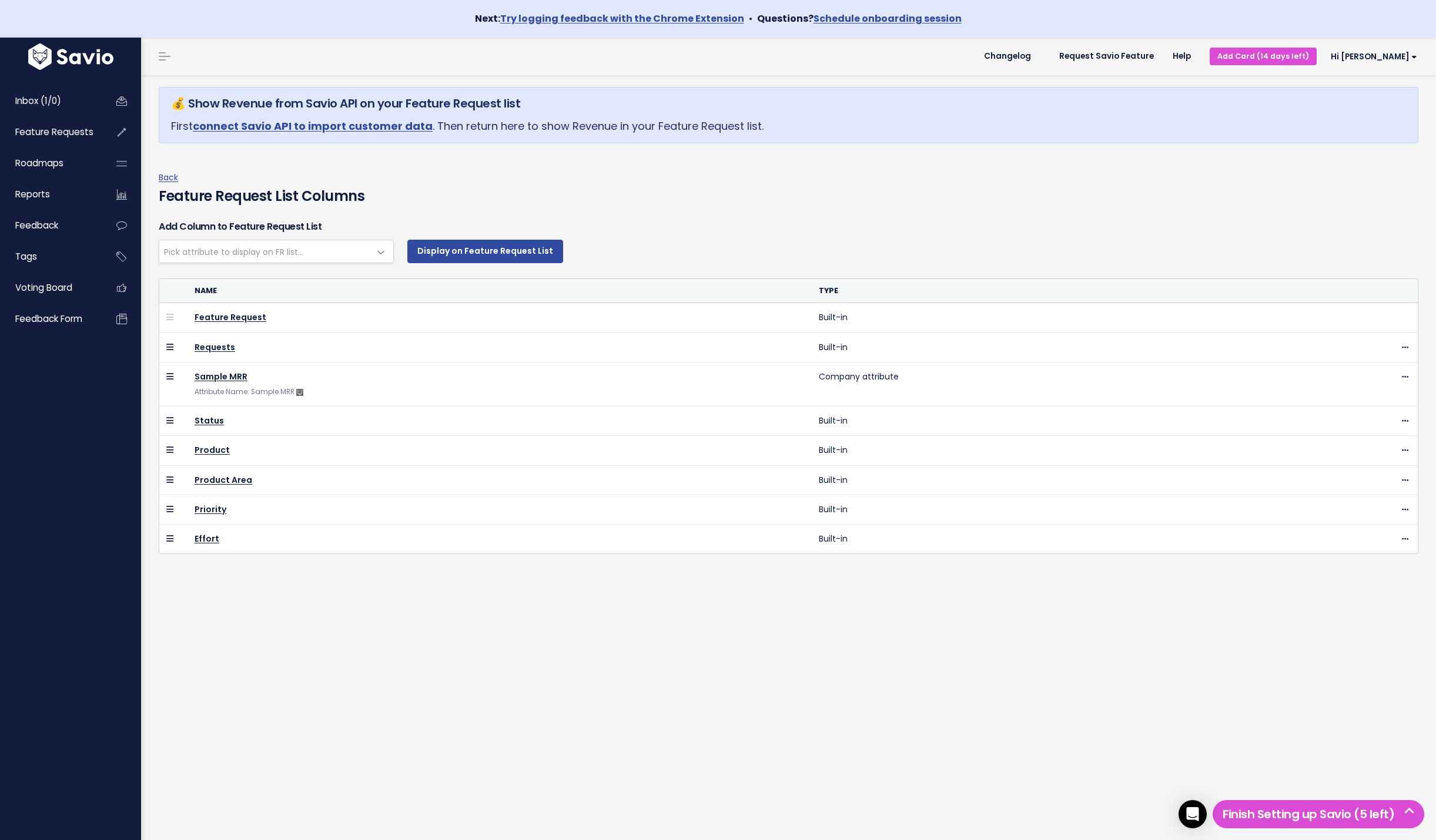
select select
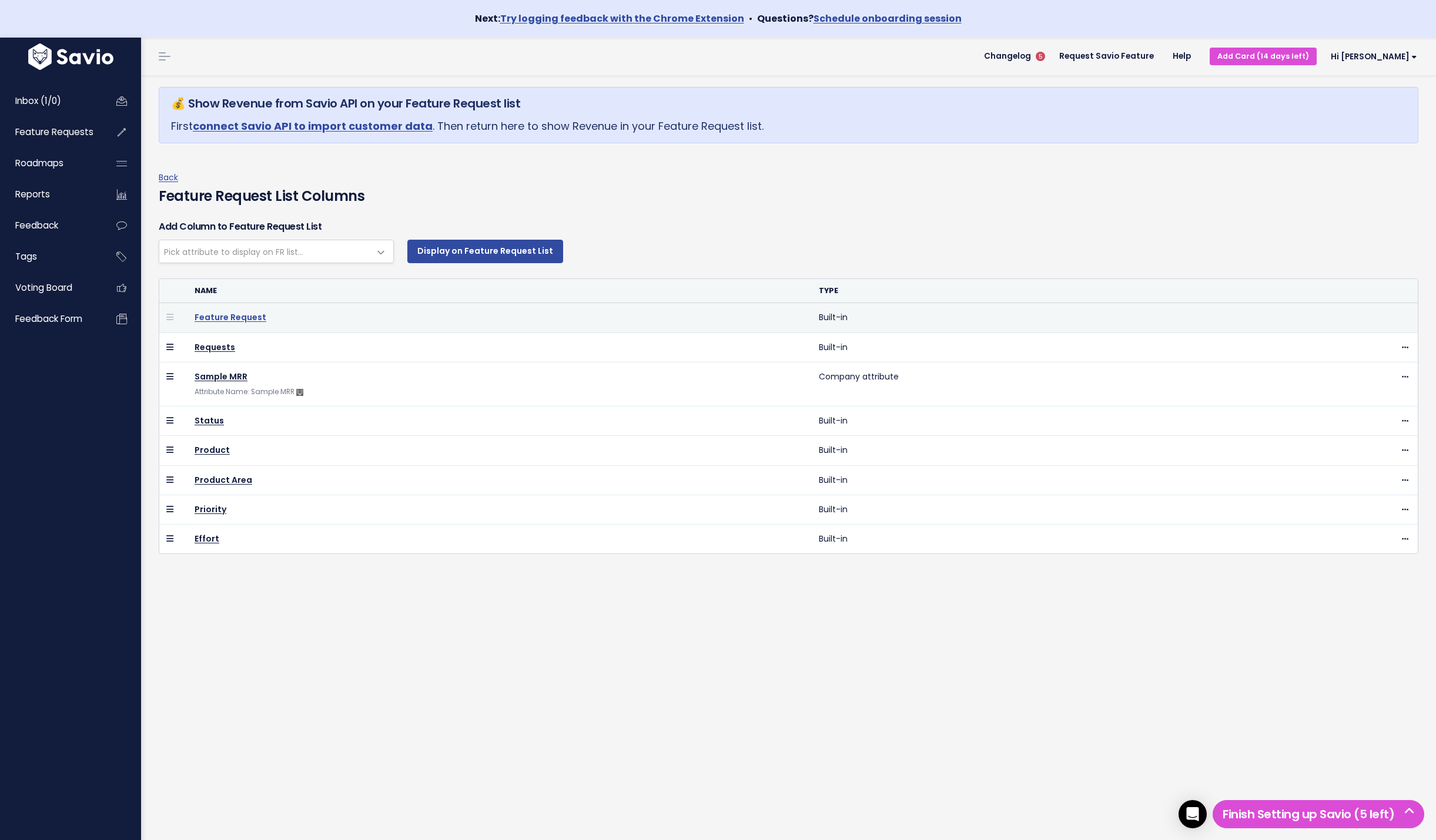
click at [235, 313] on link "Feature Request" at bounding box center [230, 317] width 72 height 11
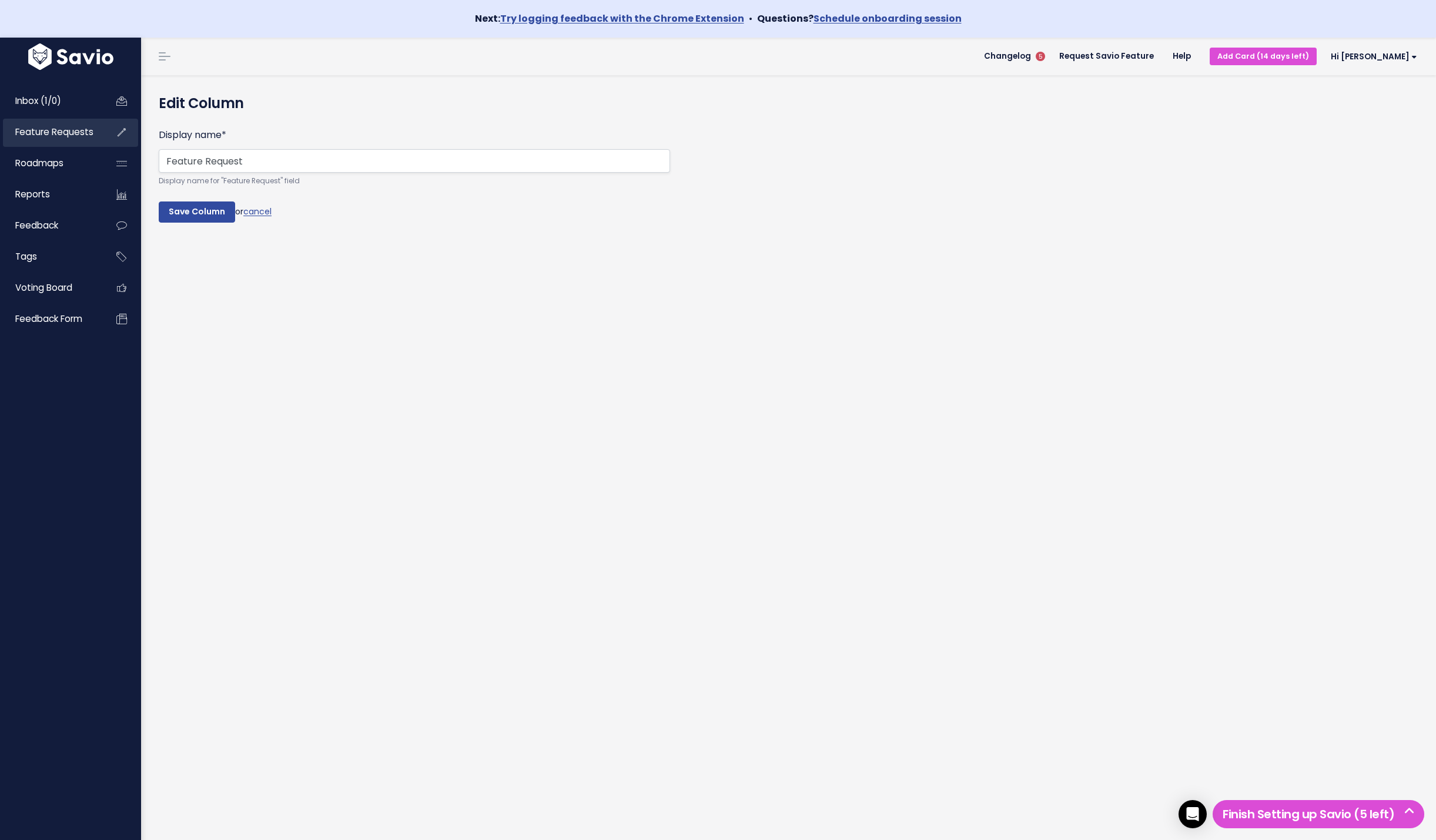
click at [61, 134] on span "Feature Requests" at bounding box center [54, 132] width 78 height 12
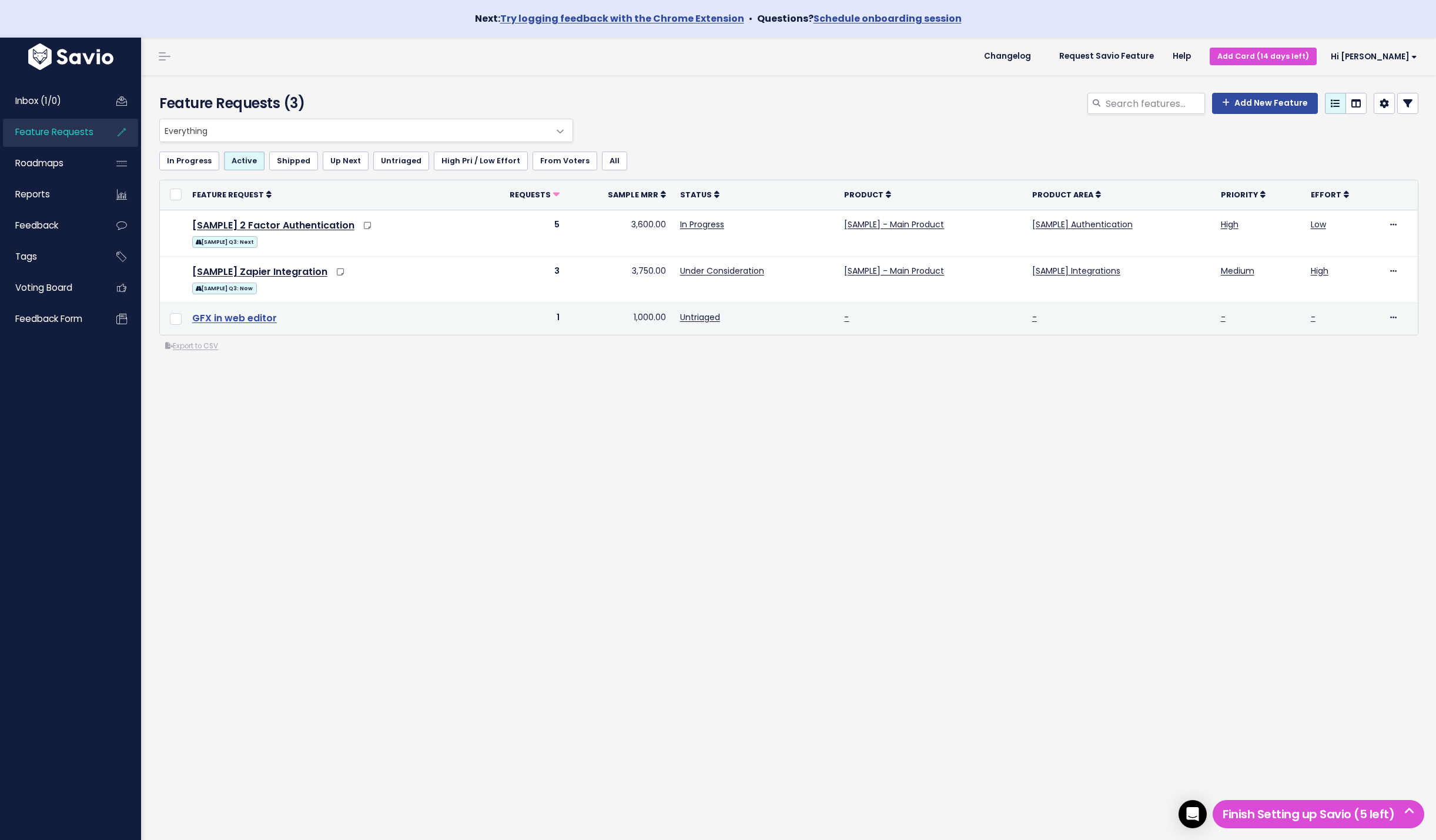
click at [261, 314] on link "GFX in web editor" at bounding box center [235, 318] width 85 height 13
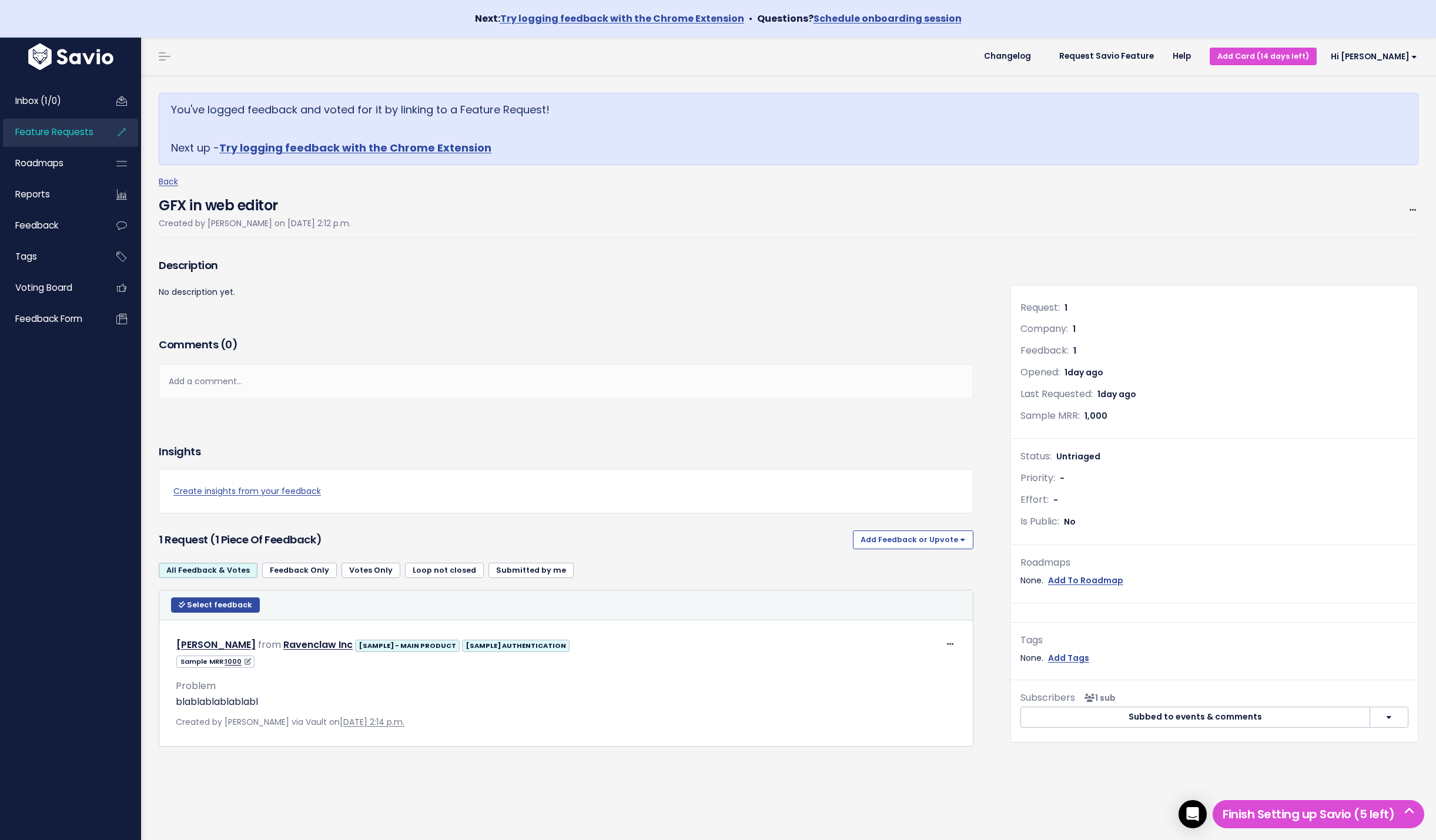
click at [1067, 310] on div "Request: 1" at bounding box center [1215, 308] width 388 height 17
click at [1380, 711] on button "button" at bounding box center [1389, 717] width 39 height 21
click at [941, 364] on div "Add a comment..." at bounding box center [567, 381] width 815 height 34
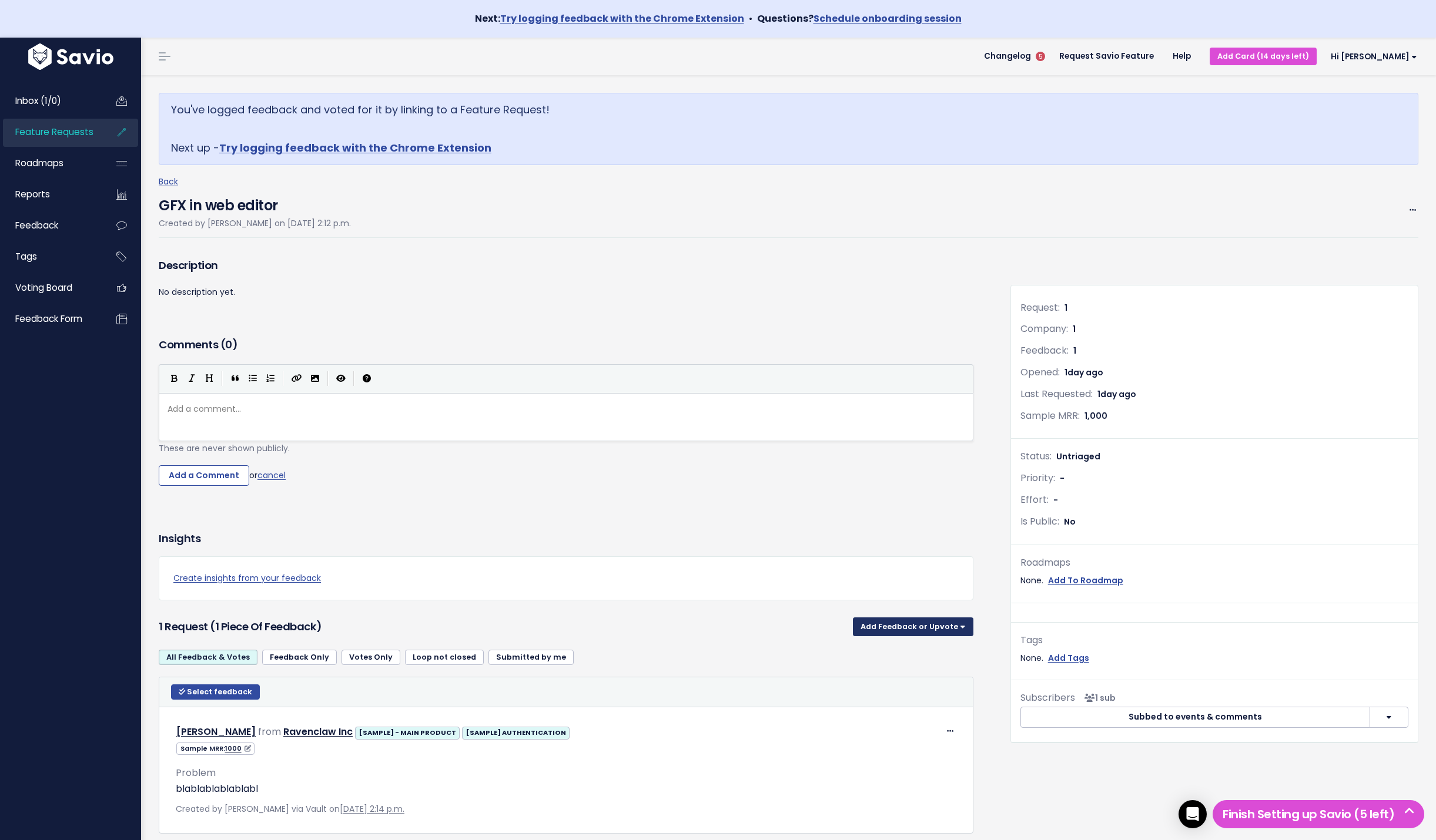
click at [955, 625] on button "Add Feedback or Upvote" at bounding box center [913, 627] width 120 height 19
click at [886, 656] on link "Upvote" at bounding box center [913, 657] width 111 height 23
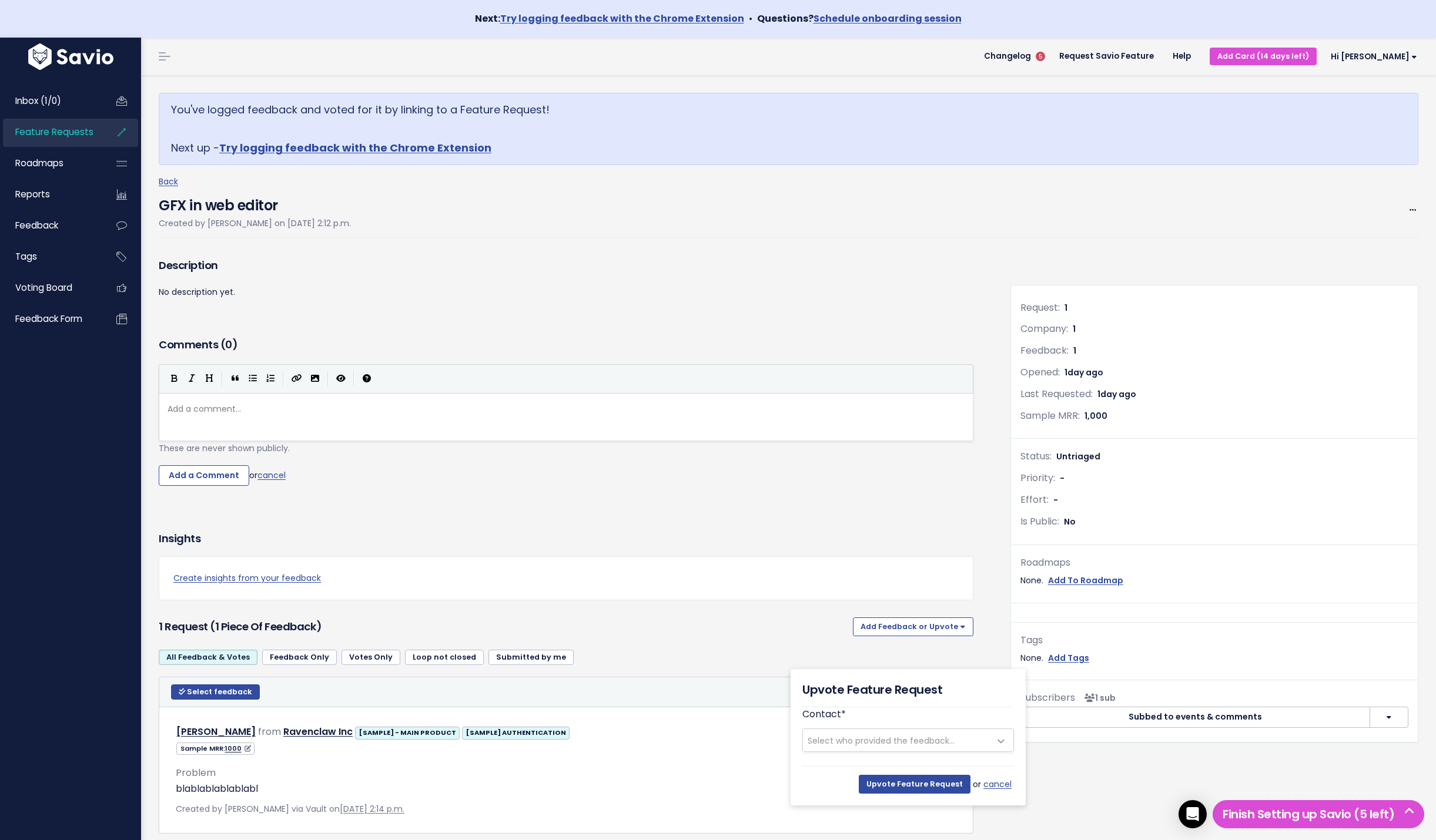
click at [853, 743] on span "Select who provided the feedback..." at bounding box center [881, 740] width 147 height 11
click at [850, 771] on input "search" at bounding box center [908, 769] width 199 height 21
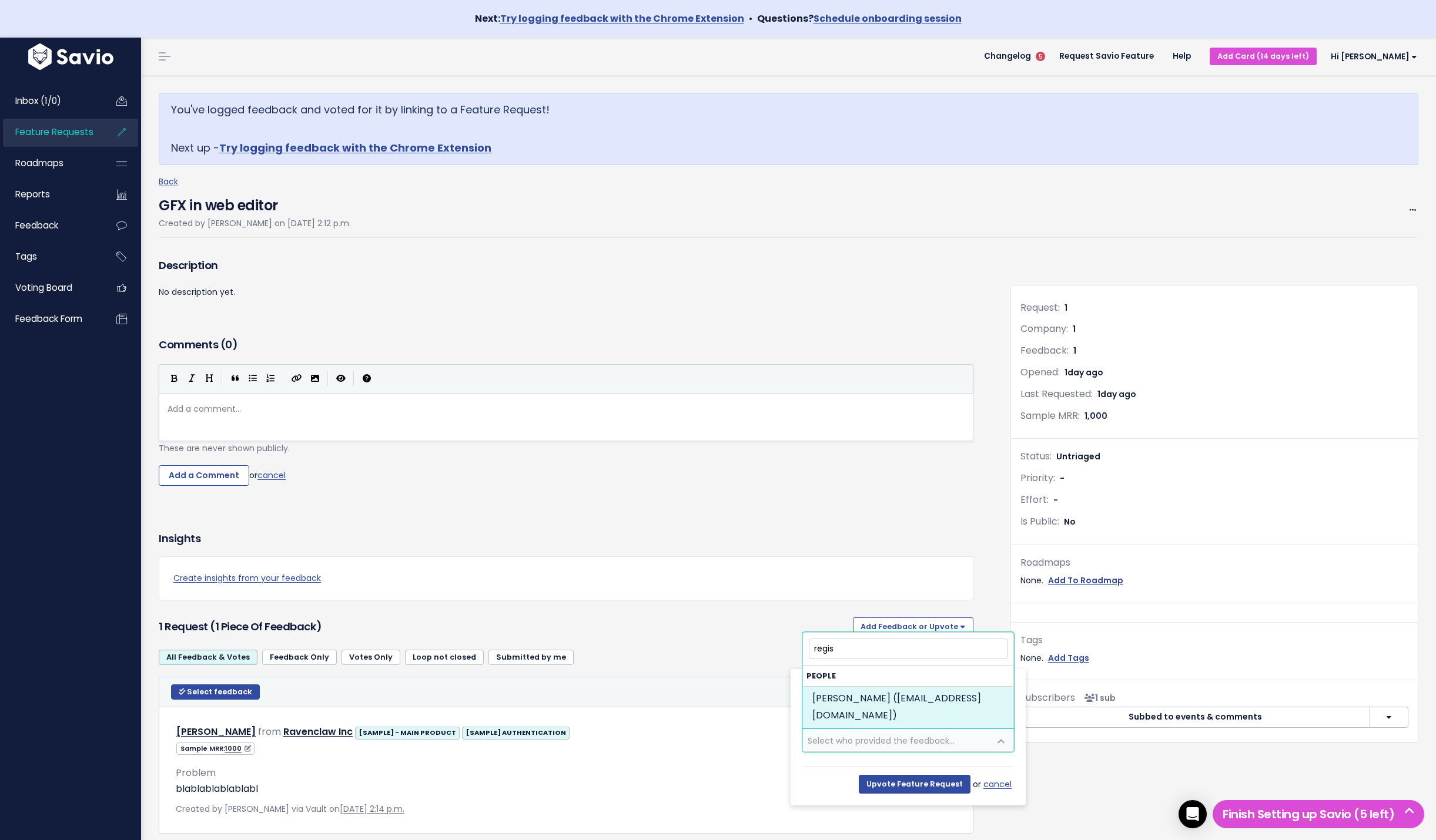
type input "regis"
drag, startPoint x: 944, startPoint y: 710, endPoint x: 950, endPoint y: 772, distance: 62.3
select select "90674109"
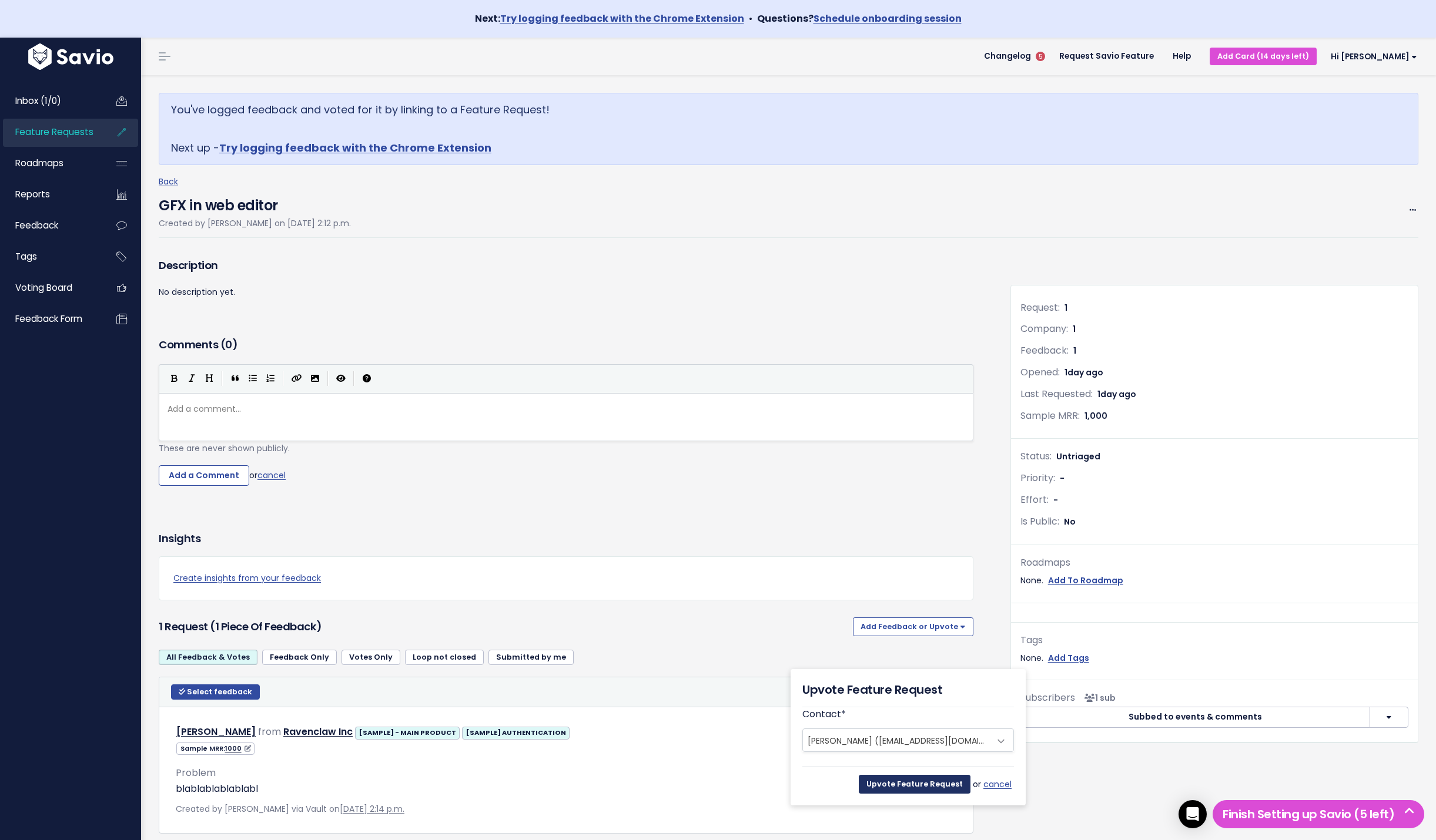
click at [944, 787] on input "Upvote Feature Request" at bounding box center [914, 784] width 112 height 19
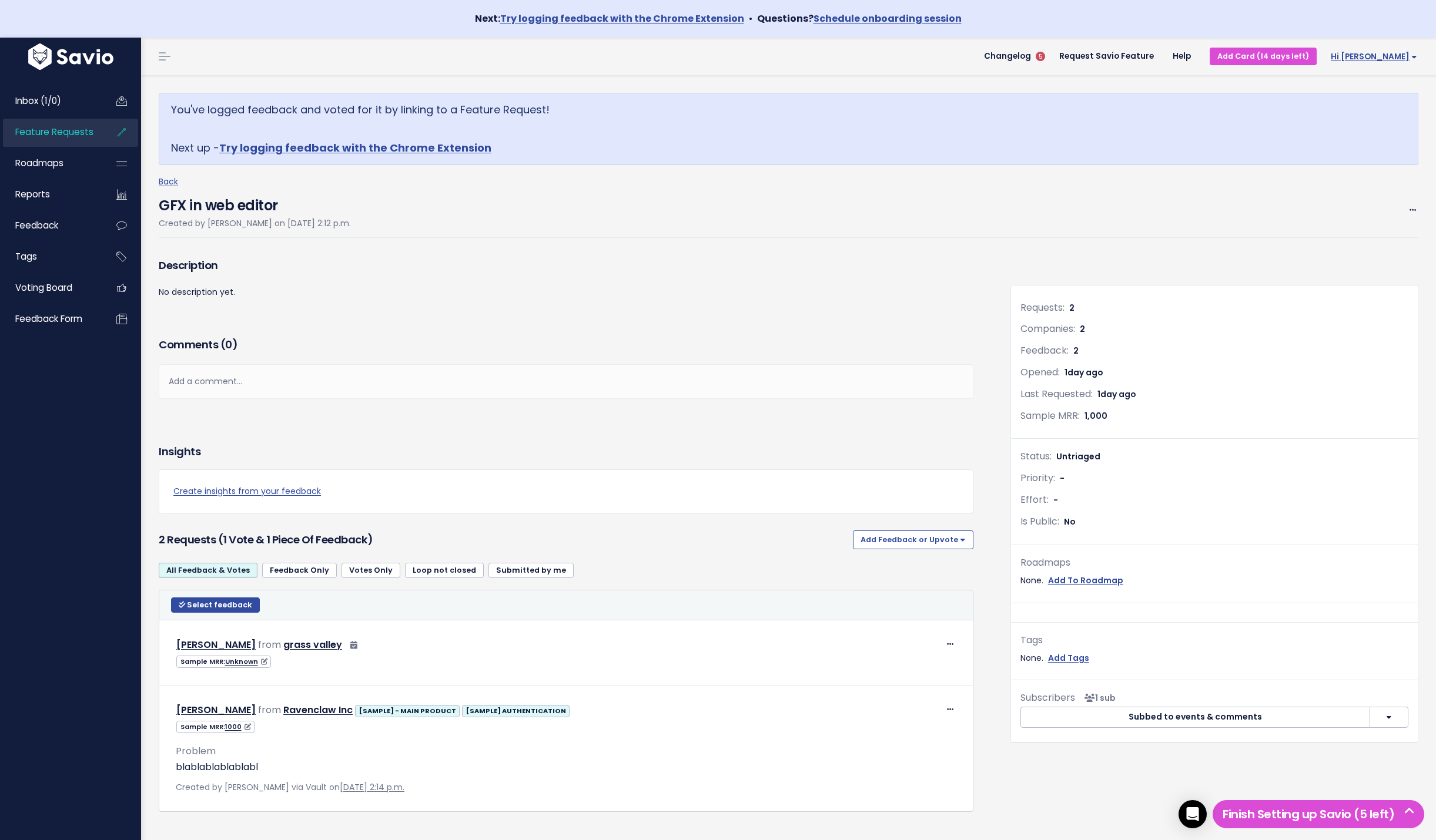
click at [1395, 60] on span "Hi [PERSON_NAME]" at bounding box center [1374, 57] width 86 height 9
click at [1357, 115] on link "My Settings" at bounding box center [1379, 114] width 86 height 23
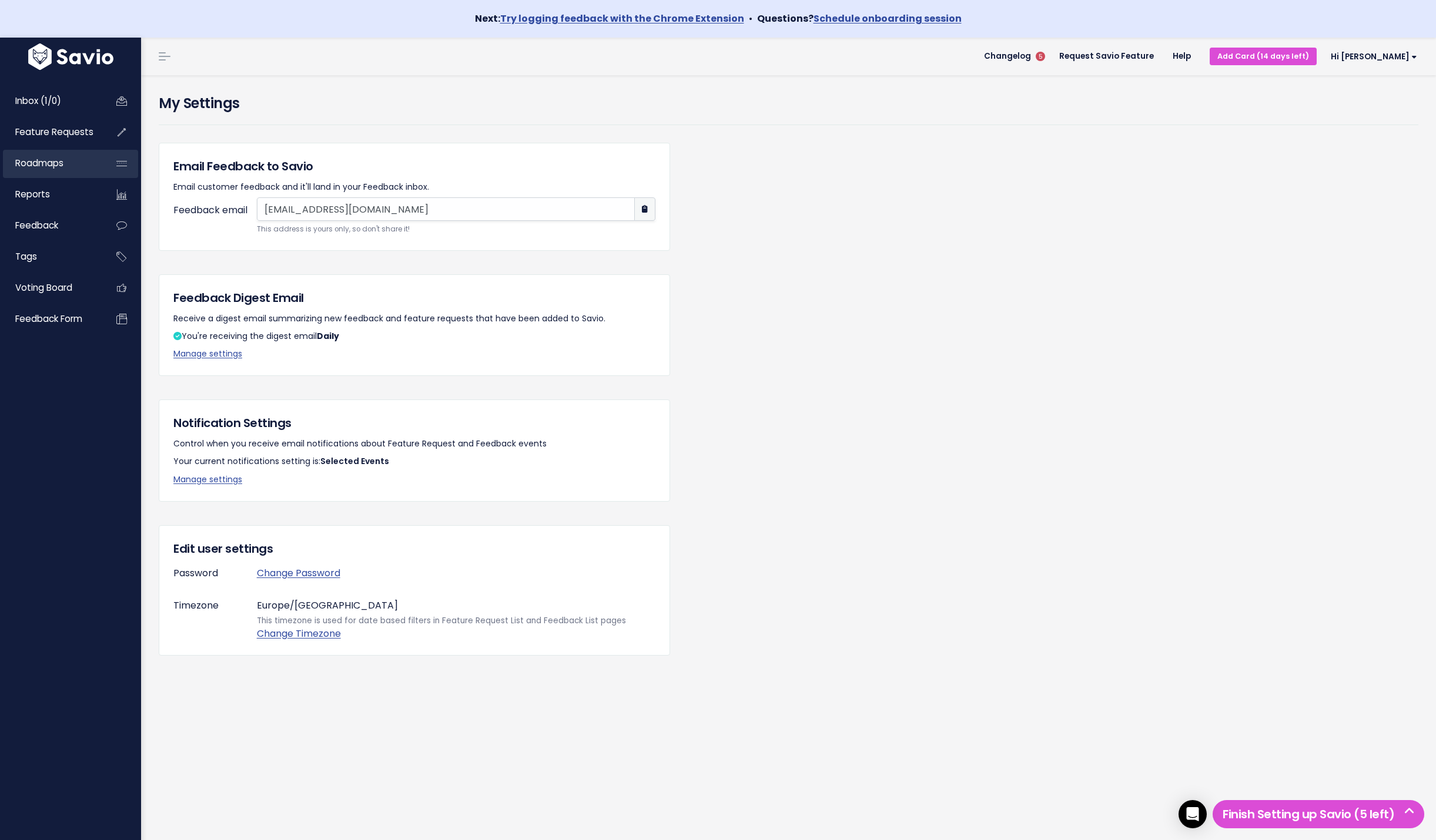
click at [50, 169] on link "Roadmaps" at bounding box center [50, 163] width 95 height 27
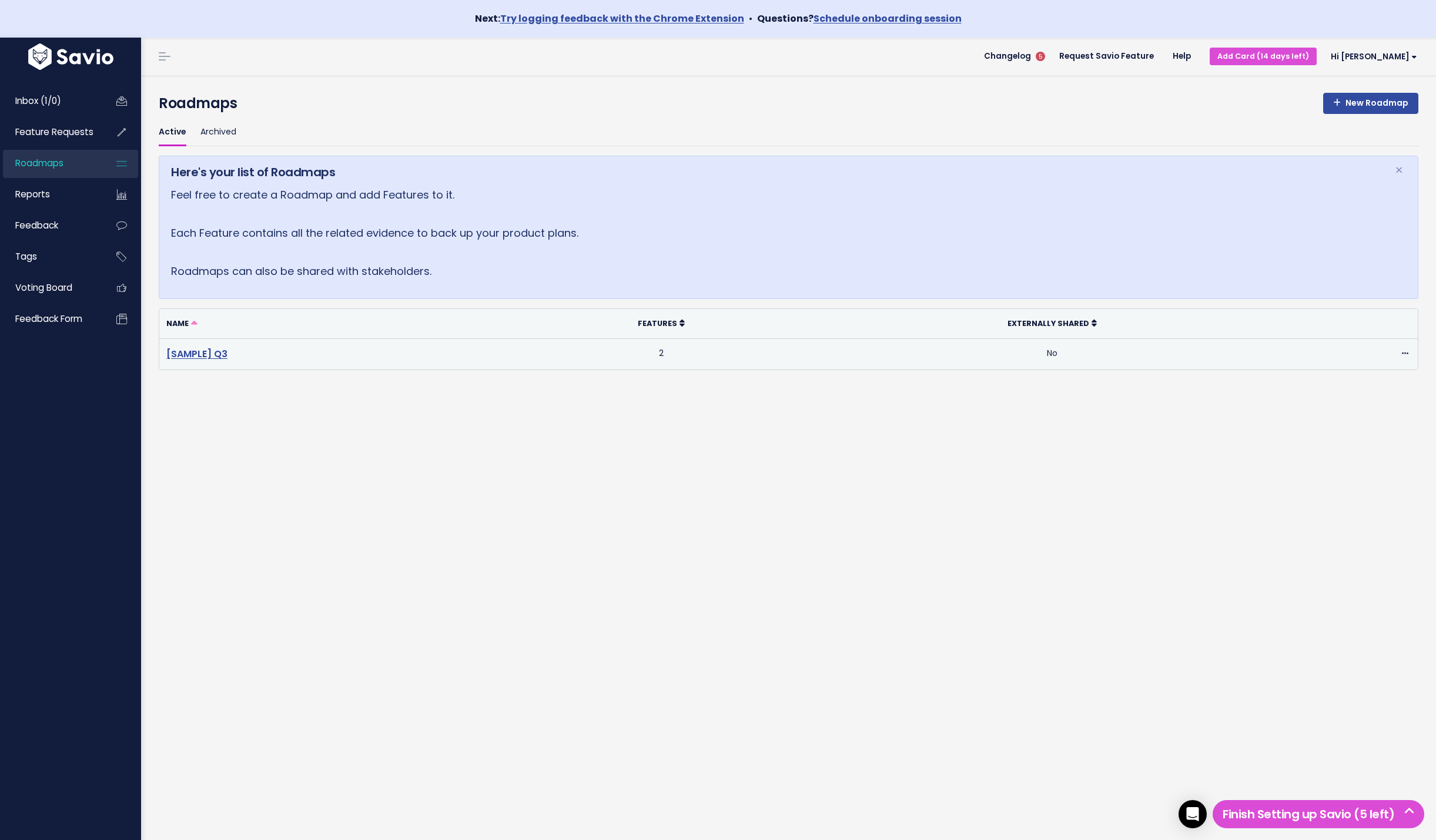
click at [213, 352] on link "[SAMPLE] Q3" at bounding box center [197, 354] width 61 height 13
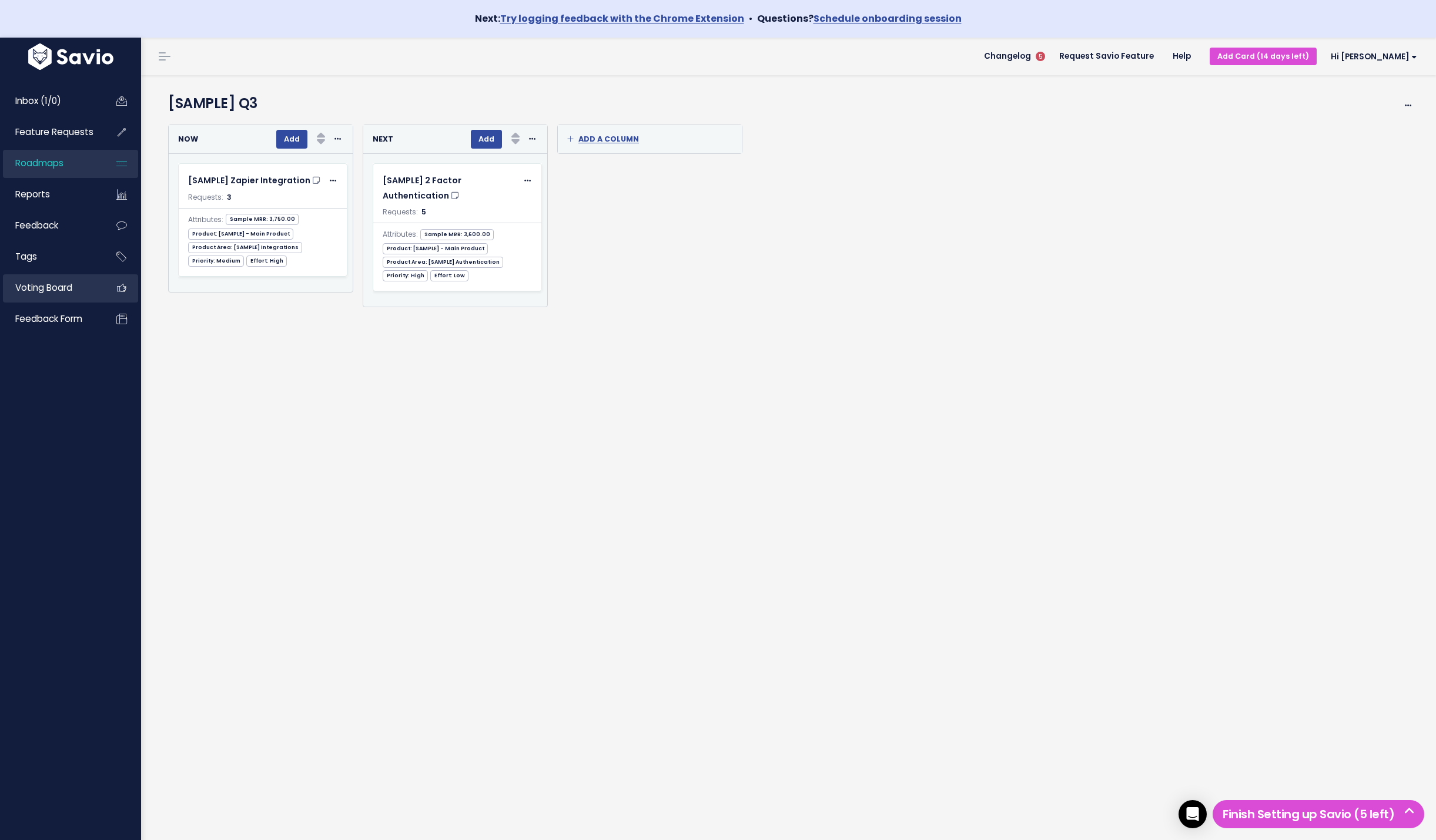
click at [57, 282] on span "Voting Board" at bounding box center [44, 288] width 57 height 12
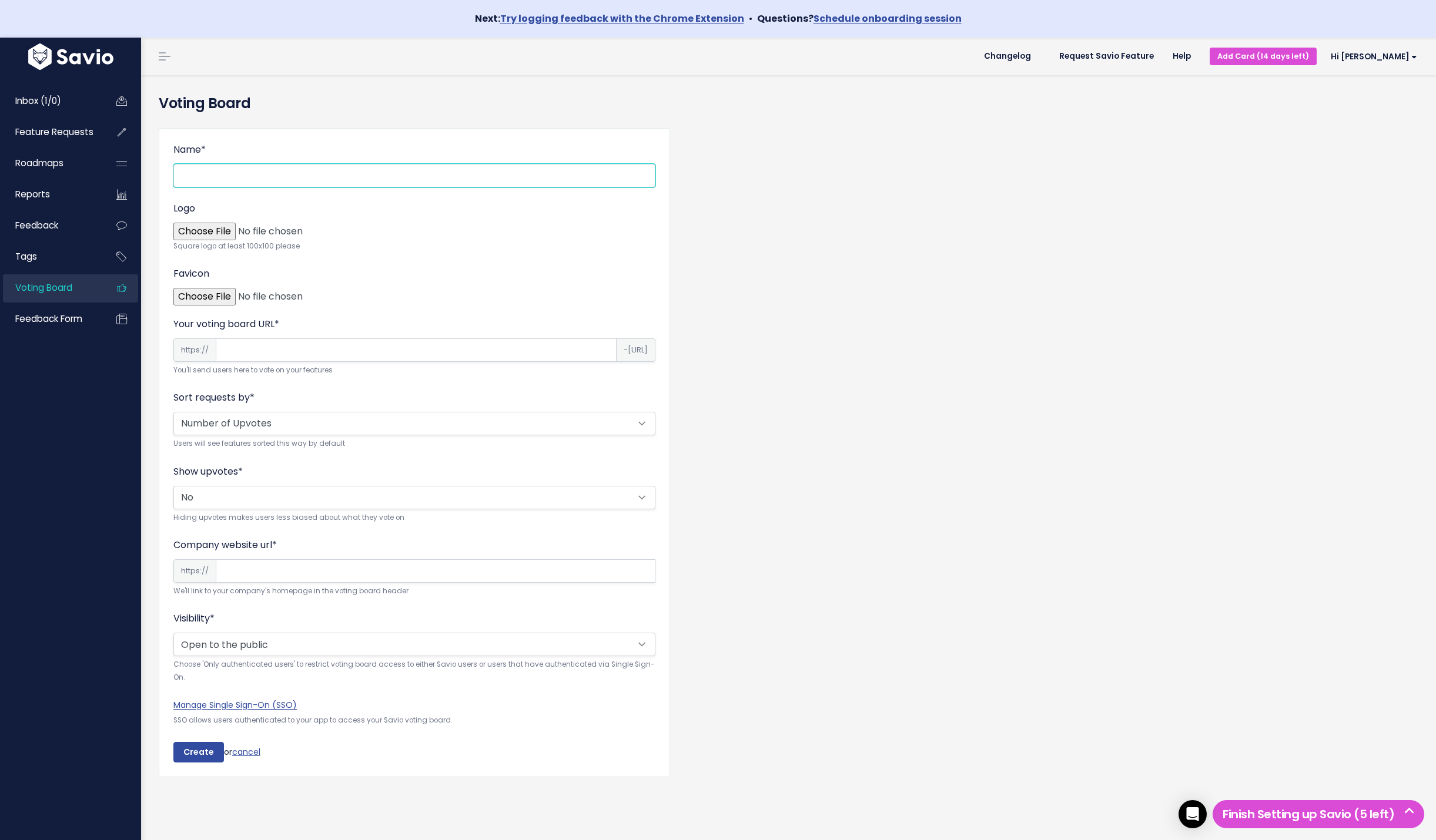
click at [242, 166] on input "Name *" at bounding box center [414, 175] width 482 height 24
type input "13"
click at [267, 350] on input "Your voting board URL *" at bounding box center [416, 350] width 401 height 24
type input "123"
click at [227, 428] on select "Alphabetical Random Number of Upvotes" at bounding box center [414, 424] width 482 height 24
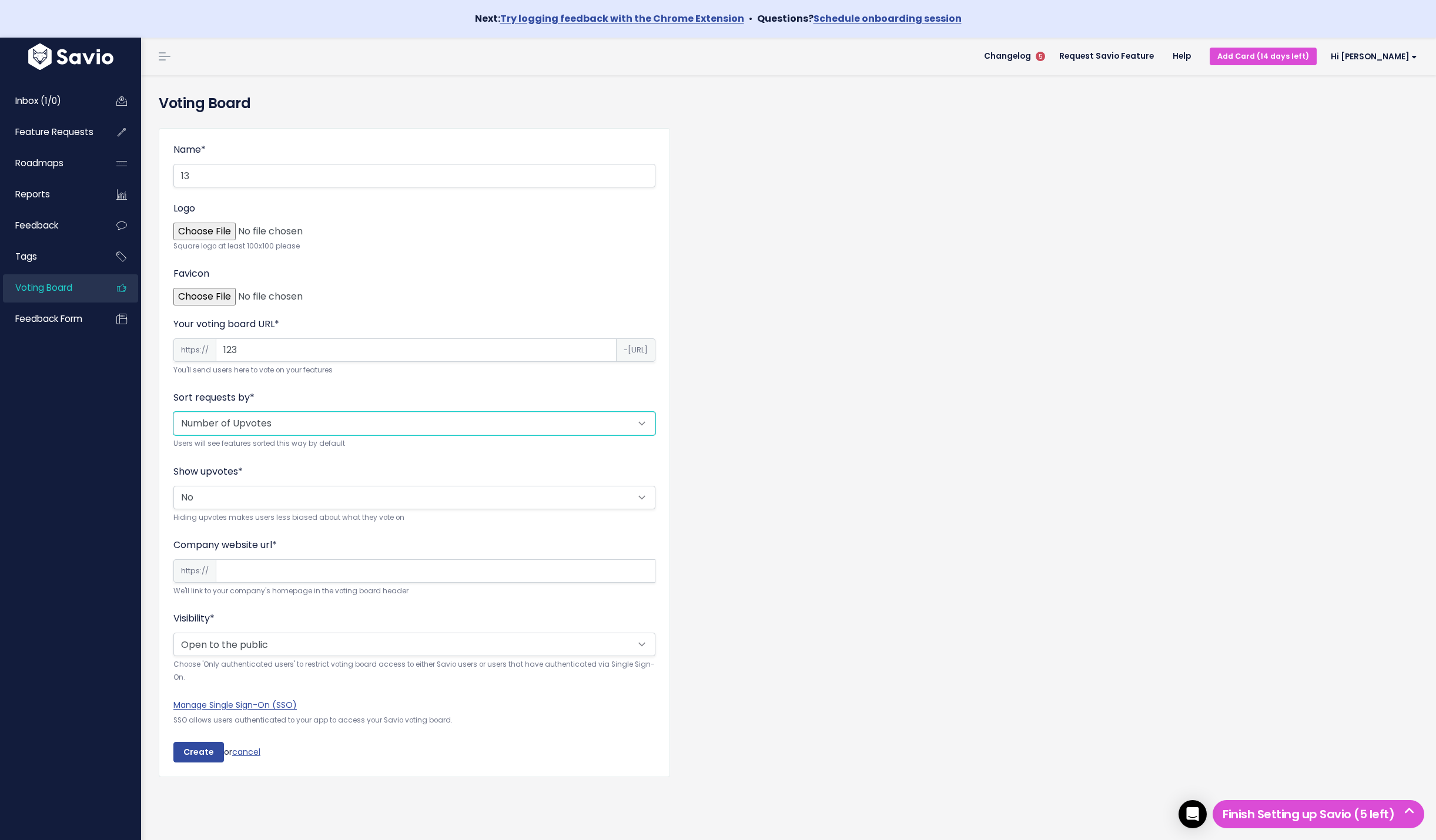
click at [227, 428] on select "Alphabetical Random Number of Upvotes" at bounding box center [414, 424] width 482 height 24
click at [206, 497] on select "Yes No" at bounding box center [414, 497] width 482 height 24
select select "True"
click at [174, 486] on select "Yes No" at bounding box center [414, 497] width 482 height 24
click at [188, 754] on input "Create" at bounding box center [199, 752] width 51 height 21
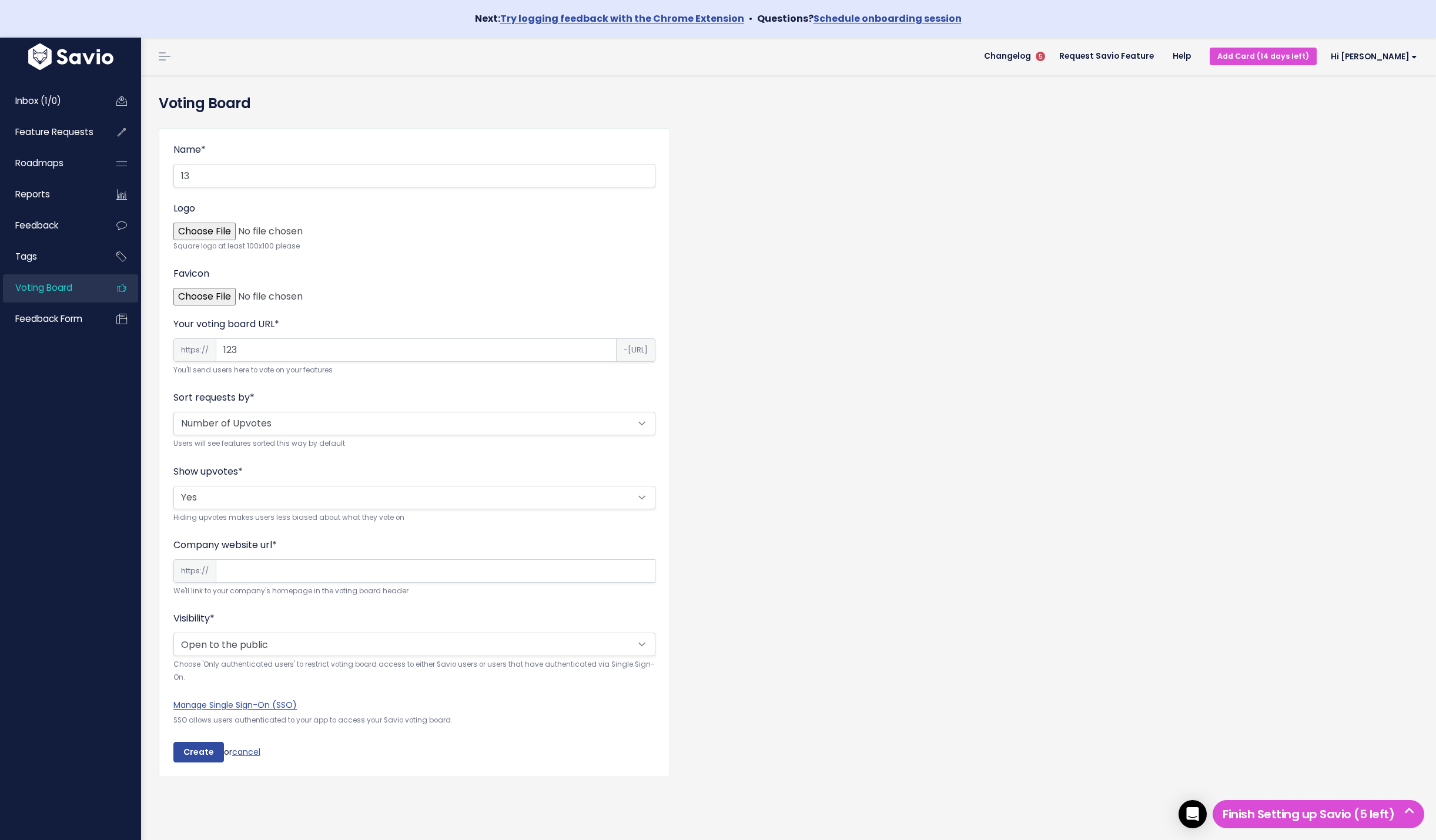
click at [340, 572] on input "Company website url *" at bounding box center [435, 571] width 440 height 24
type input "123"
click at [189, 745] on input "Create" at bounding box center [199, 752] width 51 height 21
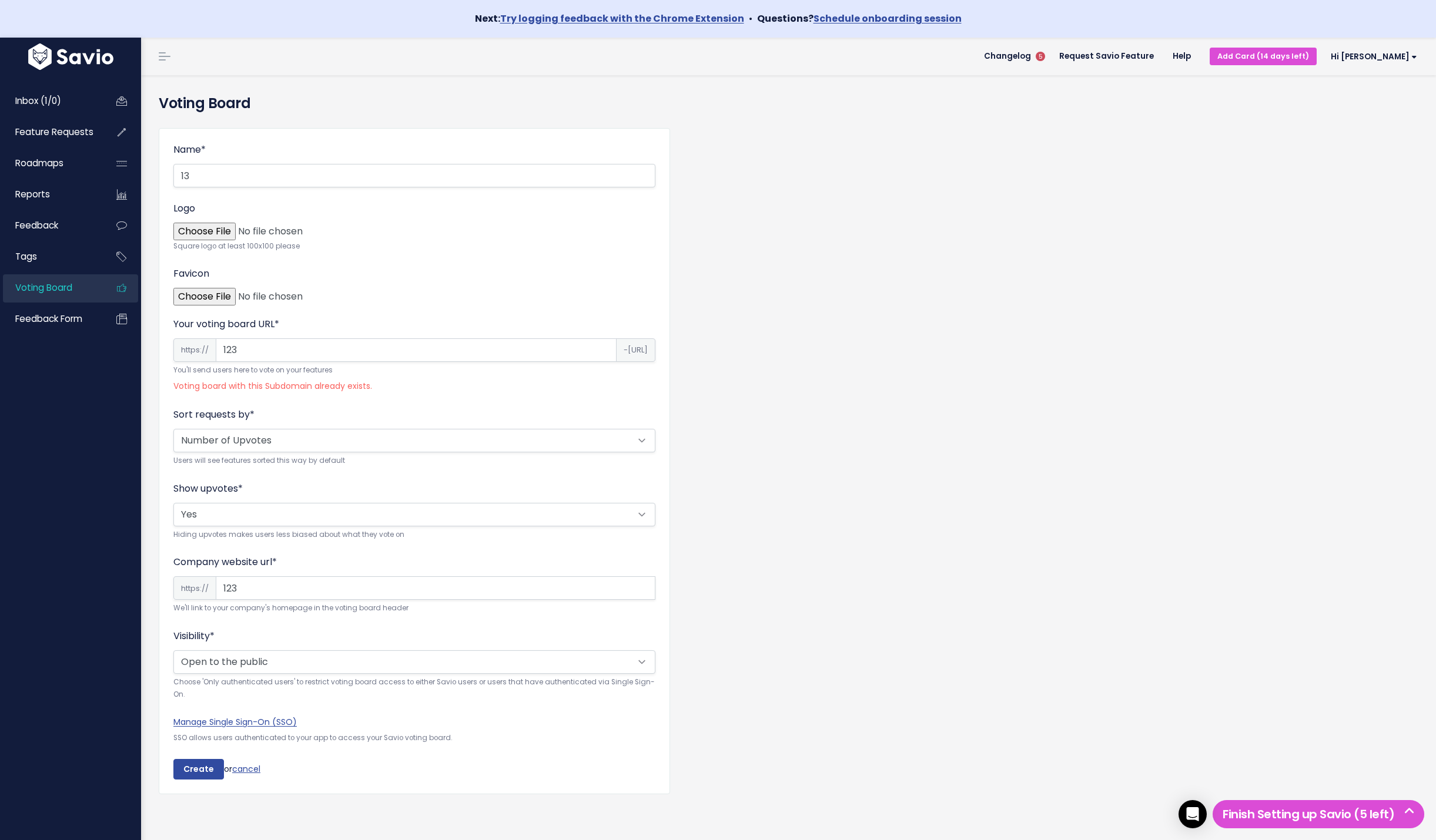
click at [310, 355] on input "123" at bounding box center [416, 350] width 401 height 24
type input "123798654*()&"
click at [202, 764] on input "Create" at bounding box center [199, 769] width 51 height 21
drag, startPoint x: 333, startPoint y: 344, endPoint x: 271, endPoint y: 344, distance: 62.0
click at [271, 344] on input "123798654*()&" at bounding box center [416, 350] width 401 height 24
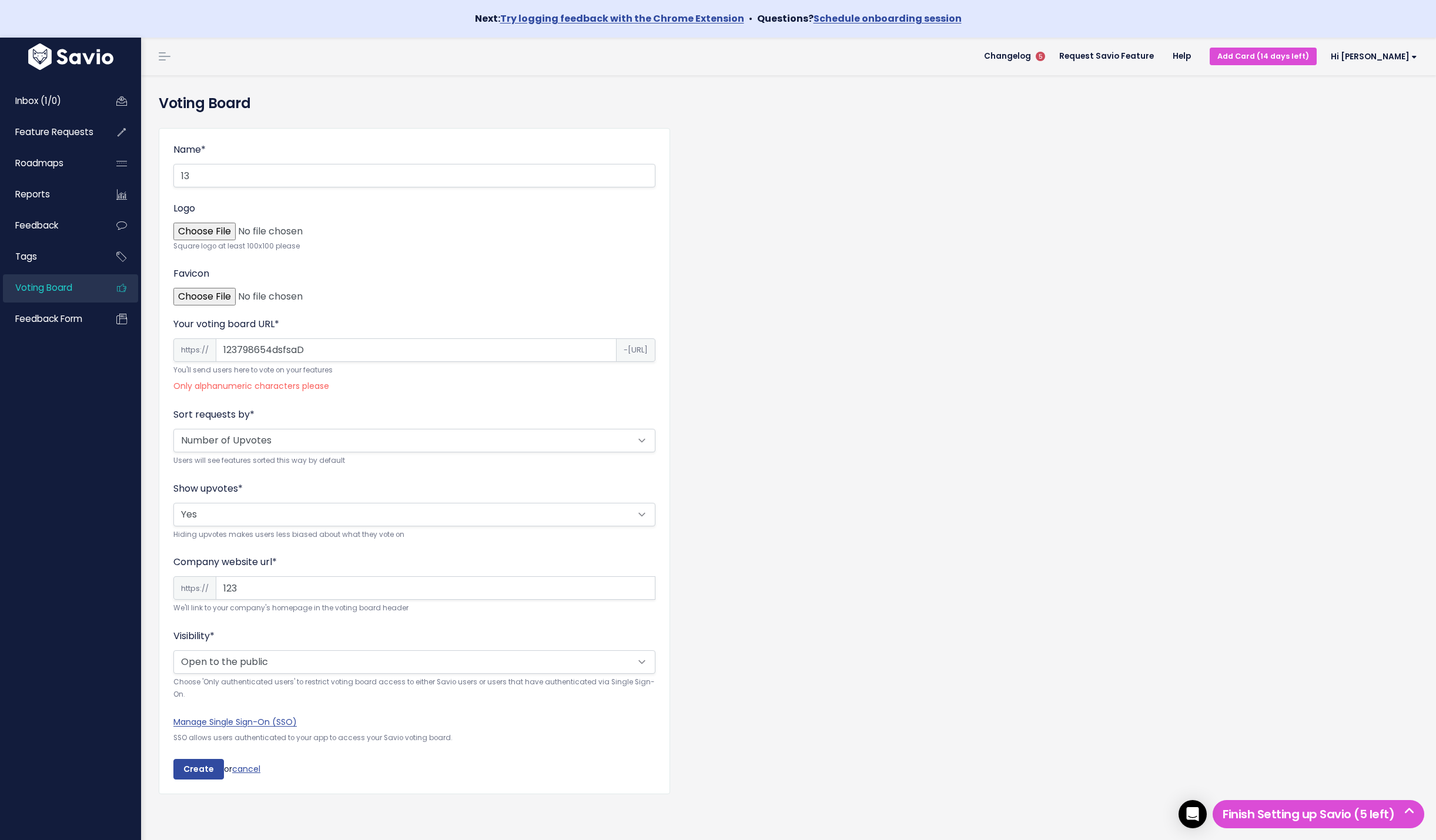
type input "123798654dsfsaD"
click at [174, 759] on input "Create" at bounding box center [199, 769] width 51 height 21
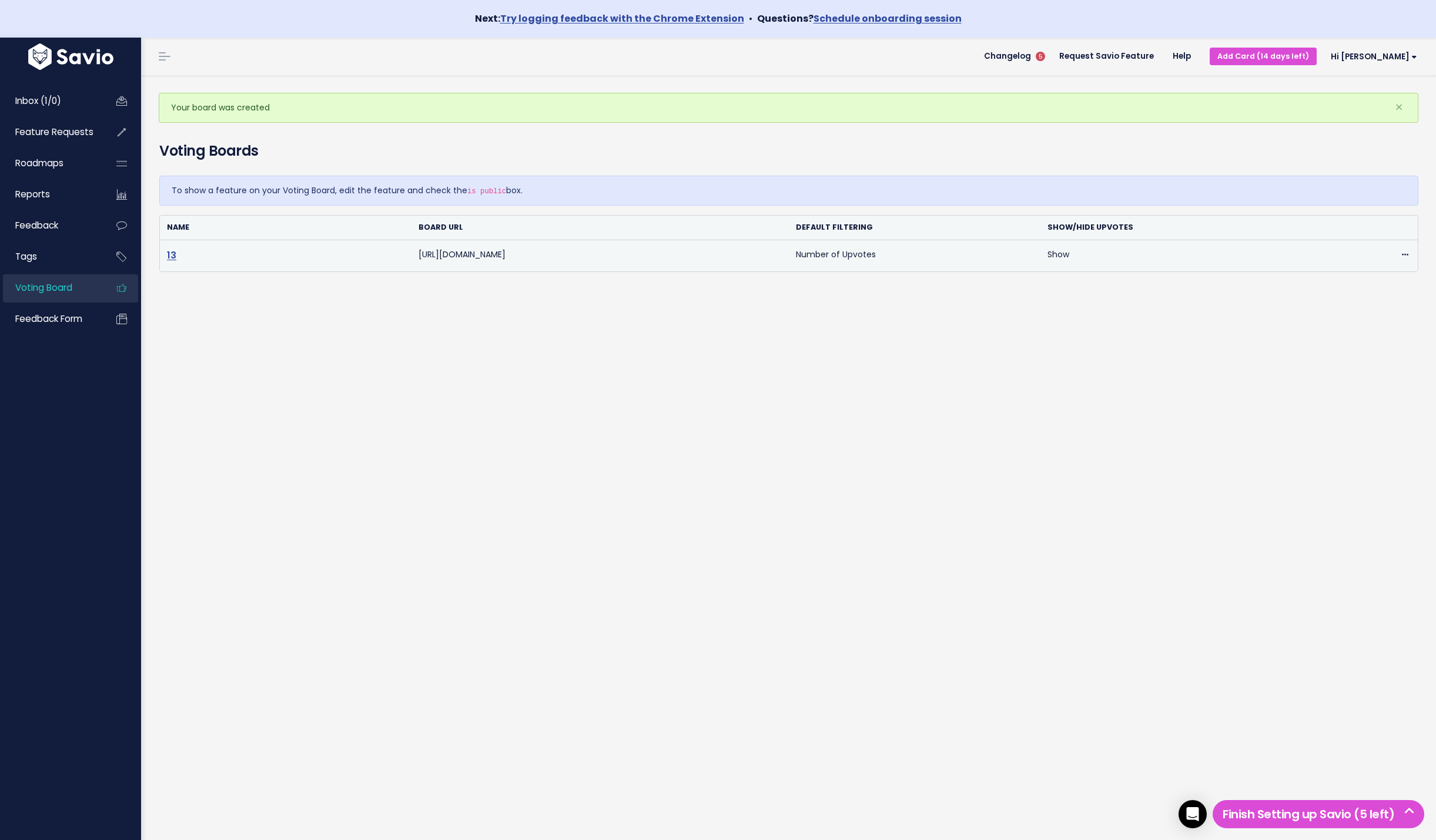
click at [169, 255] on link "13" at bounding box center [172, 255] width 10 height 13
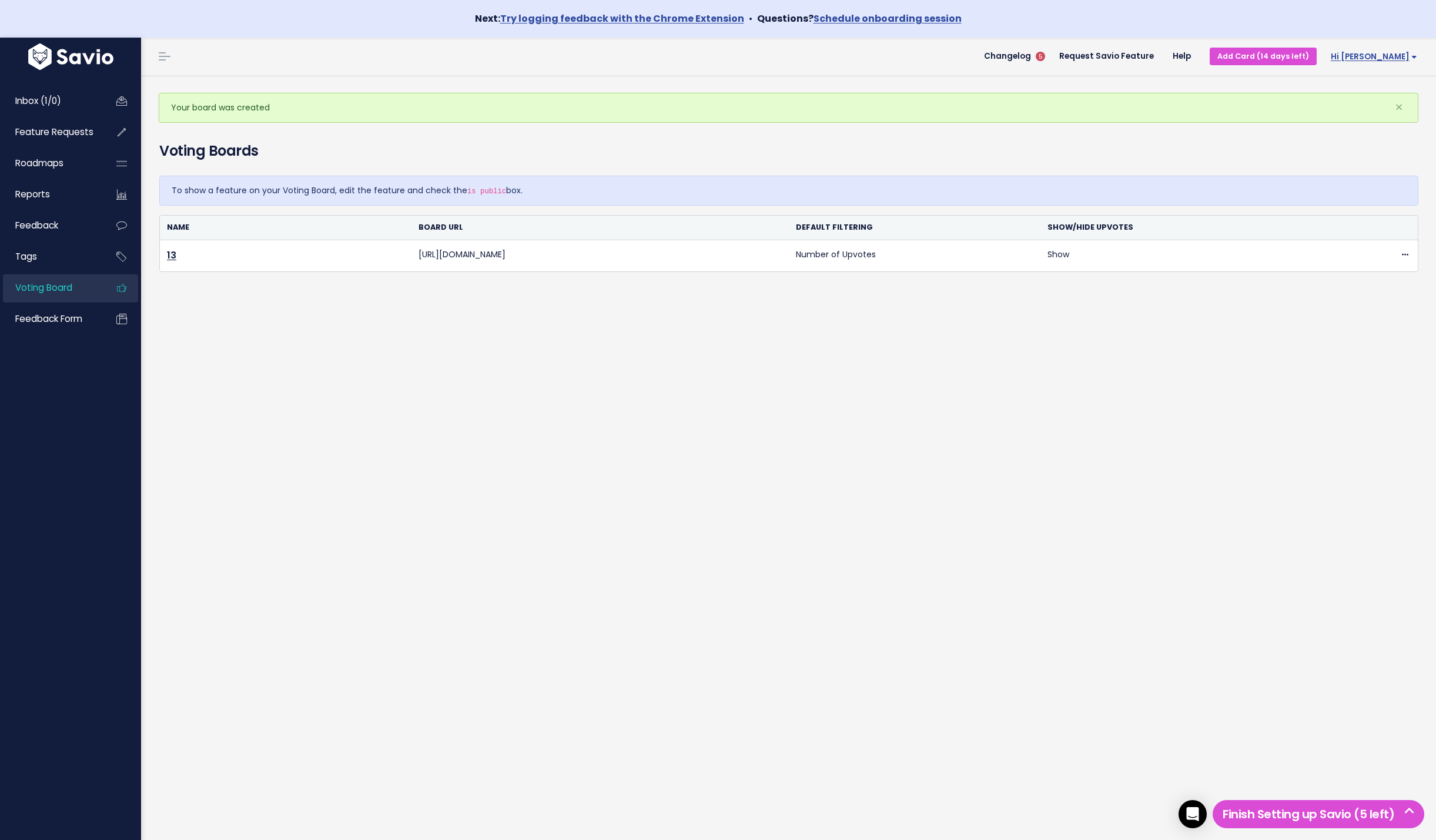
click at [1405, 60] on span "Hi [PERSON_NAME]" at bounding box center [1374, 57] width 86 height 9
click at [1359, 89] on link "Vault Settings" at bounding box center [1379, 91] width 86 height 23
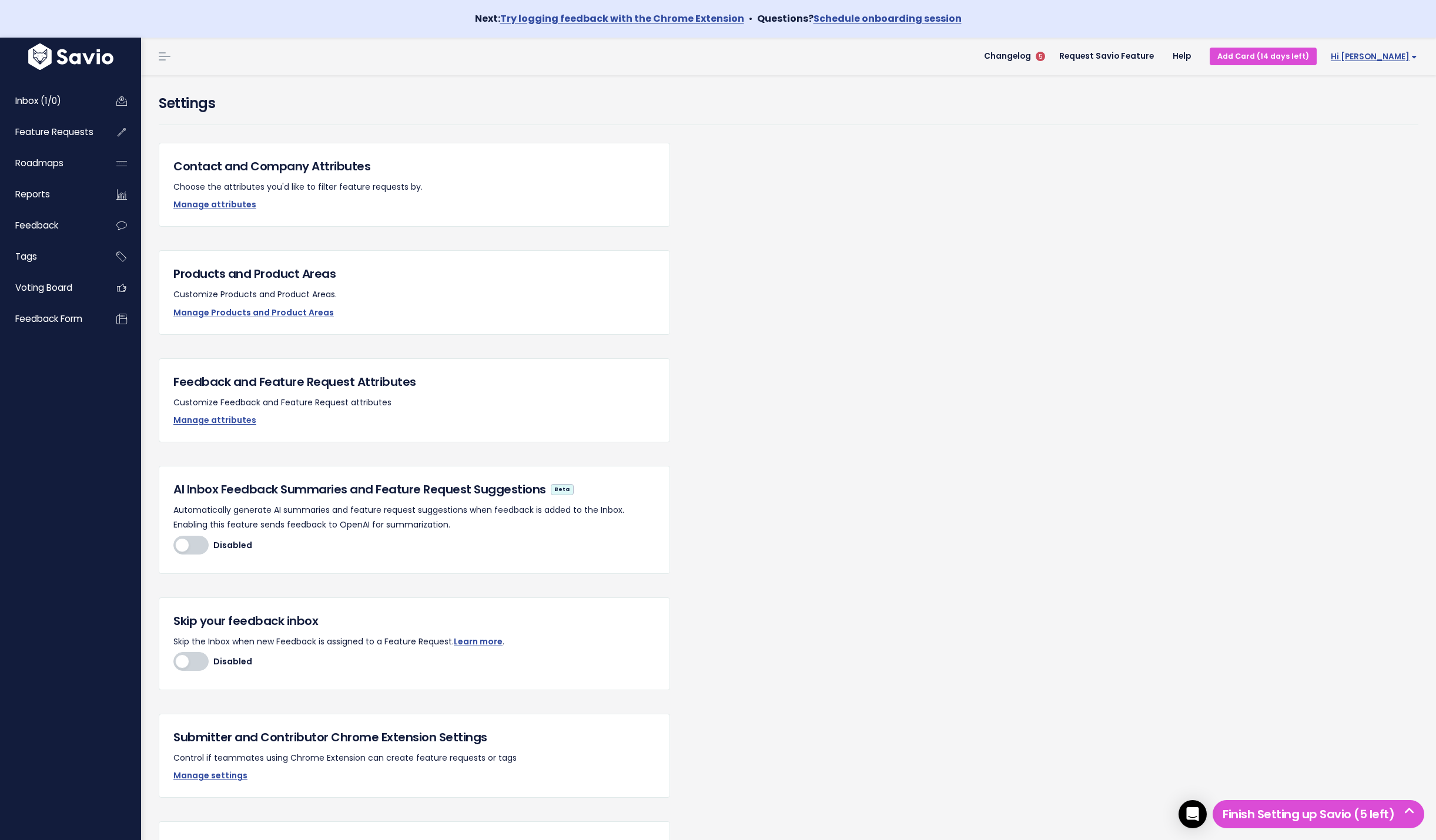
click at [1402, 56] on span "Hi [PERSON_NAME]" at bounding box center [1374, 57] width 86 height 9
click at [1369, 108] on link "My Settings" at bounding box center [1379, 114] width 86 height 23
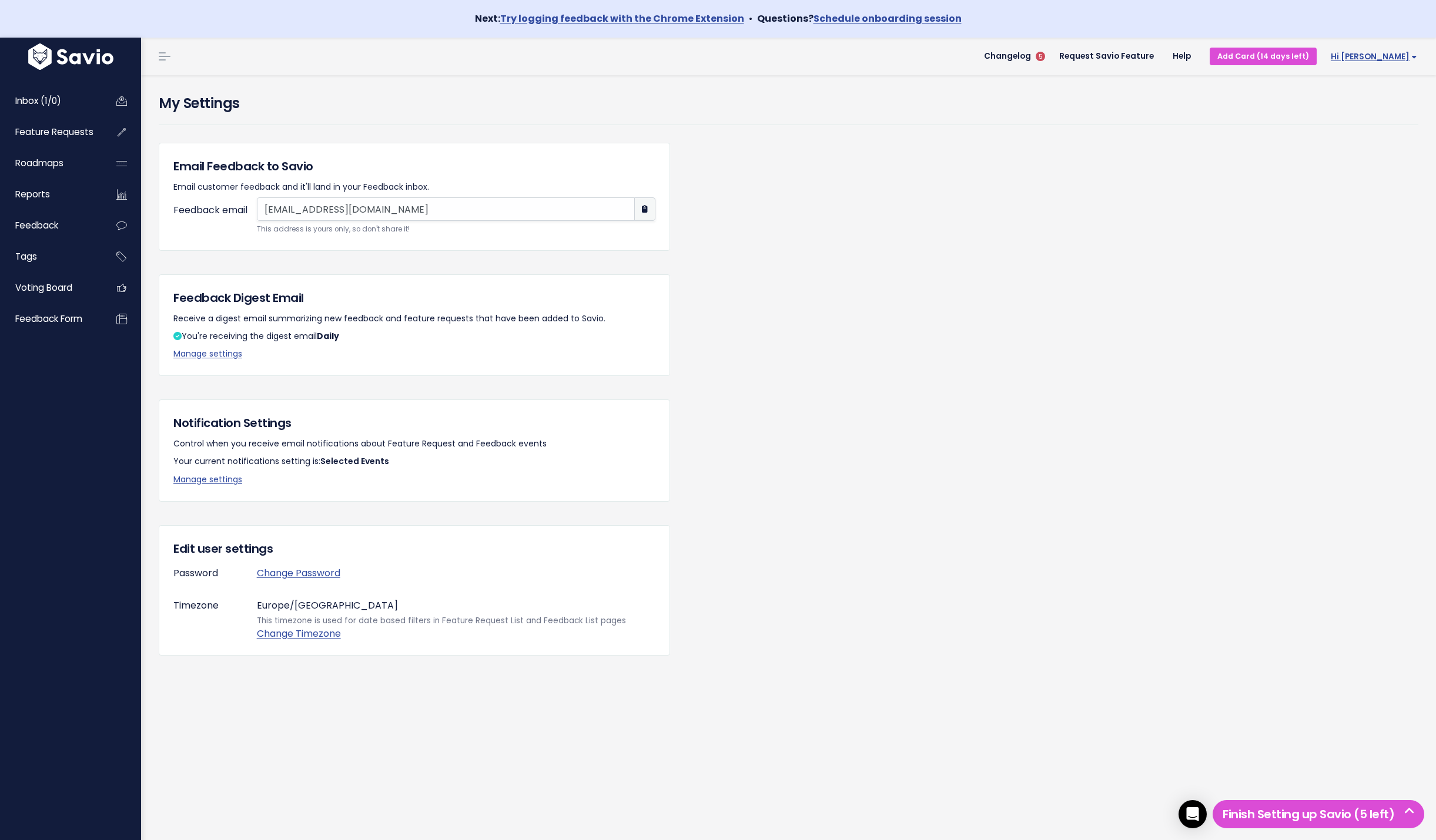
click at [1406, 54] on span "Hi [PERSON_NAME]" at bounding box center [1374, 57] width 86 height 9
click at [1356, 183] on link "Billing" at bounding box center [1379, 183] width 86 height 23
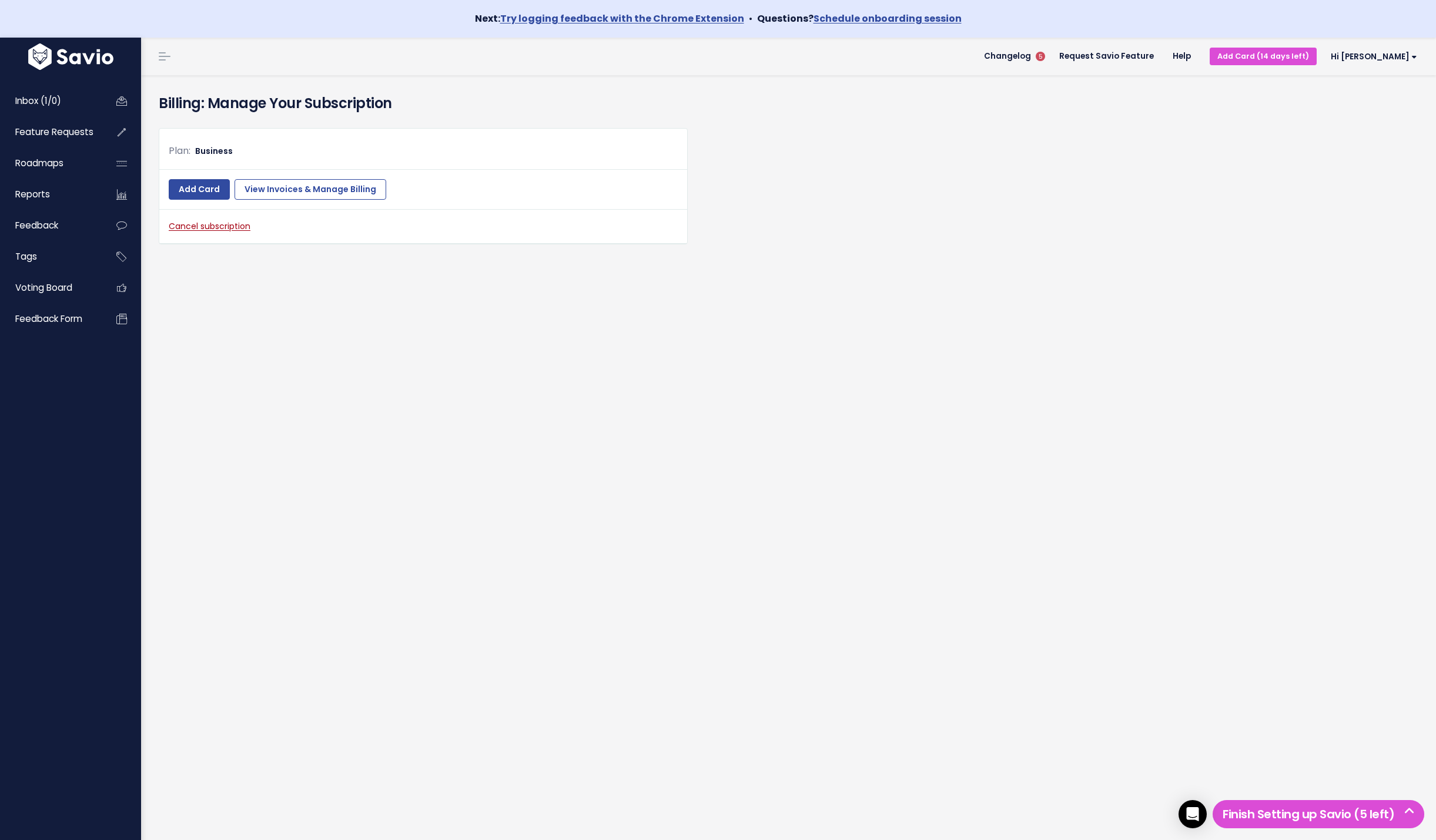
click at [216, 226] on link "Cancel subscription" at bounding box center [209, 226] width 82 height 11
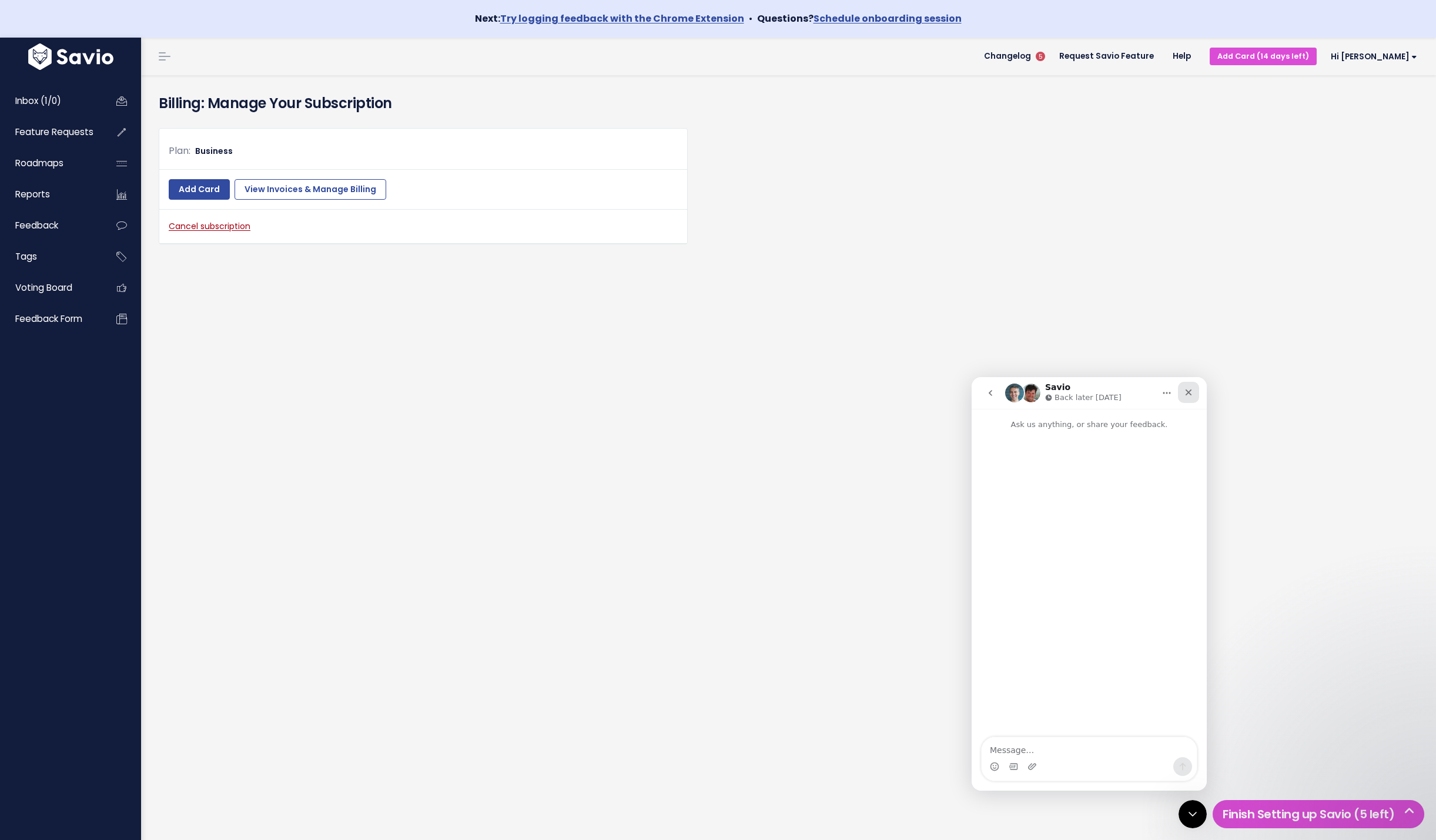
click at [1183, 392] on div "Close" at bounding box center [1188, 392] width 21 height 21
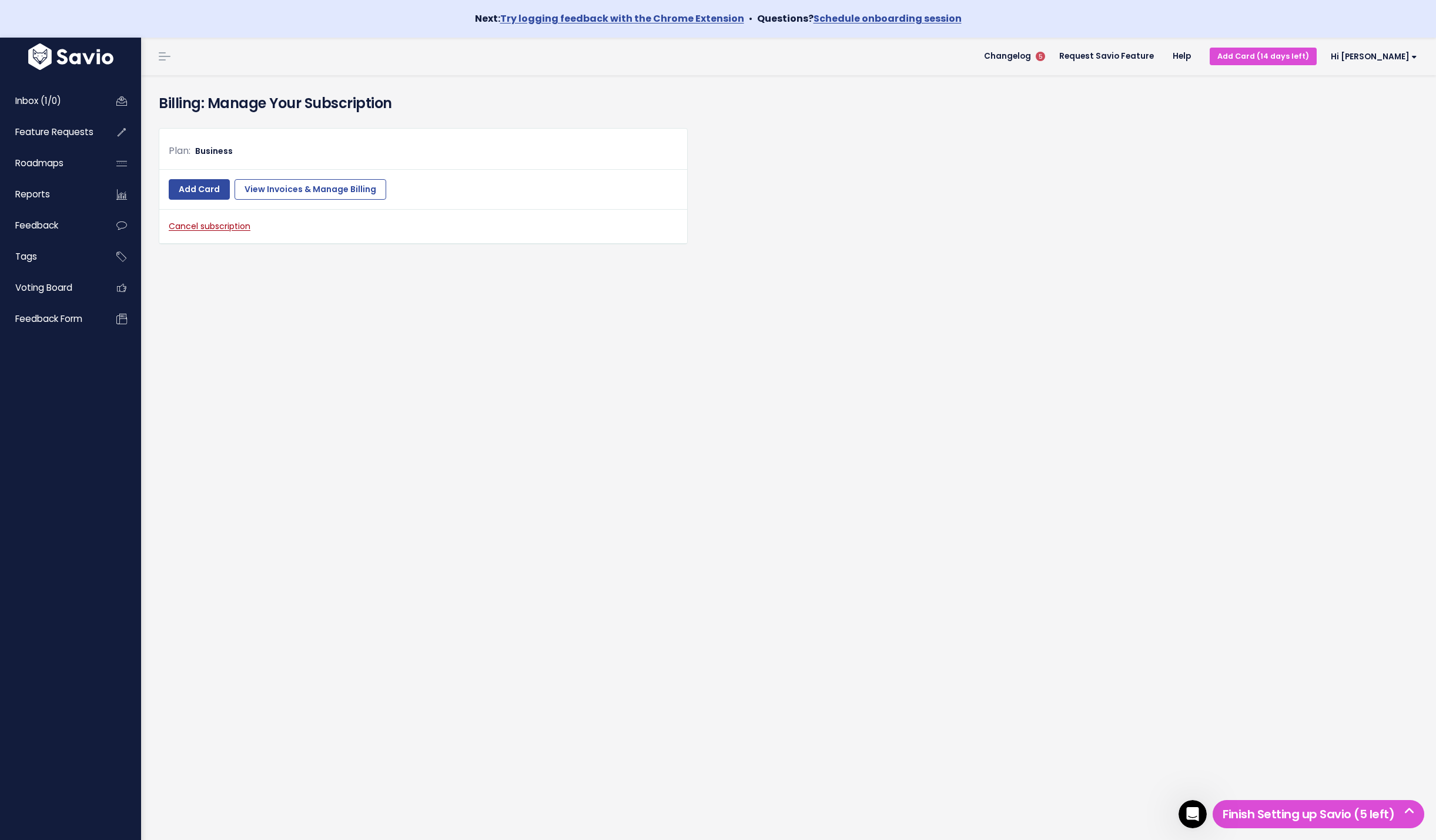
click at [201, 227] on link "Cancel subscription" at bounding box center [209, 226] width 82 height 11
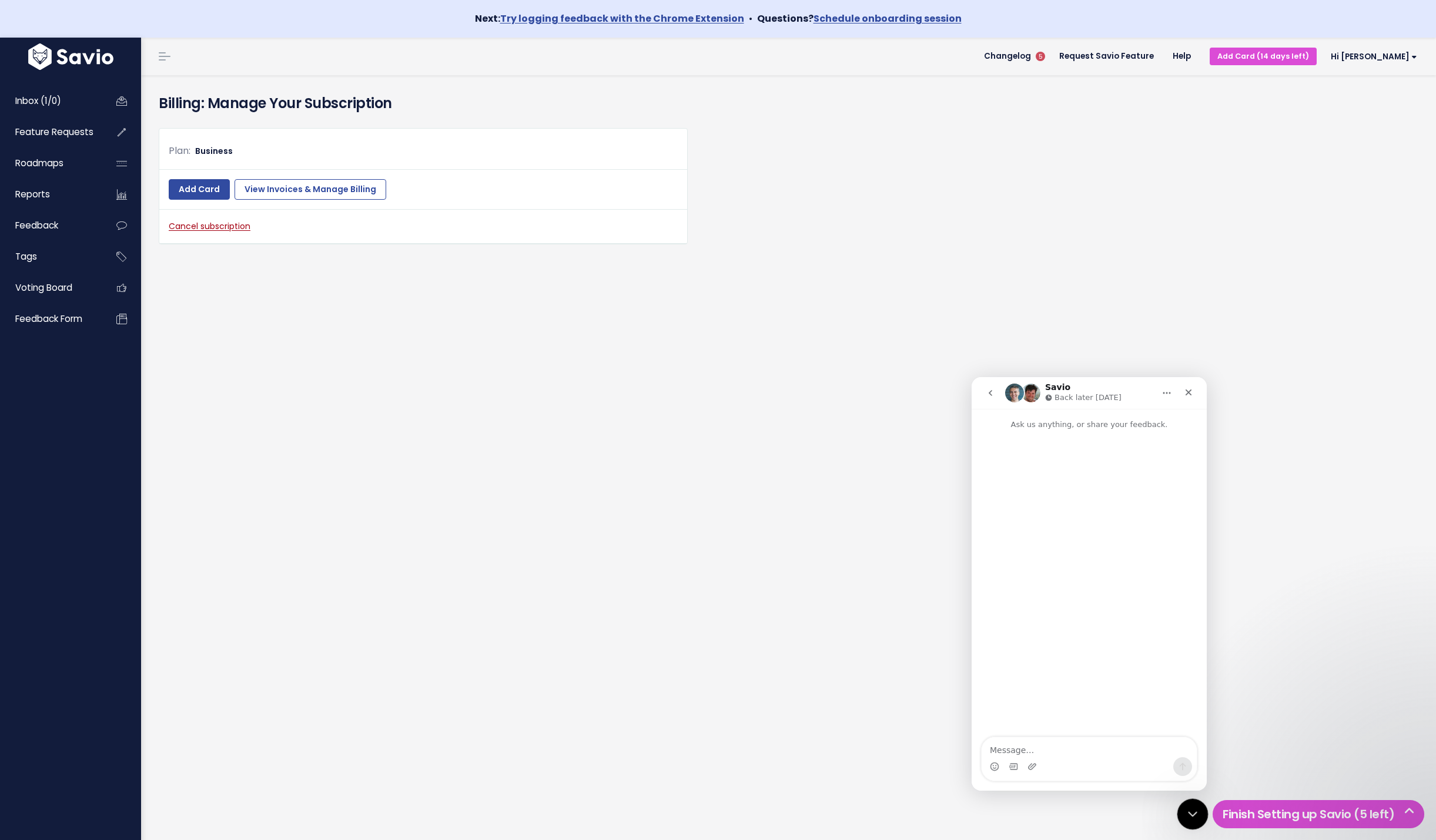
click at [1183, 804] on div "Close Intercom Messenger" at bounding box center [1191, 812] width 28 height 28
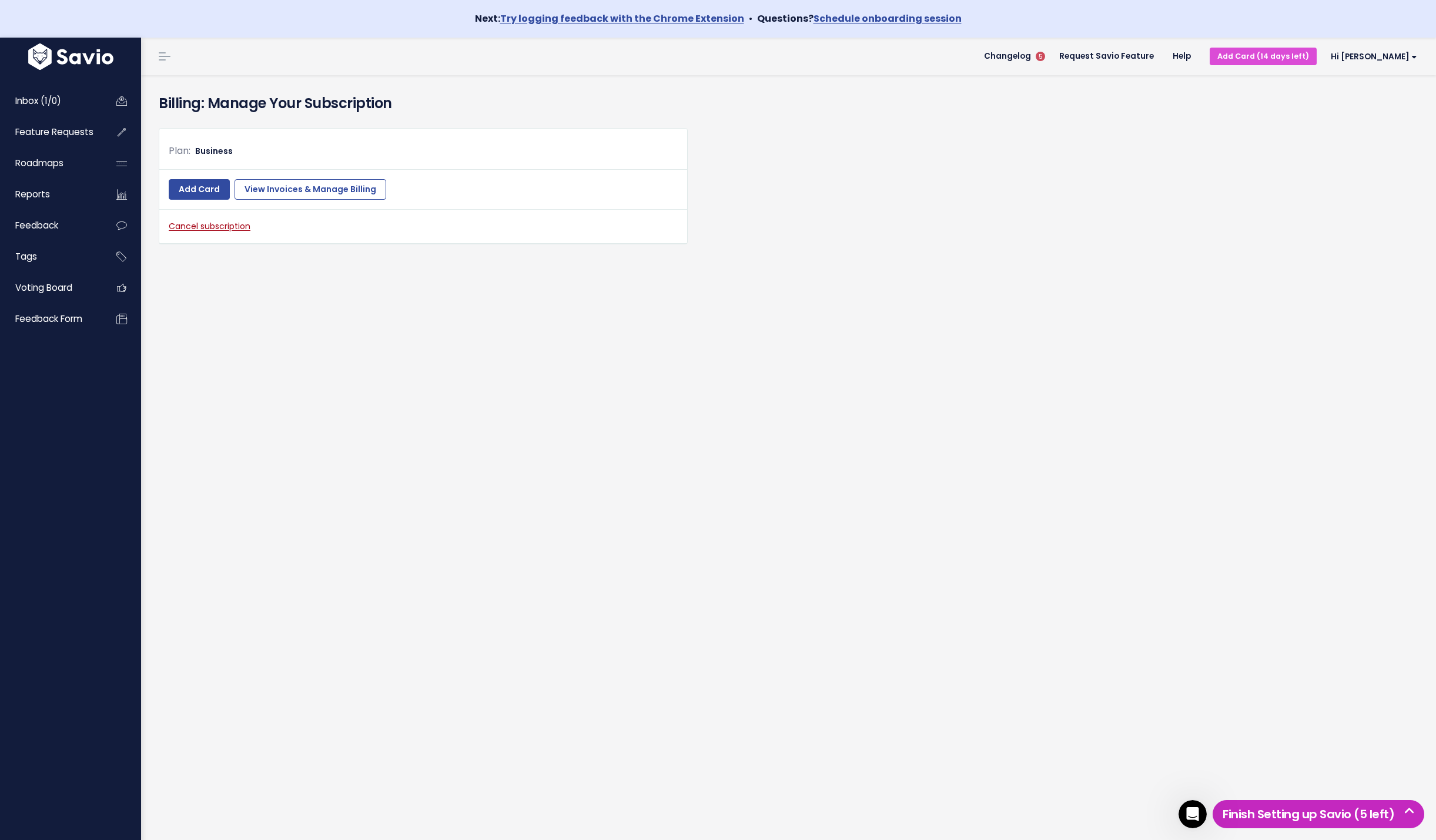
click at [1226, 814] on h5 "Finish Setting up Savio (5 left)" at bounding box center [1318, 814] width 201 height 18
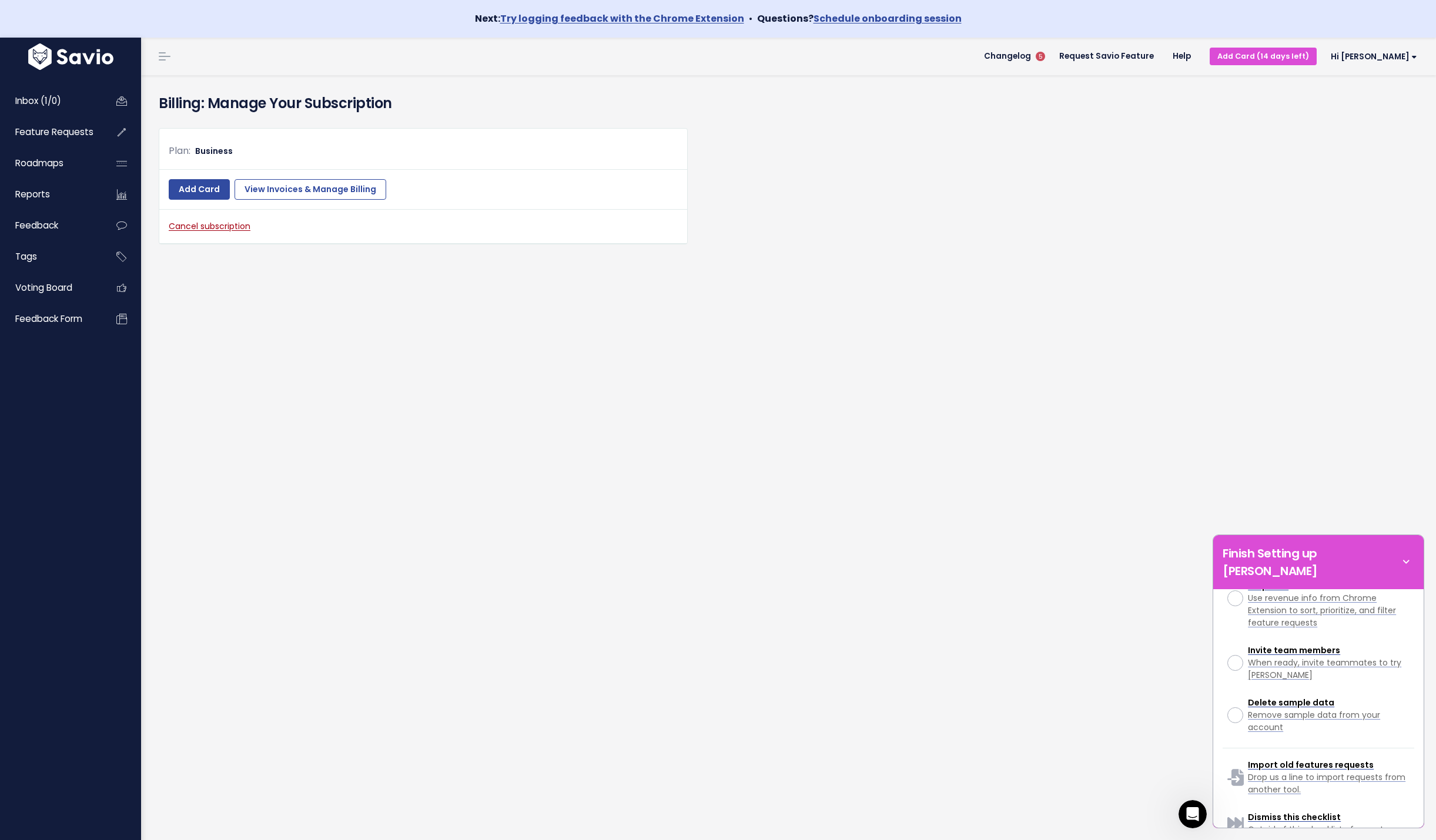
scroll to position [404, 0]
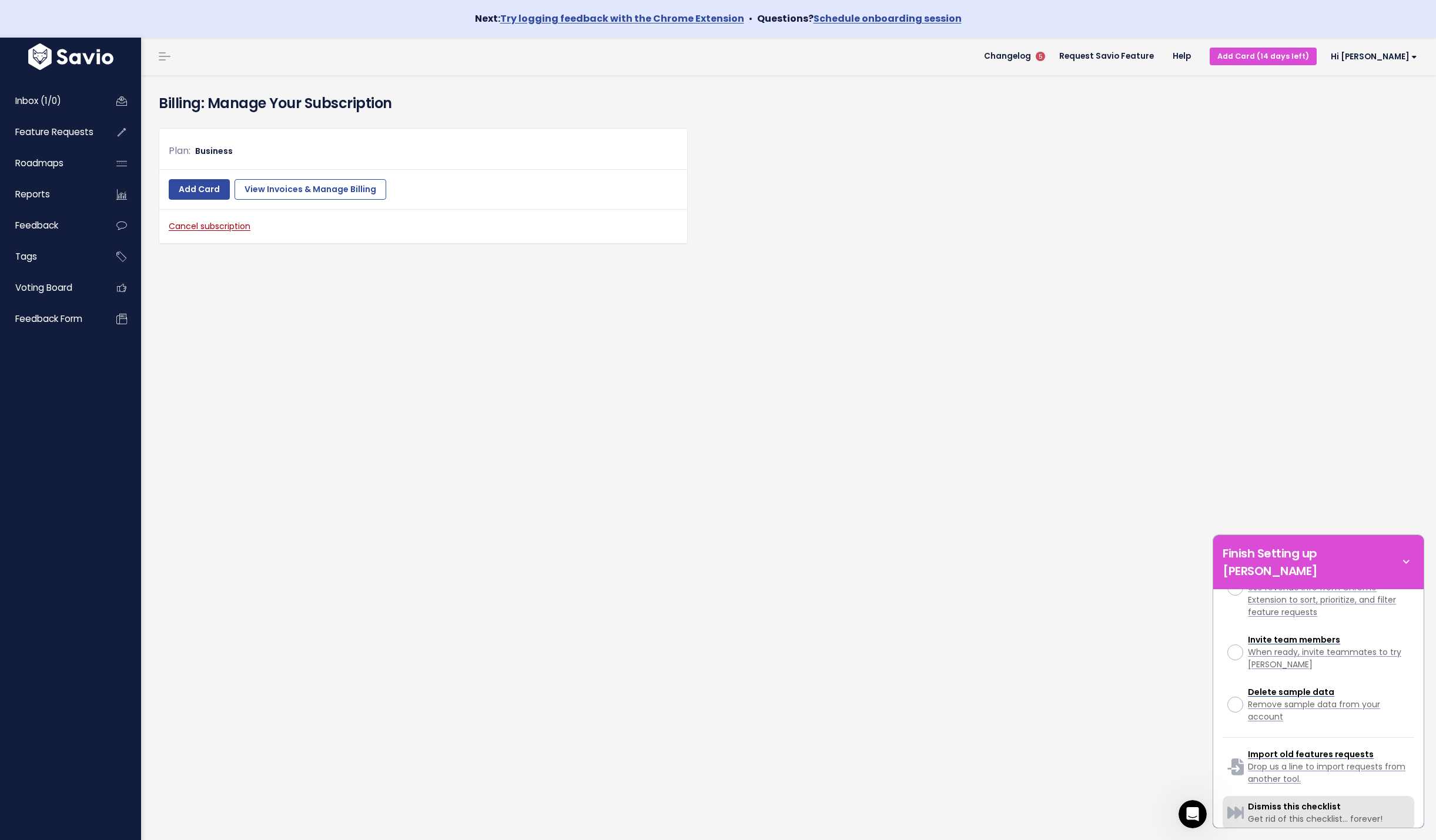
click at [1276, 801] on span "Dismiss this checklist" at bounding box center [1295, 806] width 93 height 11
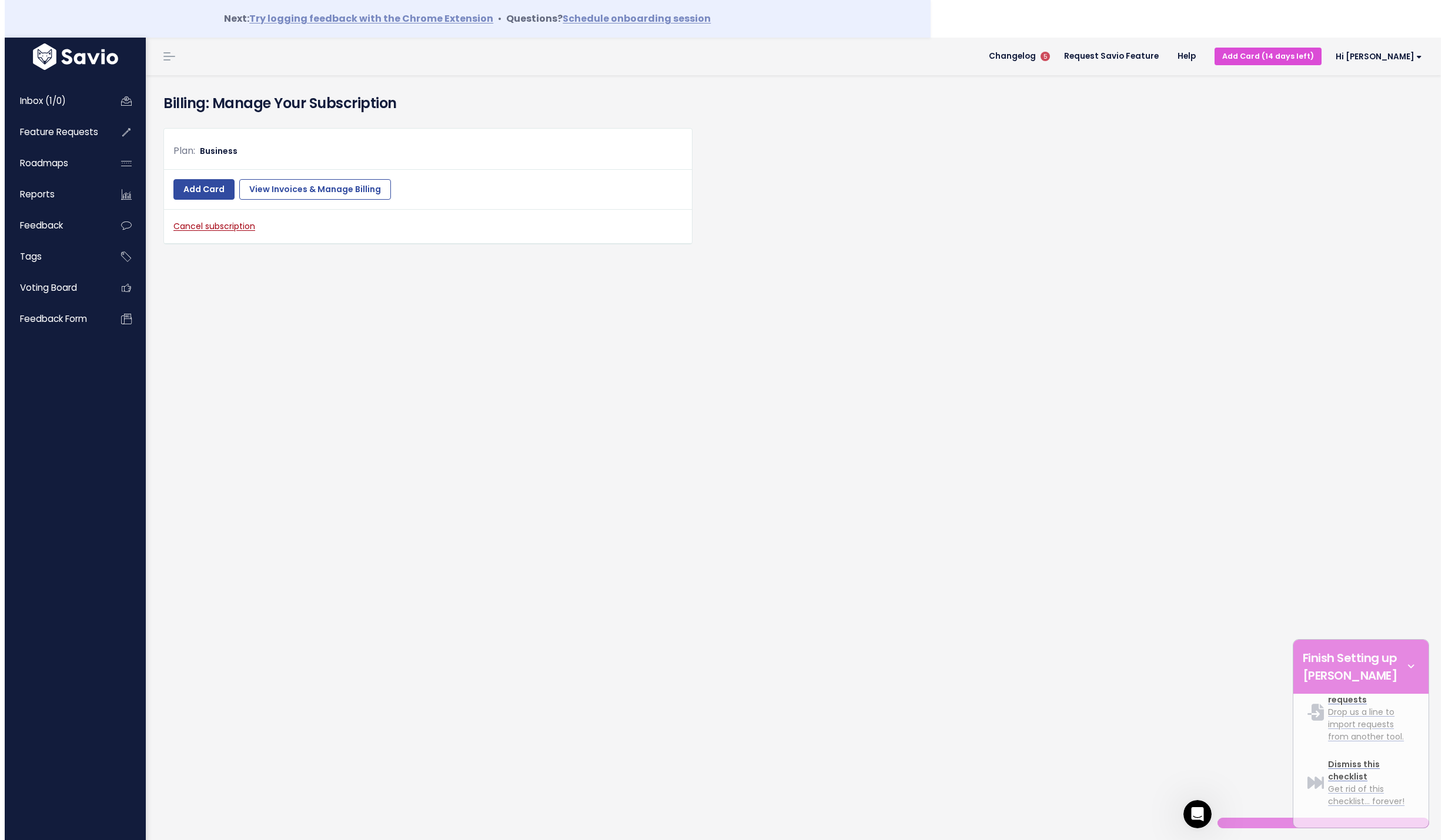
scroll to position [1310, 0]
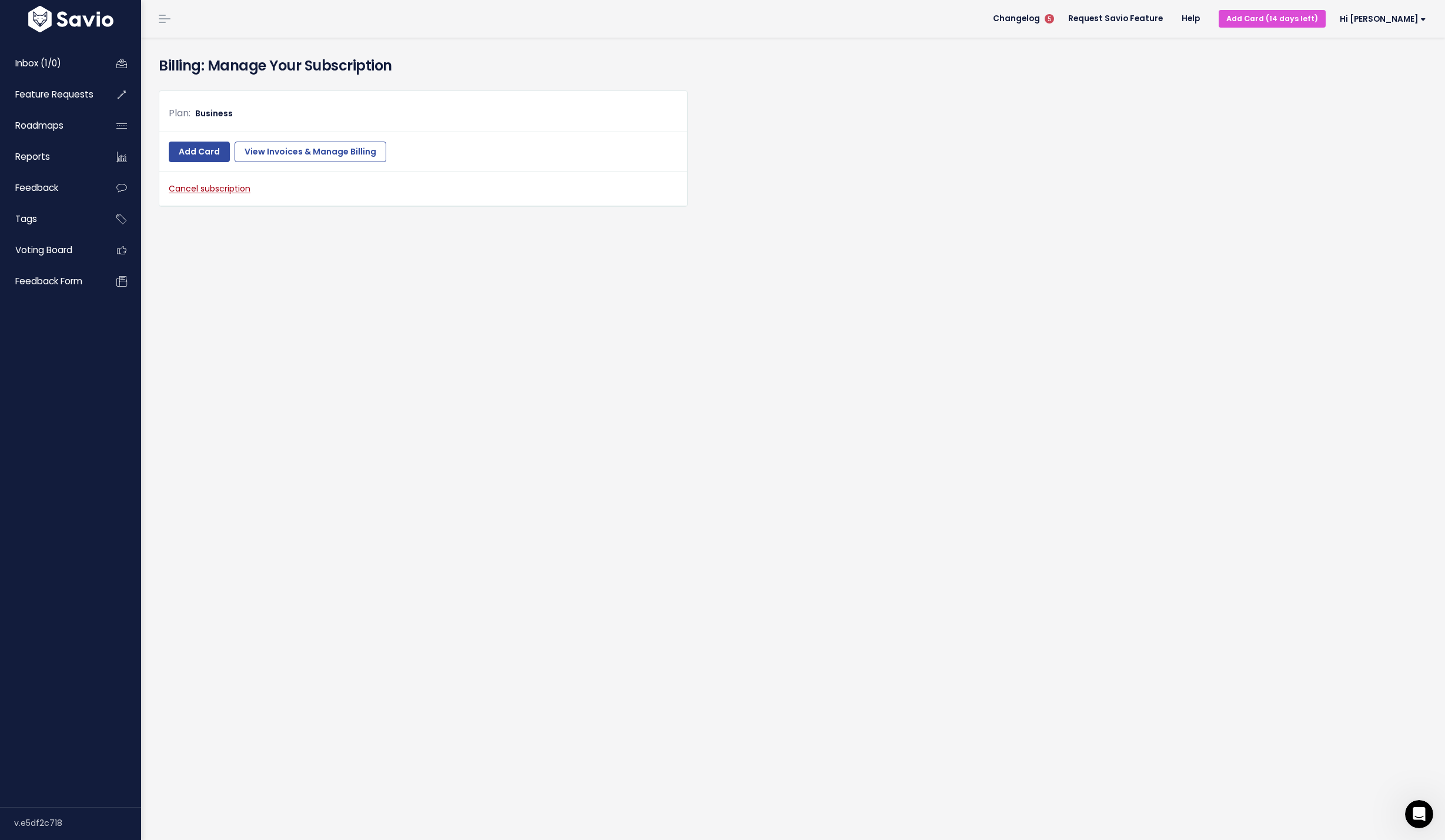
click at [225, 187] on link "Cancel subscription" at bounding box center [209, 188] width 82 height 11
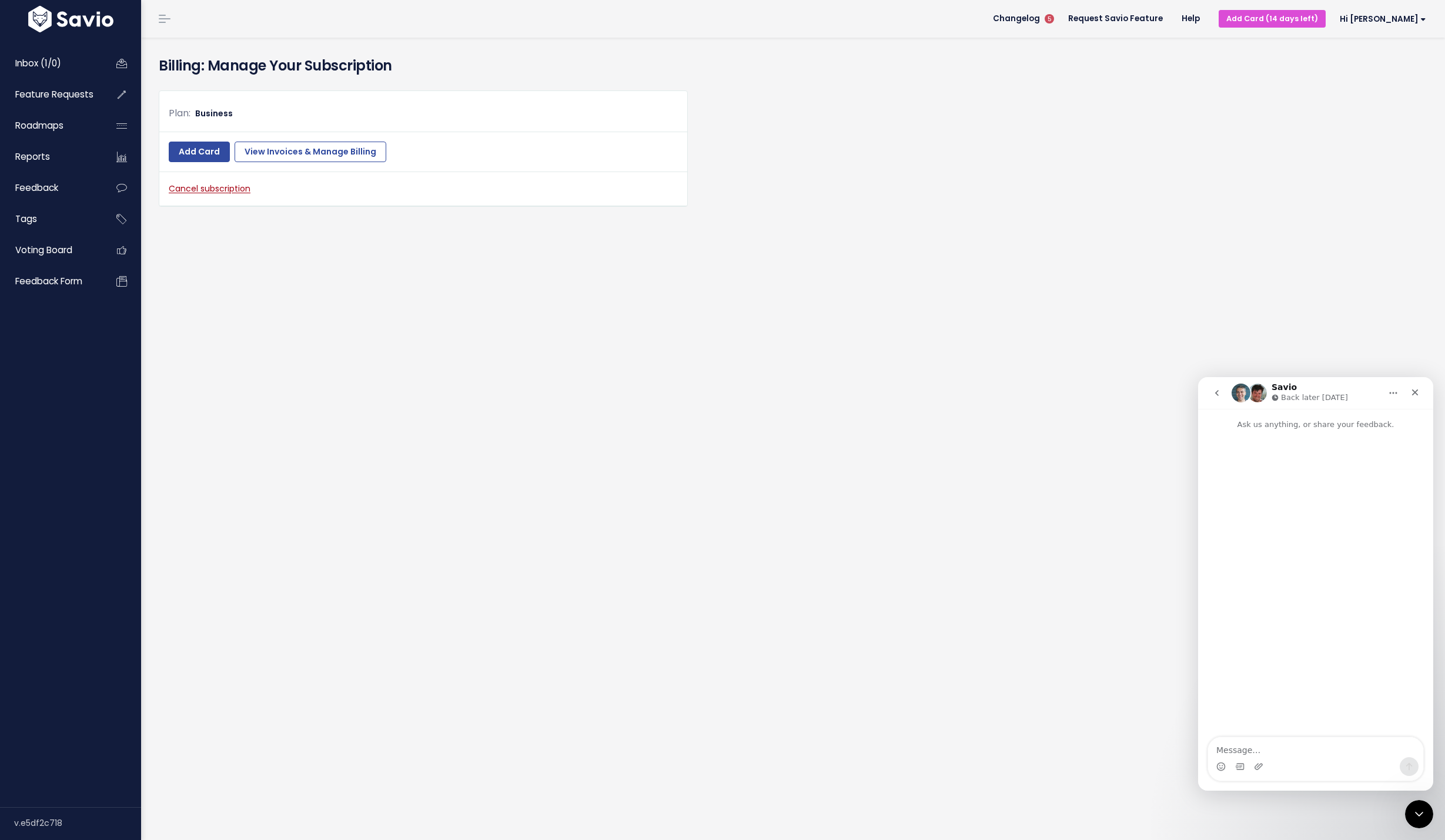
click at [1392, 399] on button "Home" at bounding box center [1393, 393] width 22 height 22
click at [1420, 392] on div "Close" at bounding box center [1415, 392] width 21 height 21
